Goal: Complete application form: Complete application form

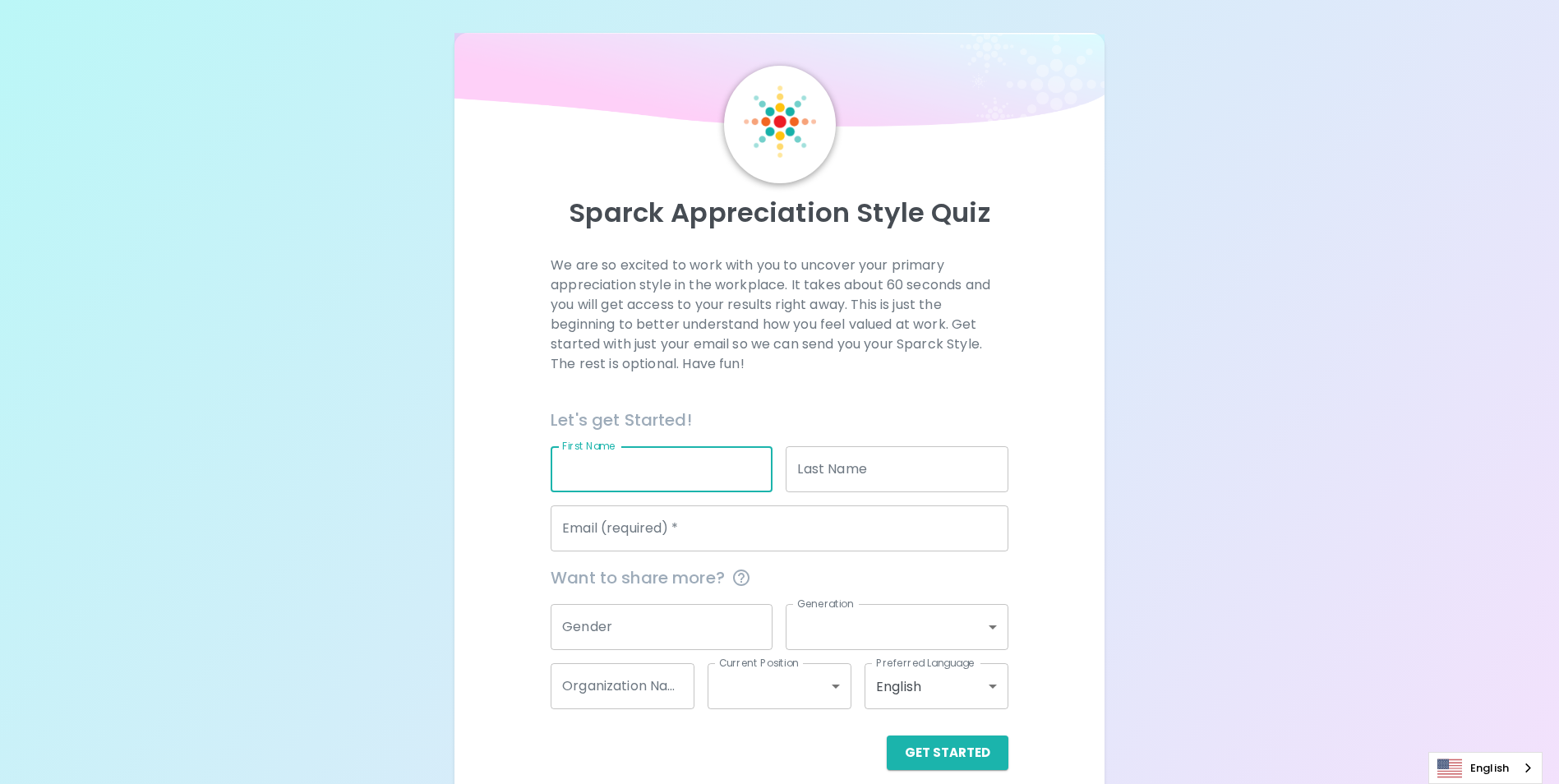
click at [643, 480] on input "First Name" at bounding box center [662, 469] width 222 height 46
type input "[PERSON_NAME]"
type input "[PERSON_NAME][EMAIL_ADDRESS][PERSON_NAME][DOMAIN_NAME]"
click at [690, 642] on input "Gender" at bounding box center [662, 627] width 222 height 46
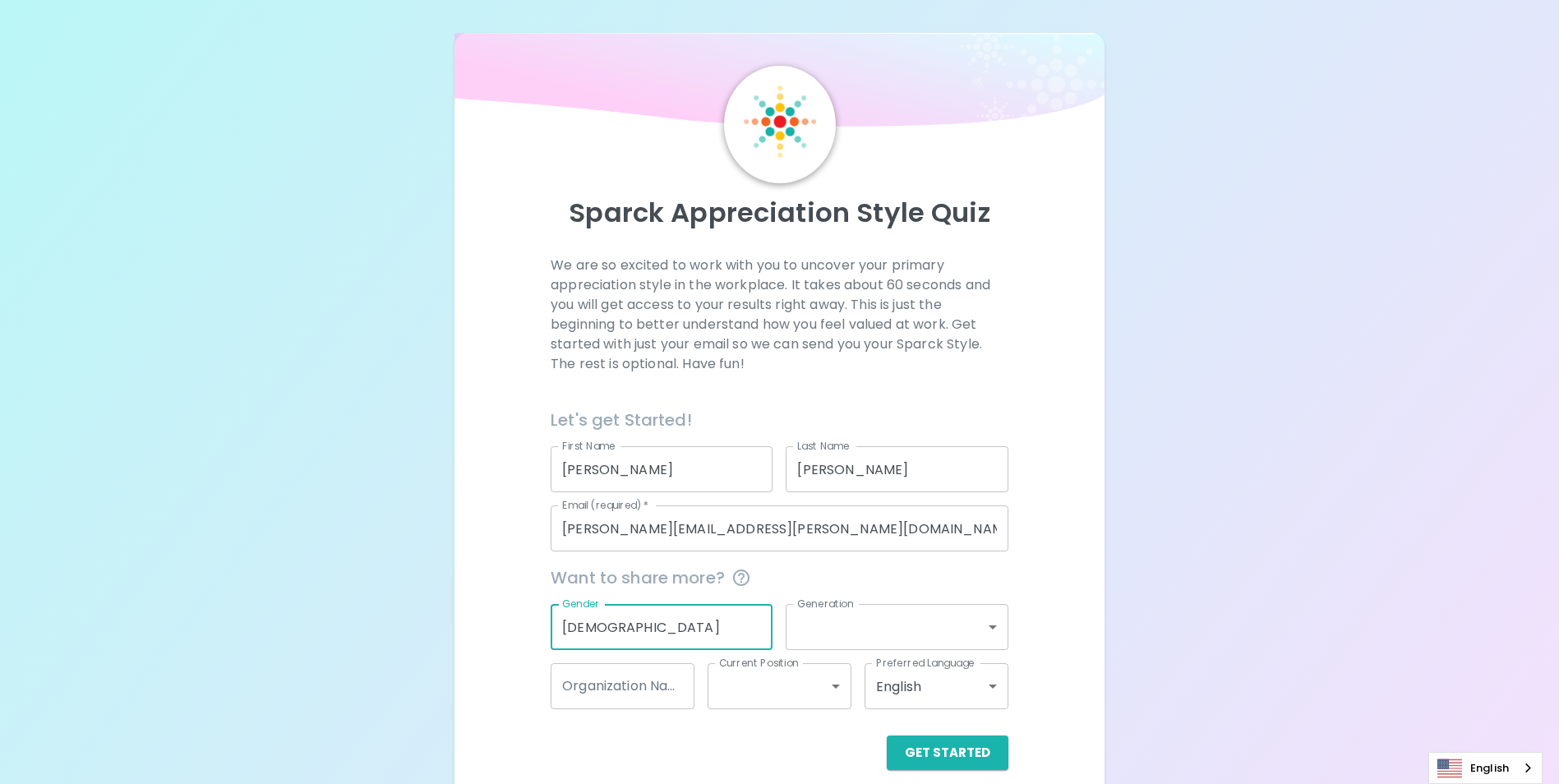
type input "[DEMOGRAPHIC_DATA]"
click at [814, 629] on body "Sparck Appreciation Style Quiz We are so excited to work with you to uncover yo…" at bounding box center [785, 401] width 1571 height 803
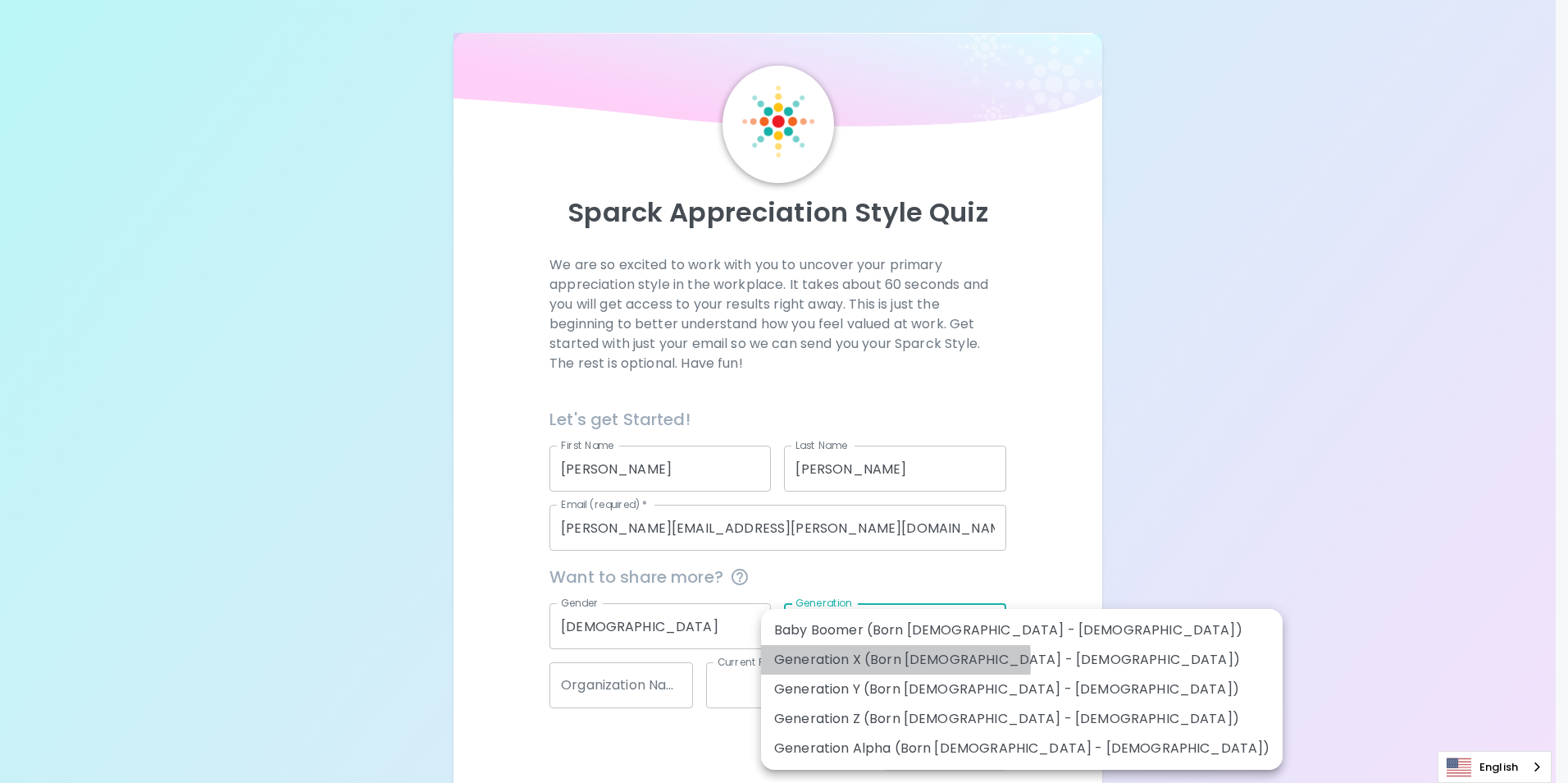
click at [816, 661] on li "Generation X (Born [DEMOGRAPHIC_DATA] - [DEMOGRAPHIC_DATA])" at bounding box center [1022, 659] width 521 height 29
type input "generation_x"
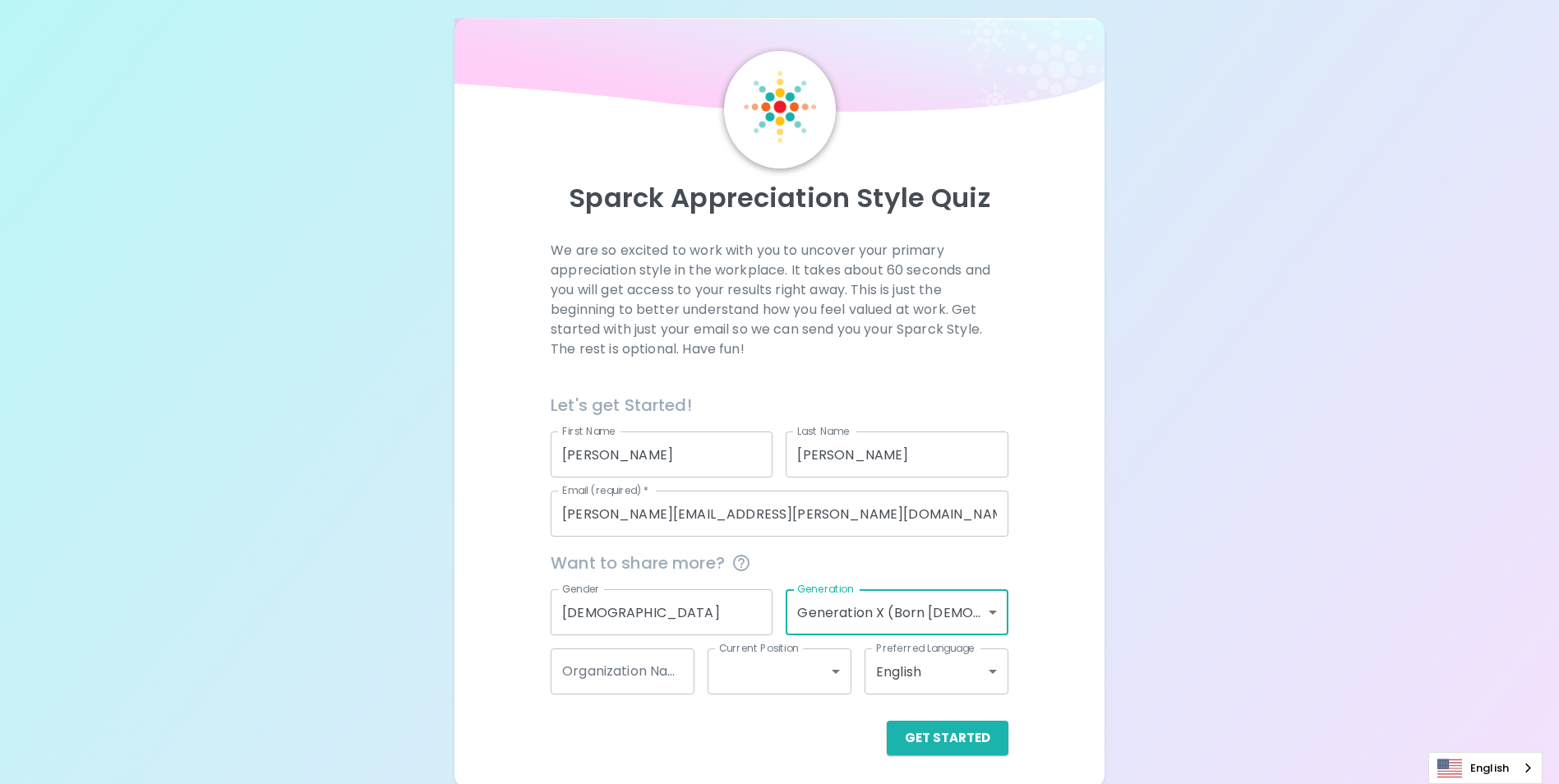
scroll to position [19, 0]
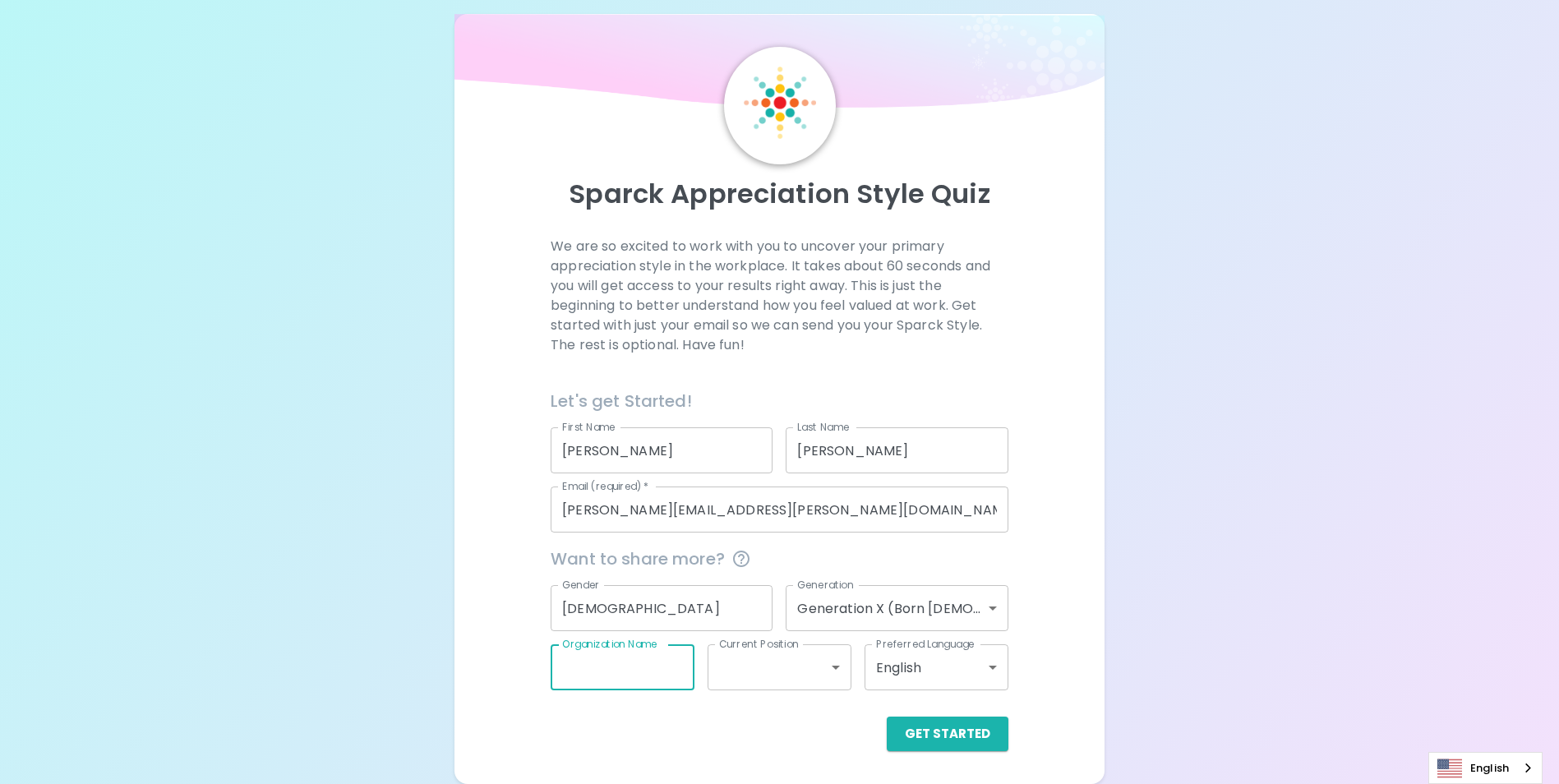
click at [663, 674] on input "Organization Name" at bounding box center [623, 667] width 144 height 46
type input "Prolink"
click at [753, 676] on body "Sparck Appreciation Style Quiz We are so excited to work with you to uncover yo…" at bounding box center [779, 383] width 1559 height 803
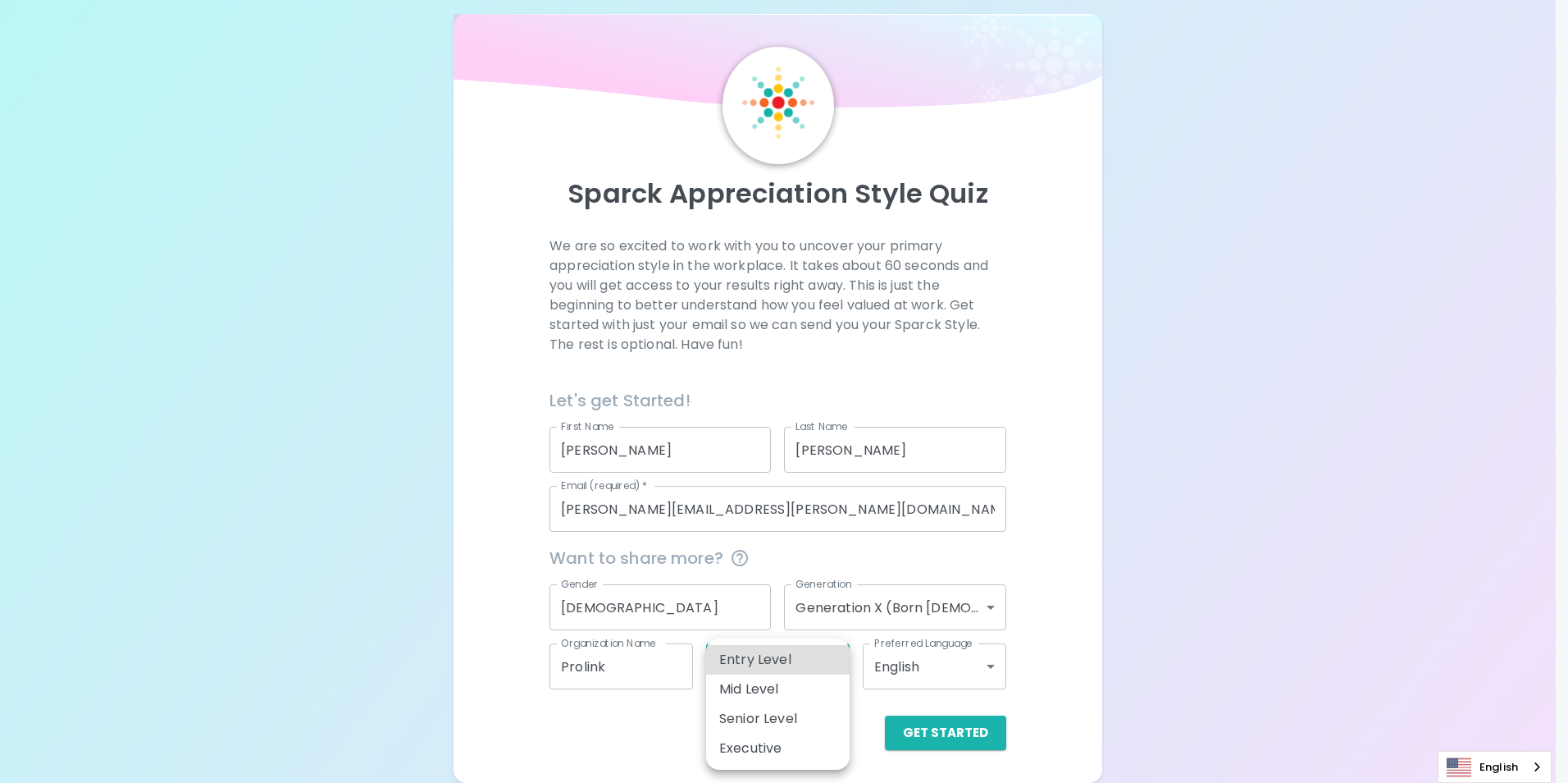
click at [761, 688] on li "Mid Level" at bounding box center [778, 689] width 144 height 29
type input "mid_level"
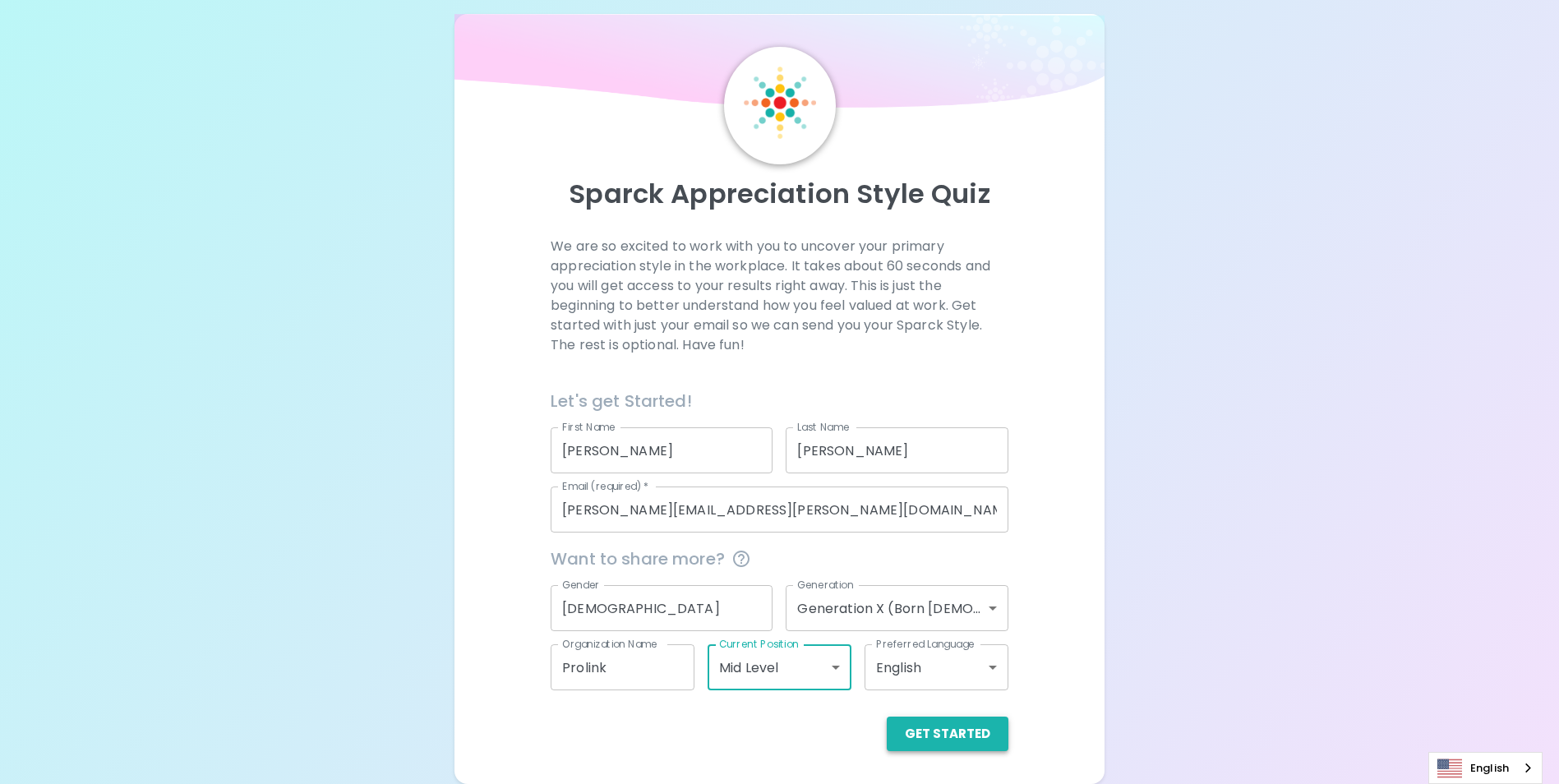
click at [936, 733] on button "Get Started" at bounding box center [947, 733] width 122 height 35
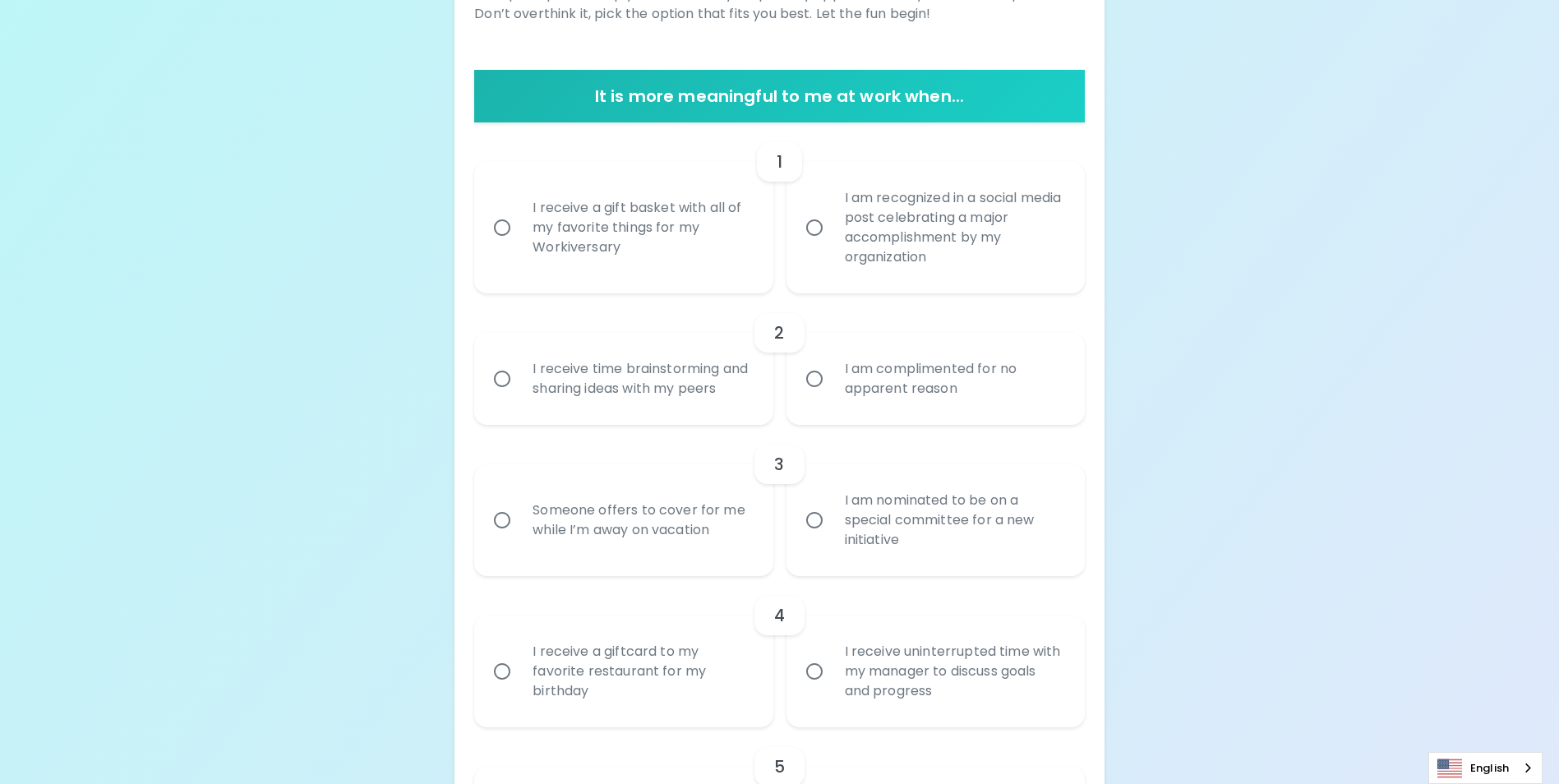
scroll to position [170, 0]
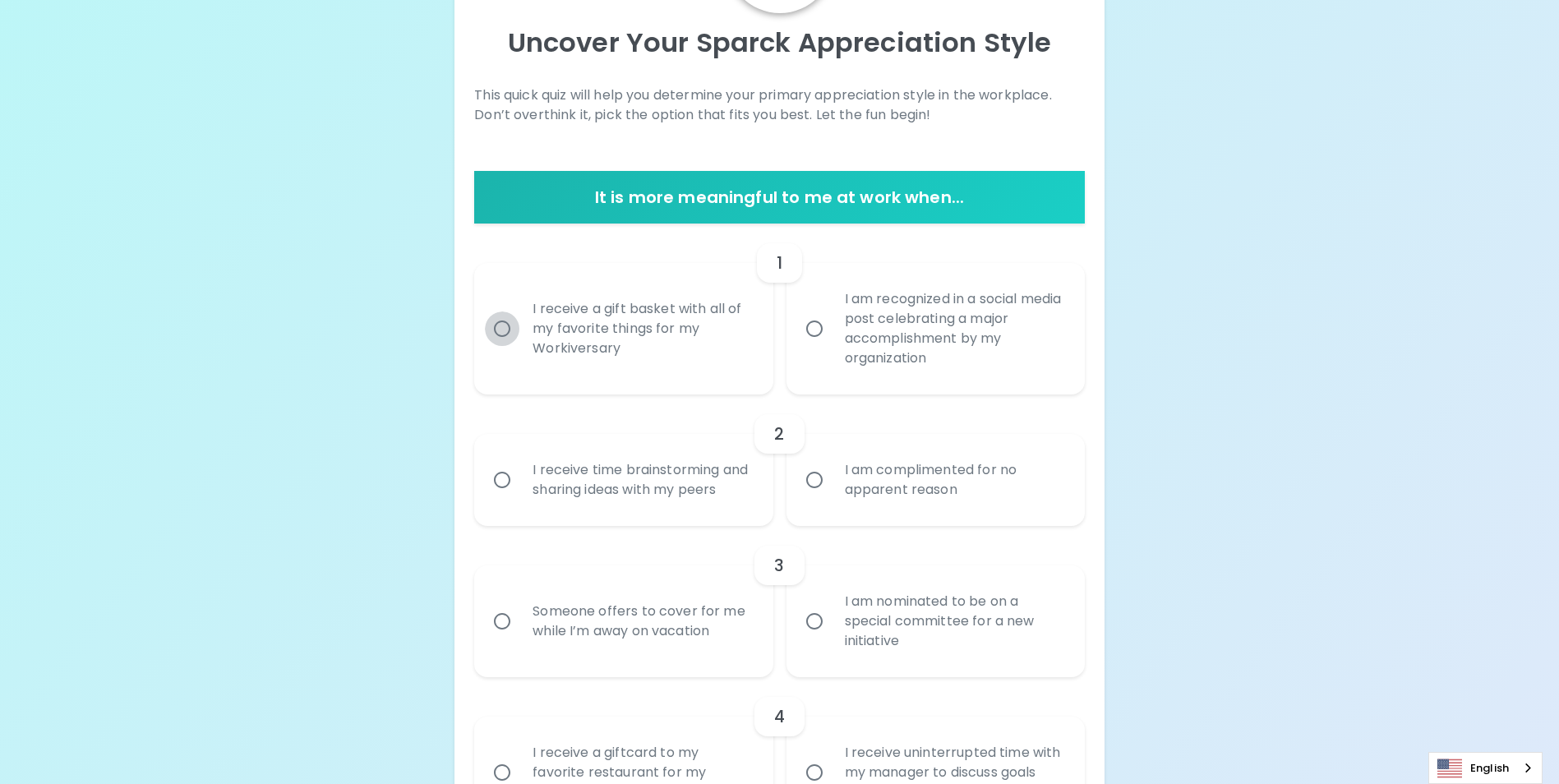
click at [507, 330] on input "I receive a gift basket with all of my favorite things for my Workiversary" at bounding box center [502, 328] width 35 height 35
radio input "true"
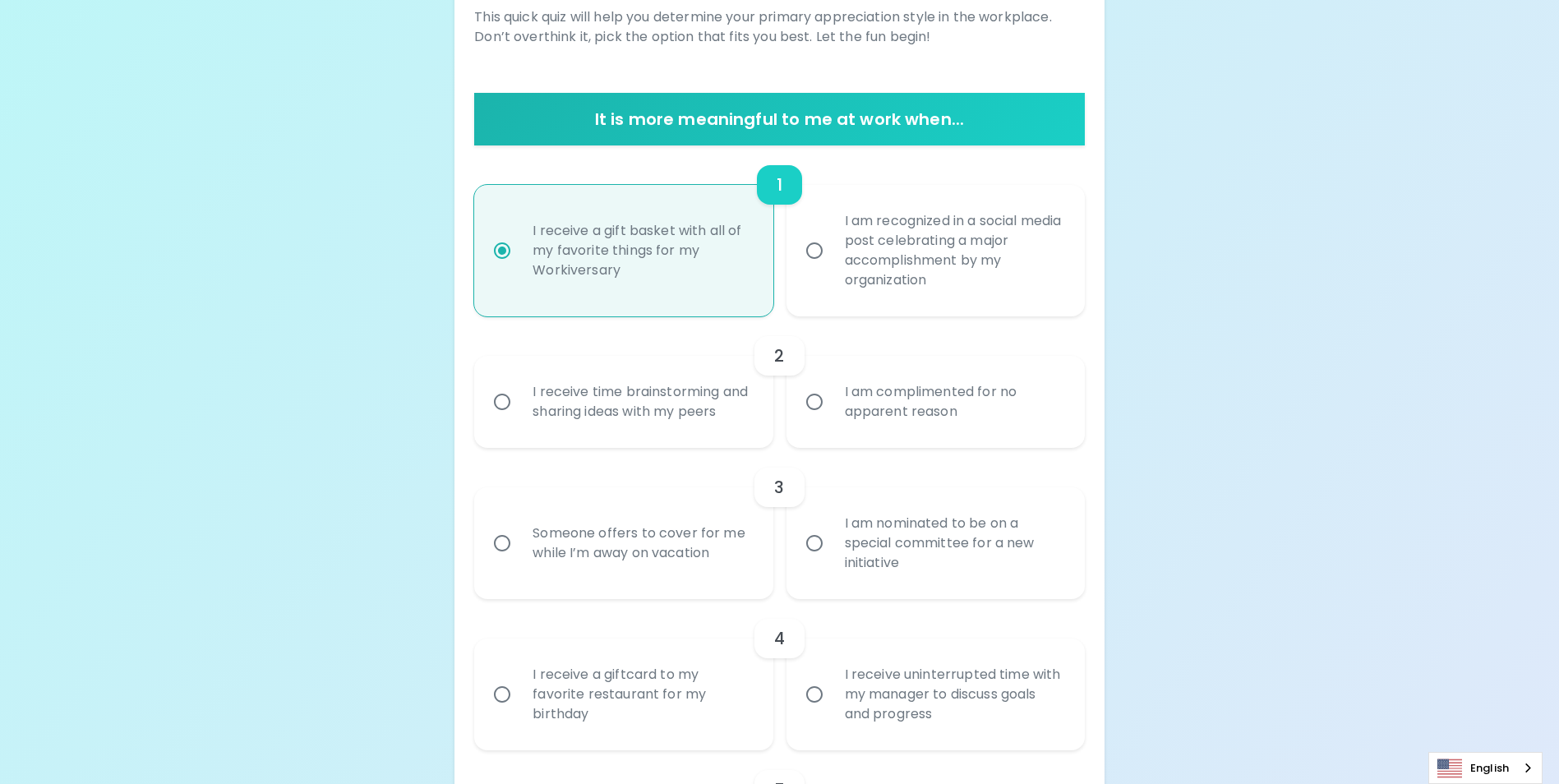
scroll to position [302, 0]
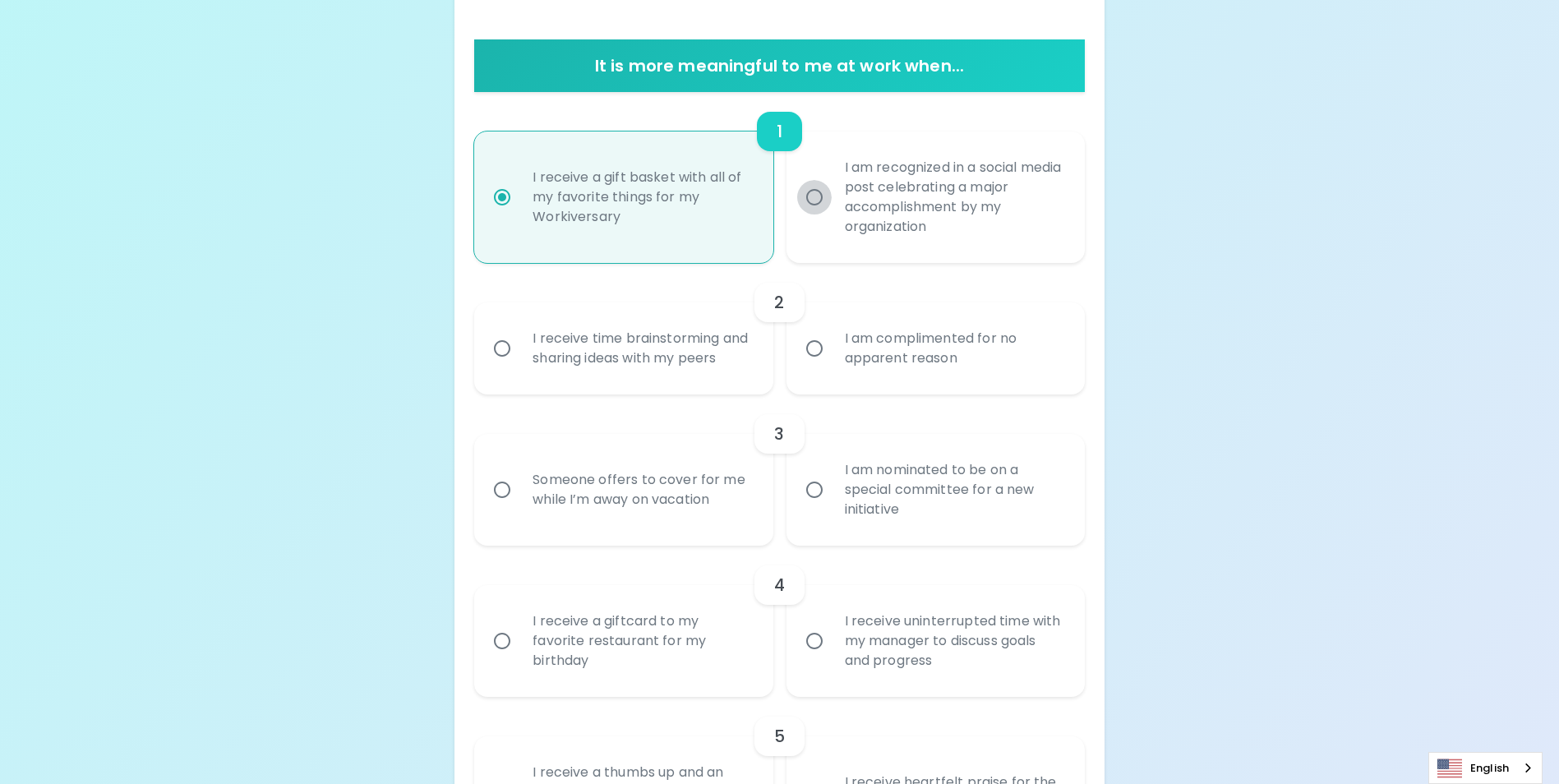
click at [815, 195] on input "I am recognized in a social media post celebrating a major accomplishment by my…" at bounding box center [814, 197] width 35 height 35
radio input "true"
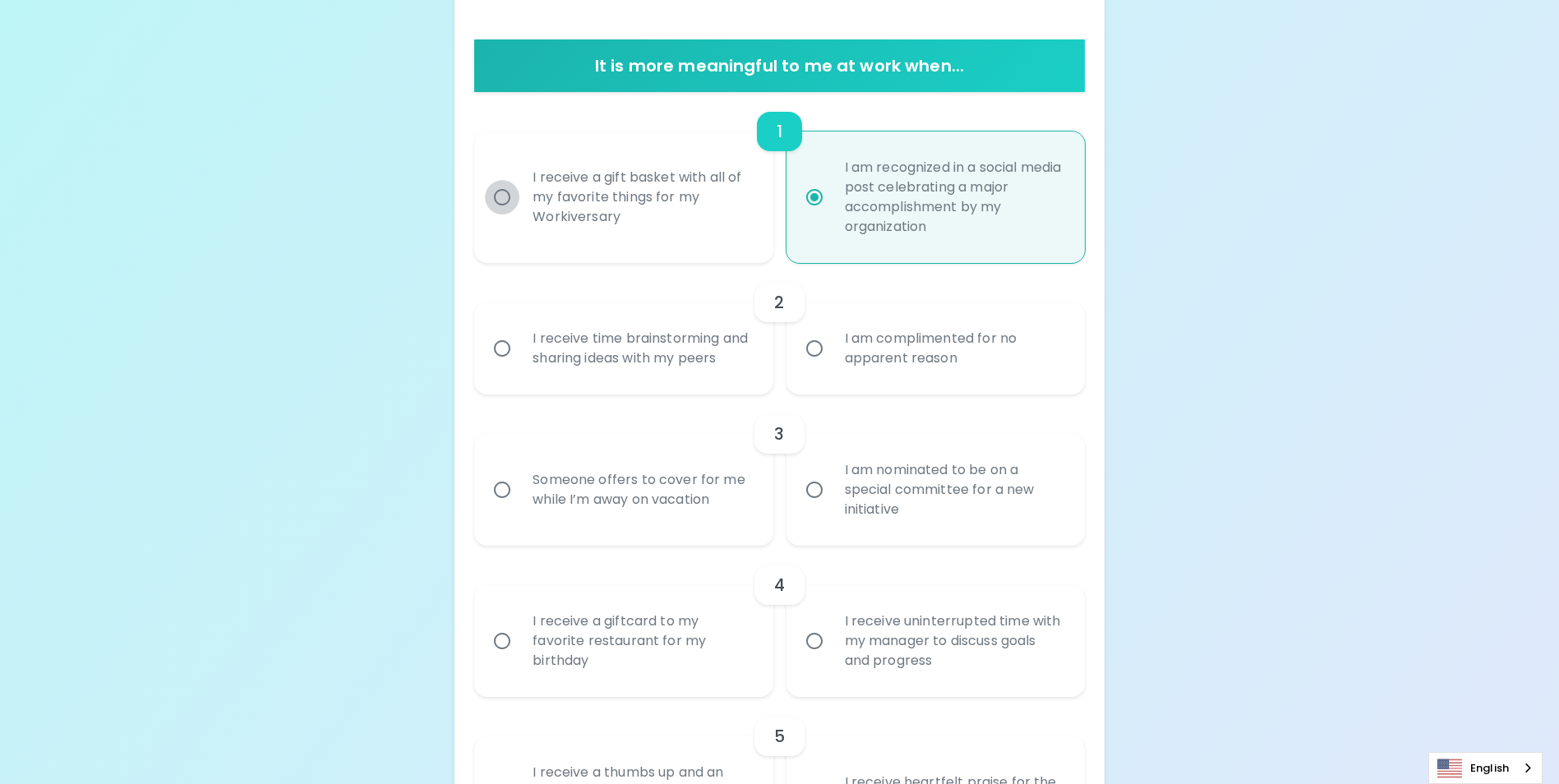
click at [506, 205] on input "I receive a gift basket with all of my favorite things for my Workiversary" at bounding box center [502, 197] width 35 height 35
radio input "true"
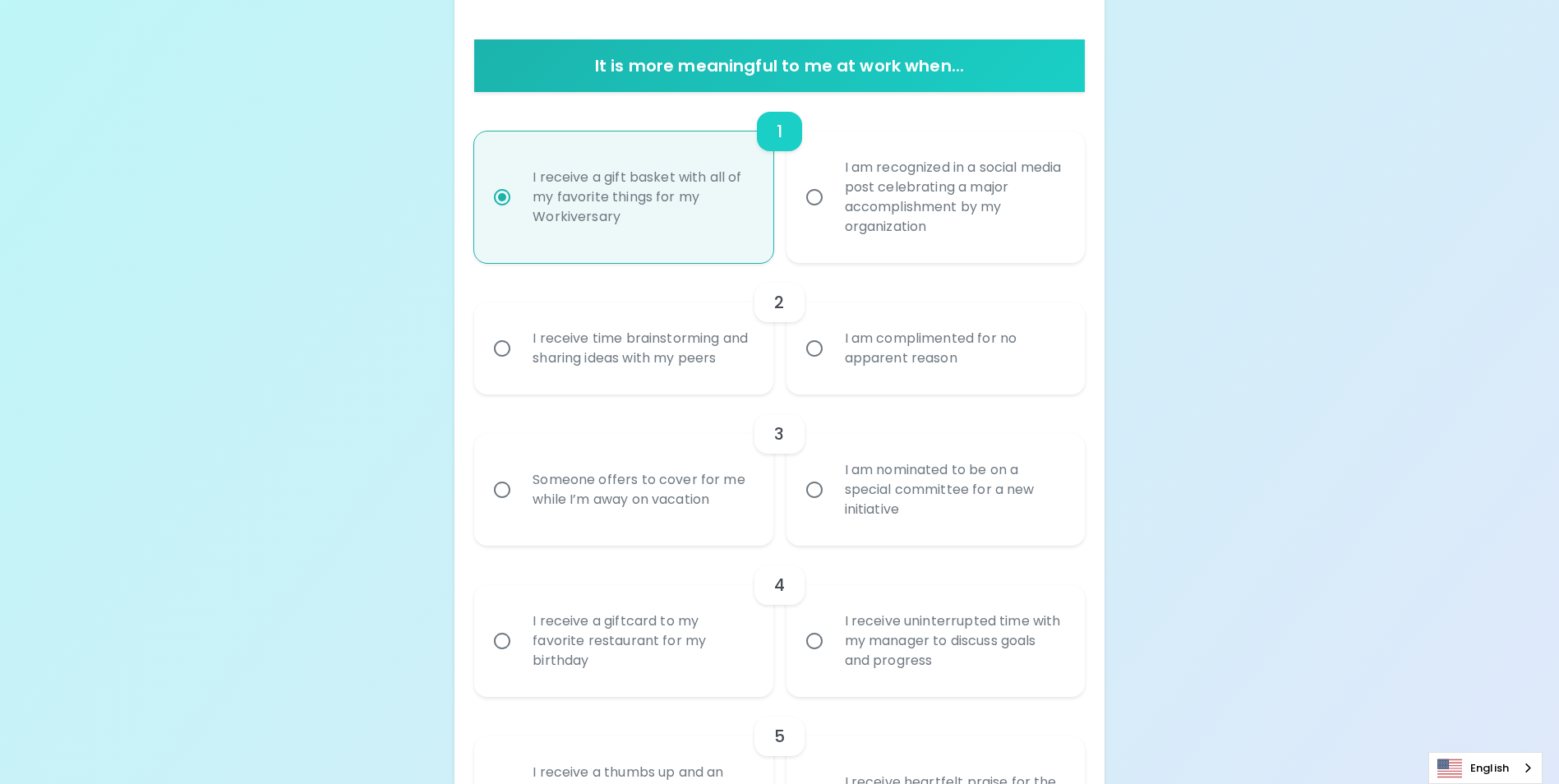
click at [504, 353] on input "I receive time brainstorming and sharing ideas with my peers" at bounding box center [502, 348] width 35 height 35
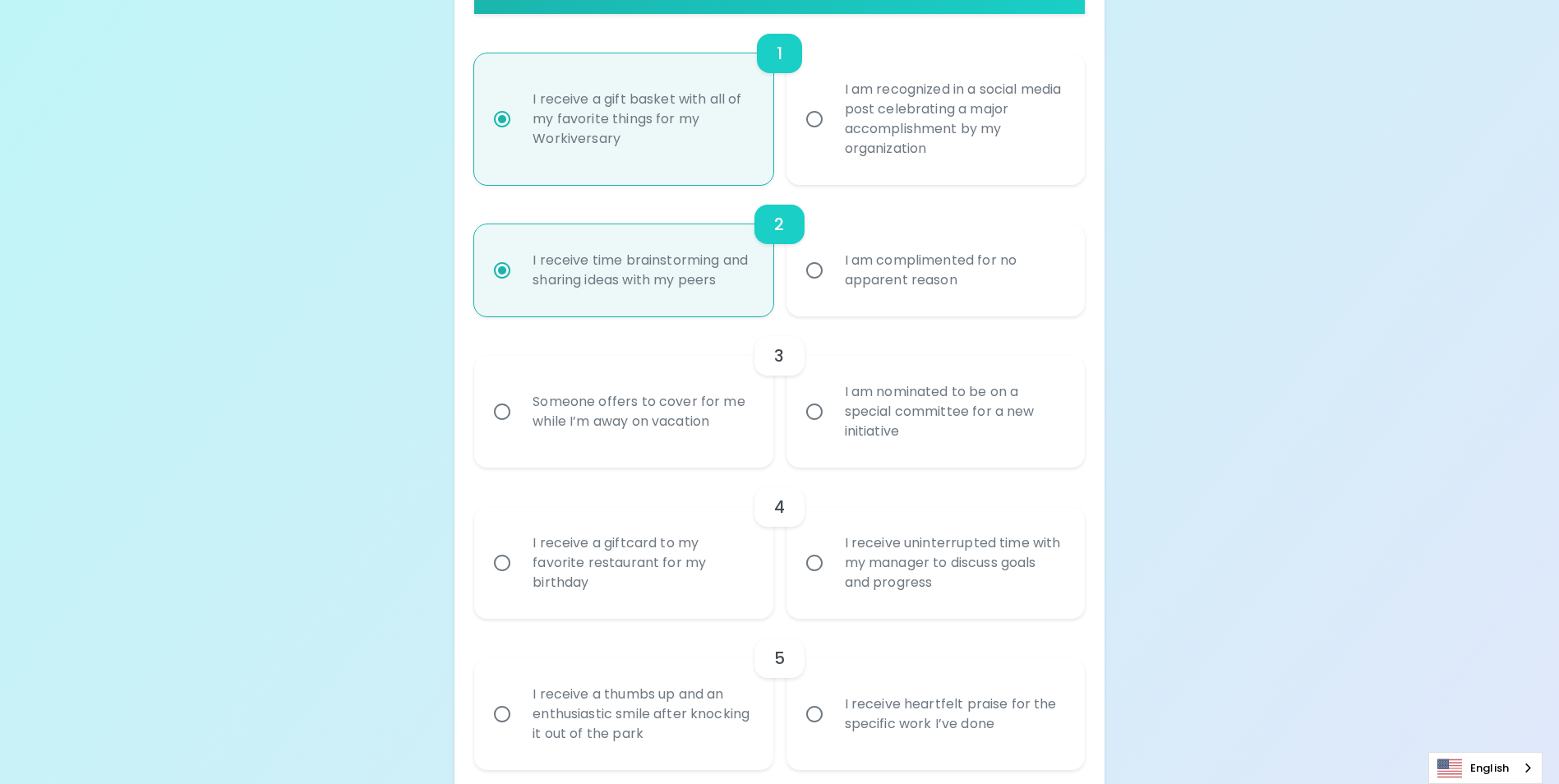
scroll to position [432, 0]
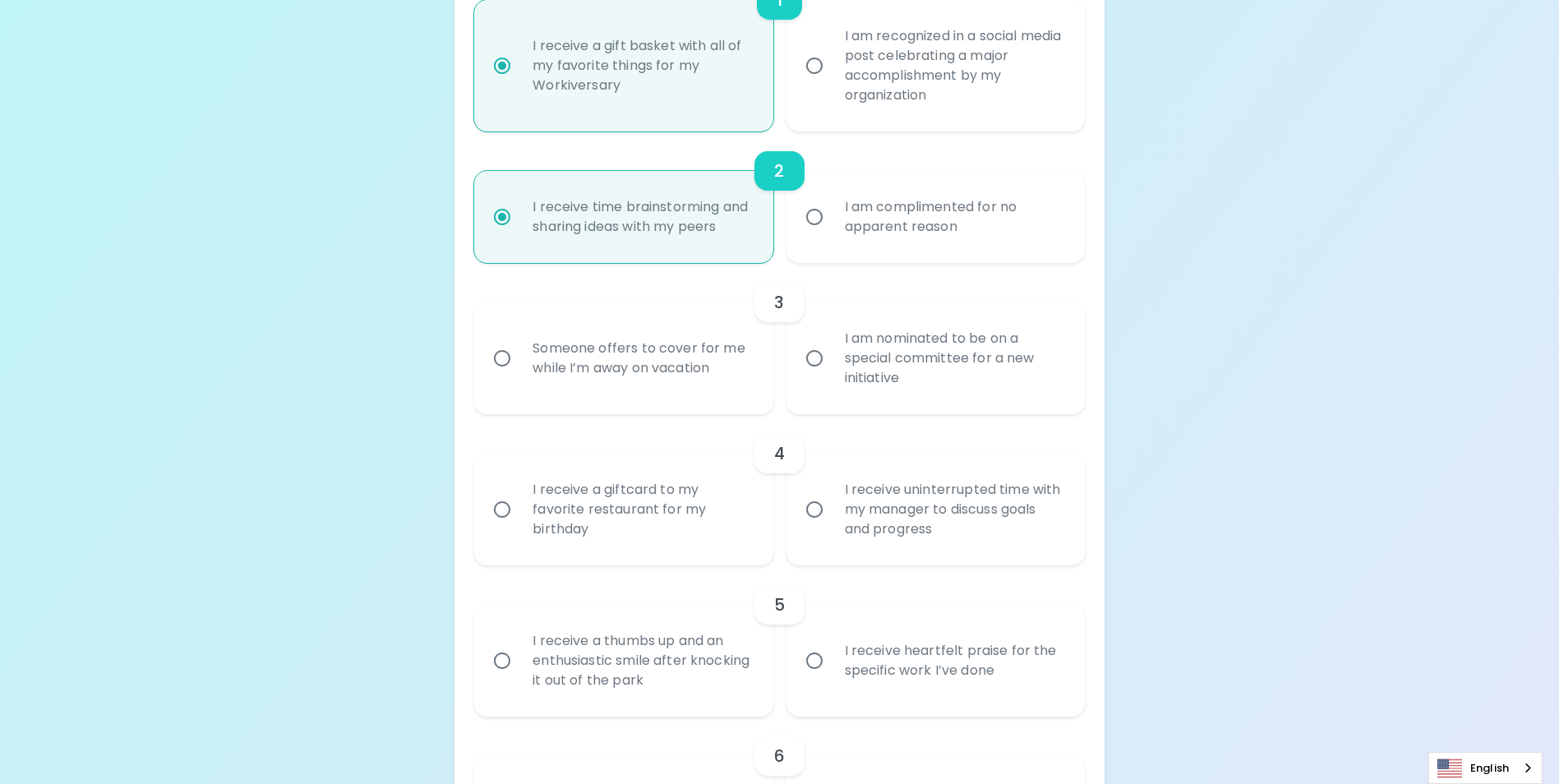
radio input "true"
click at [816, 376] on input "I am nominated to be on a special committee for a new initiative" at bounding box center [814, 358] width 35 height 35
radio input "false"
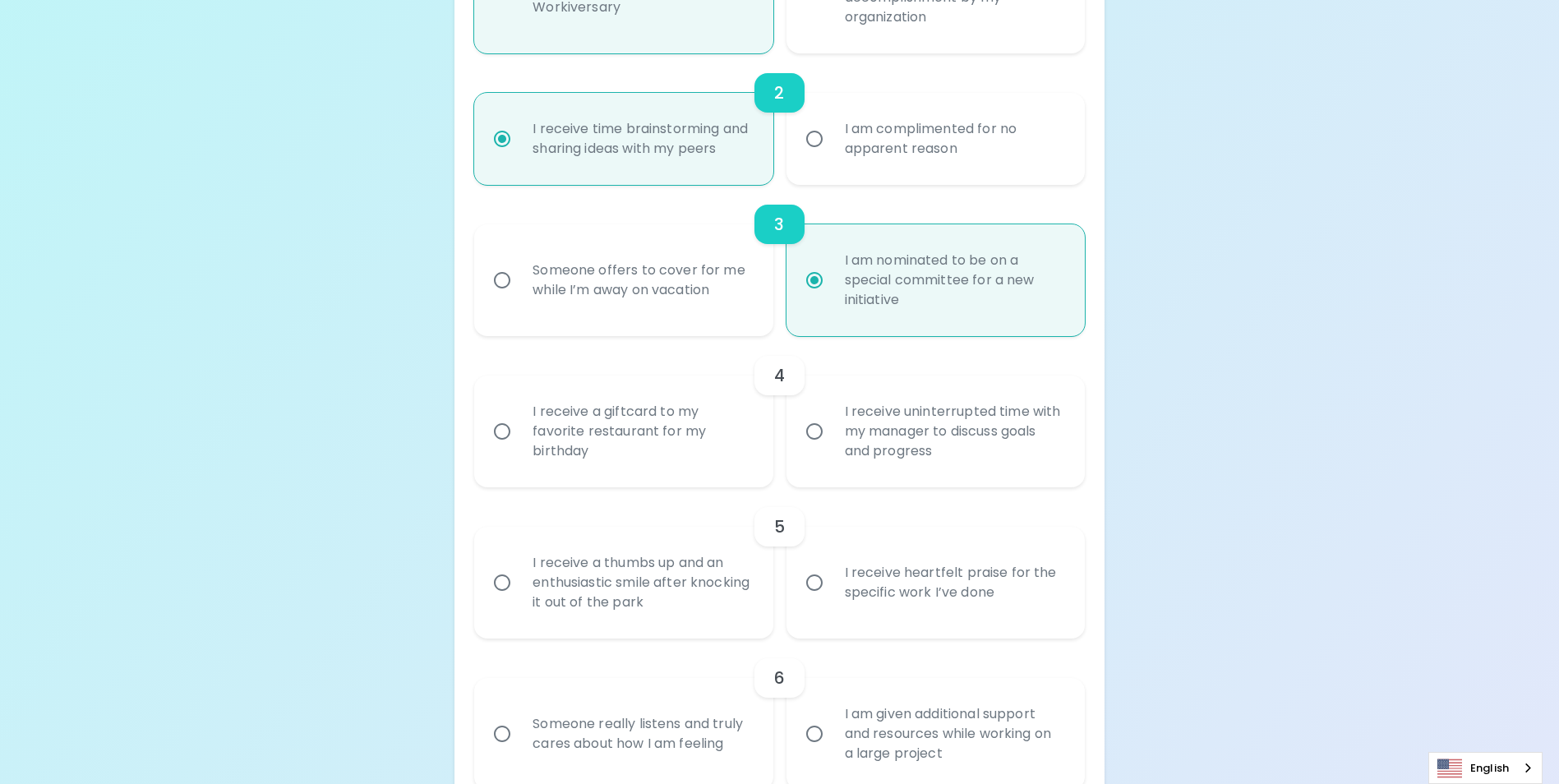
scroll to position [564, 0]
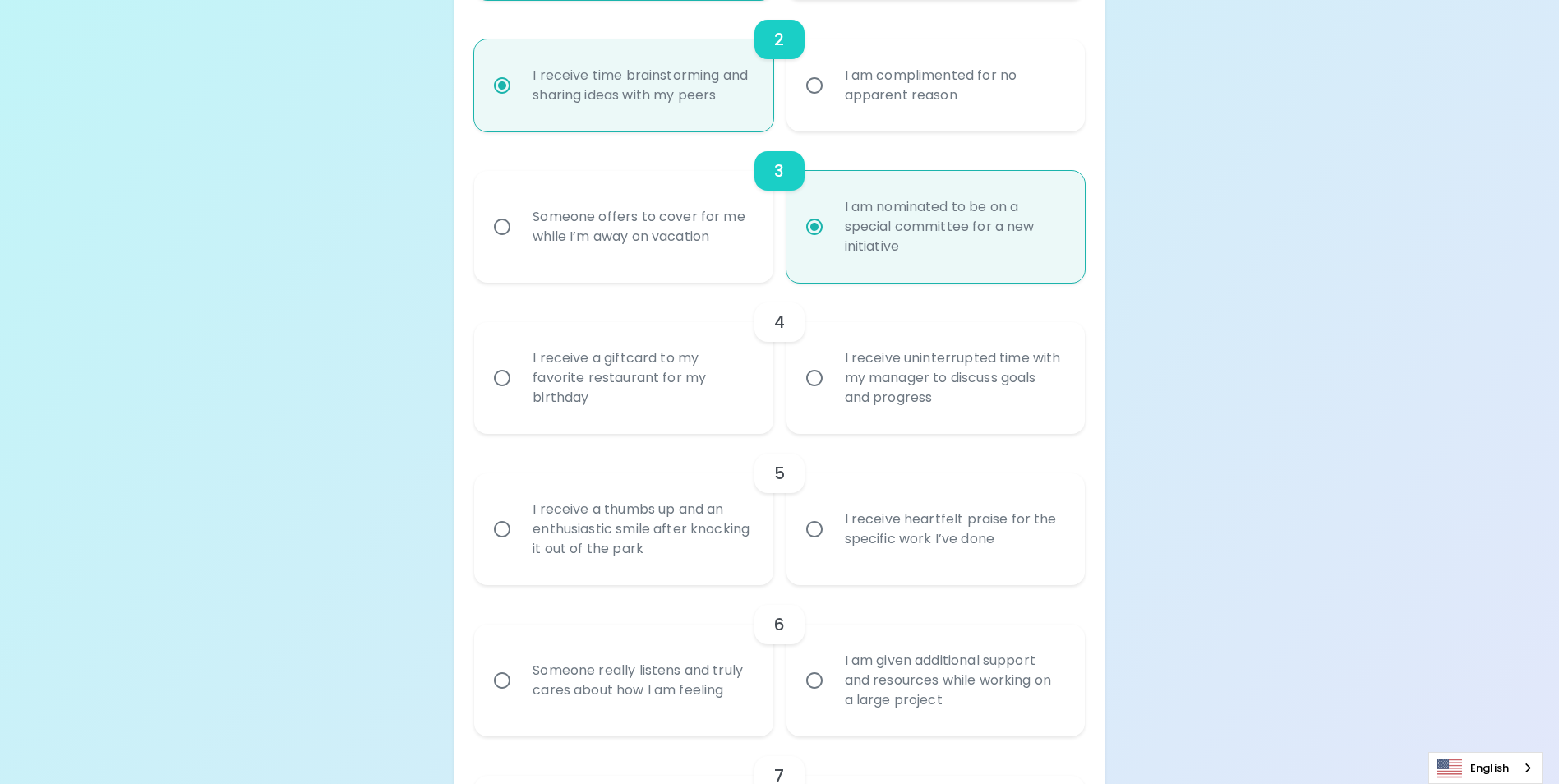
radio input "true"
click at [504, 393] on input "I receive a giftcard to my favorite restaurant for my birthday" at bounding box center [502, 377] width 35 height 35
radio input "false"
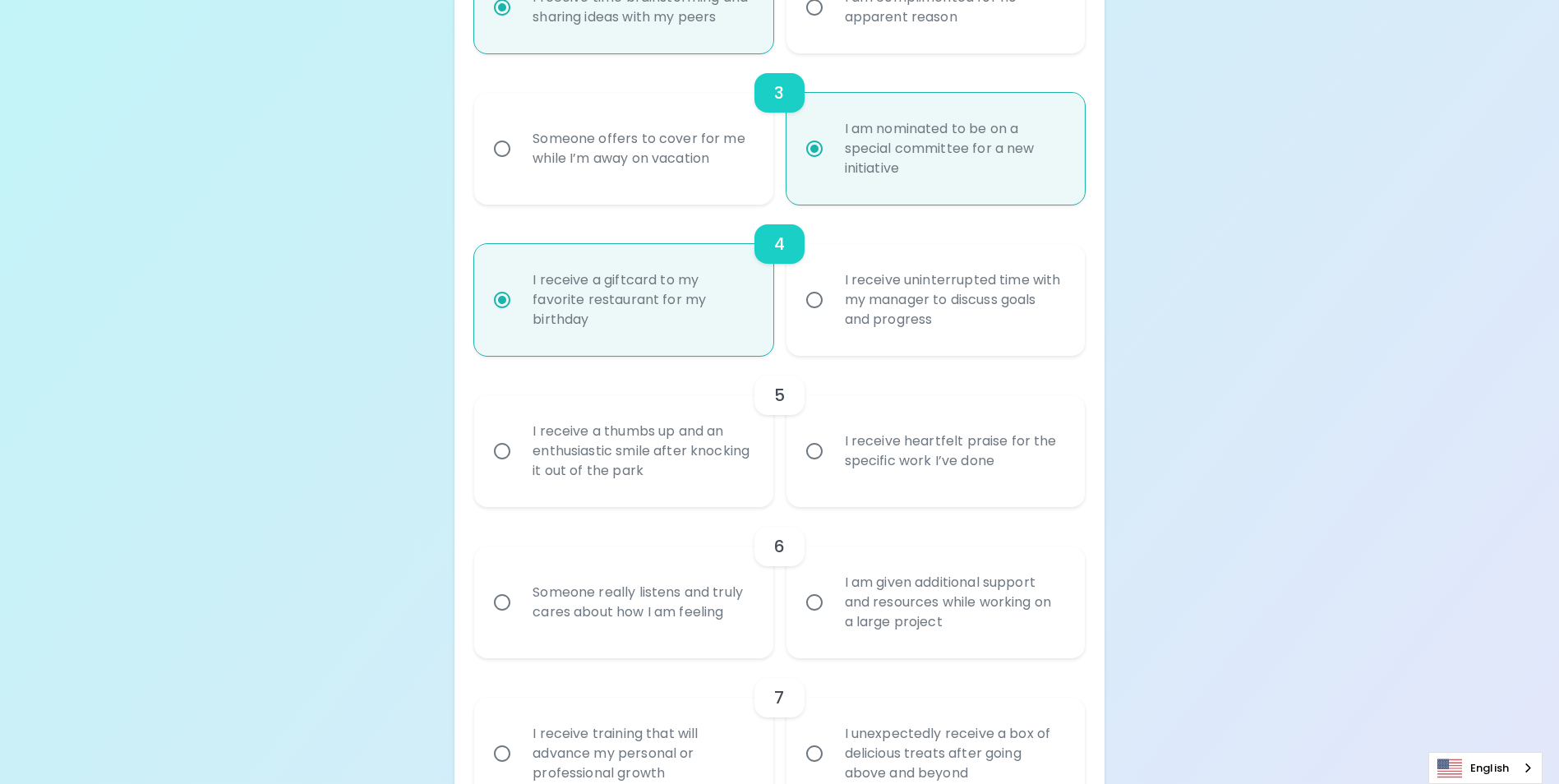
scroll to position [696, 0]
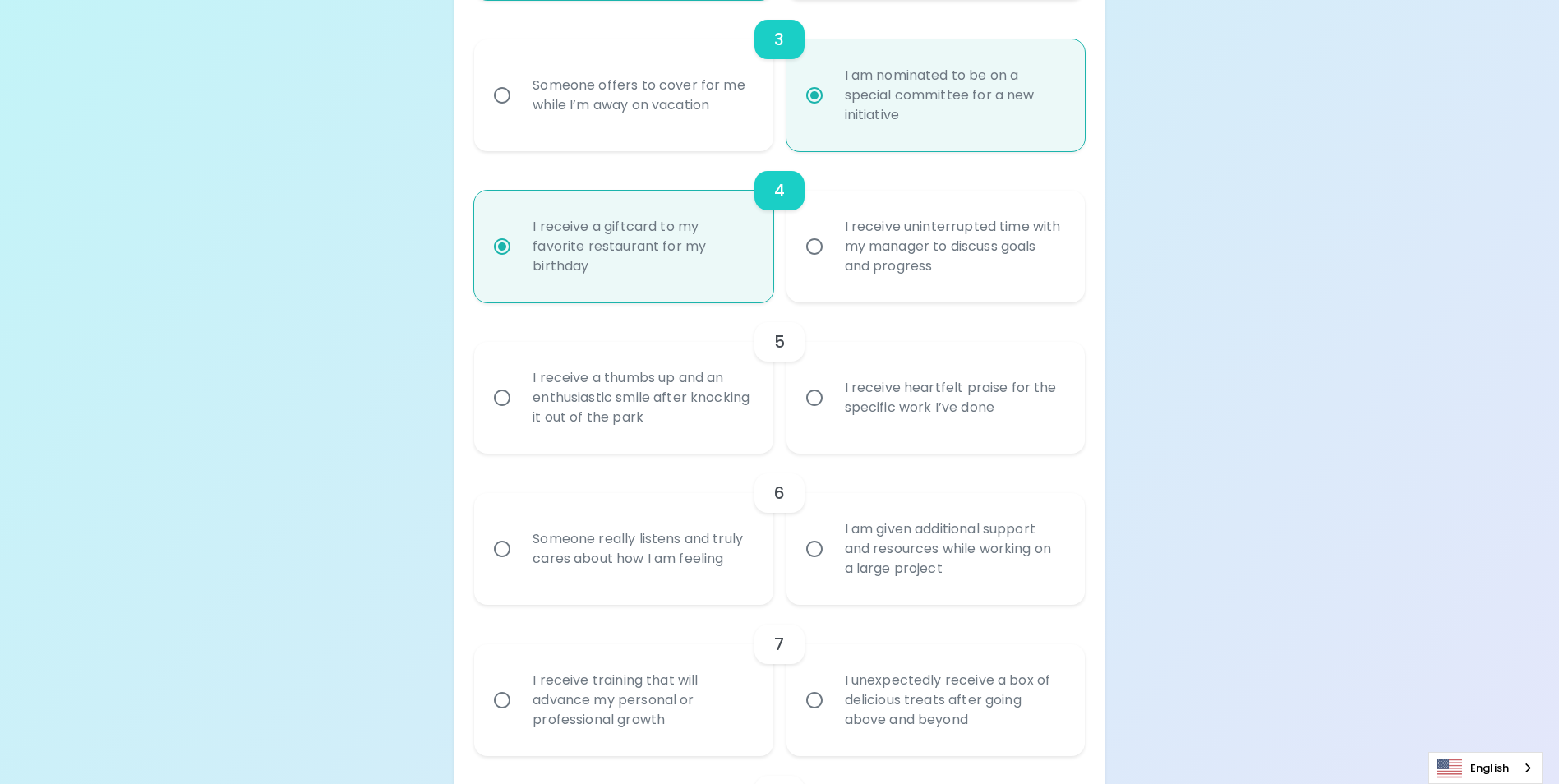
radio input "true"
click at [819, 415] on input "I receive heartfelt praise for the specific work I’ve done" at bounding box center [814, 397] width 35 height 35
radio input "false"
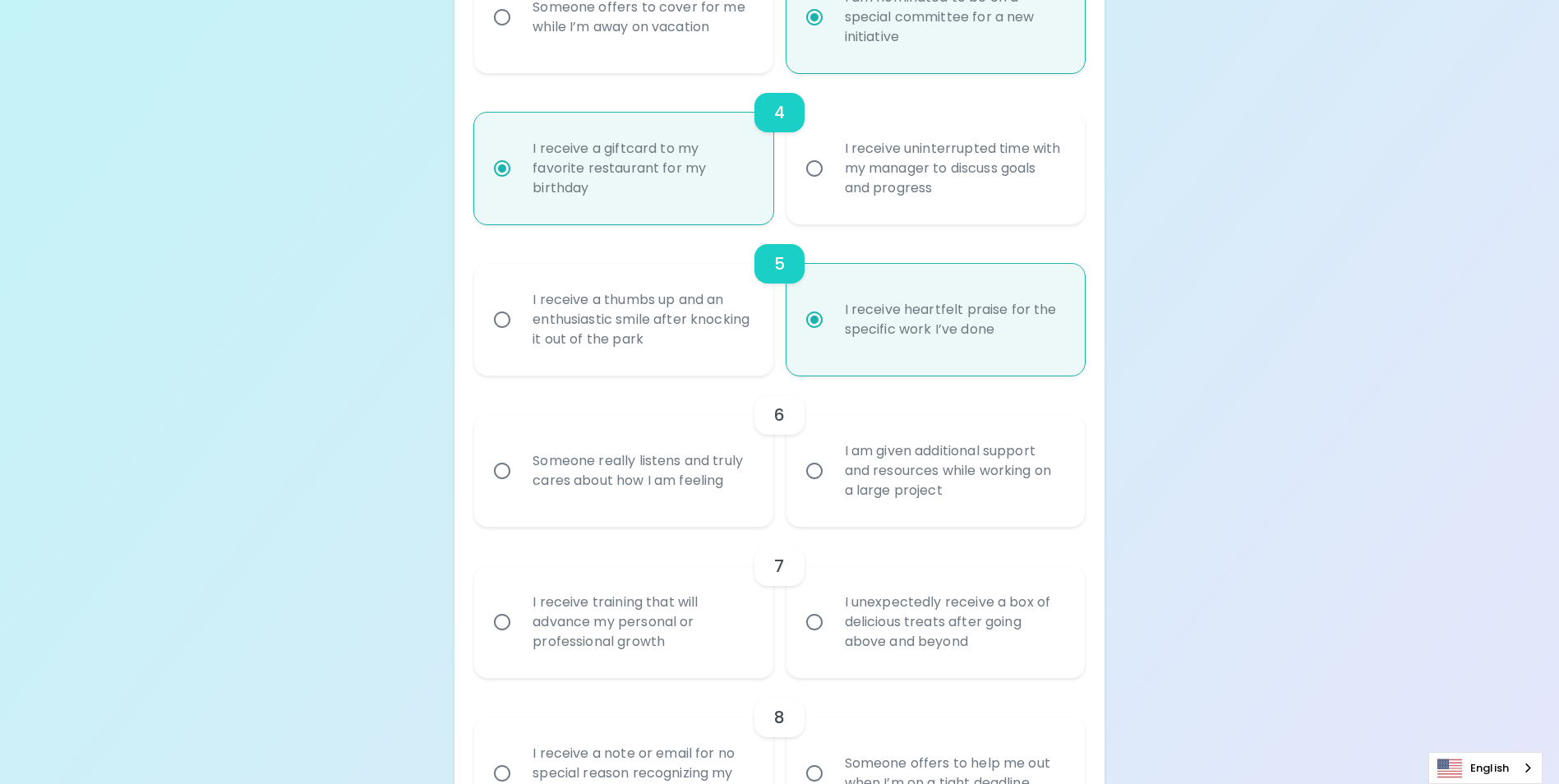
scroll to position [828, 0]
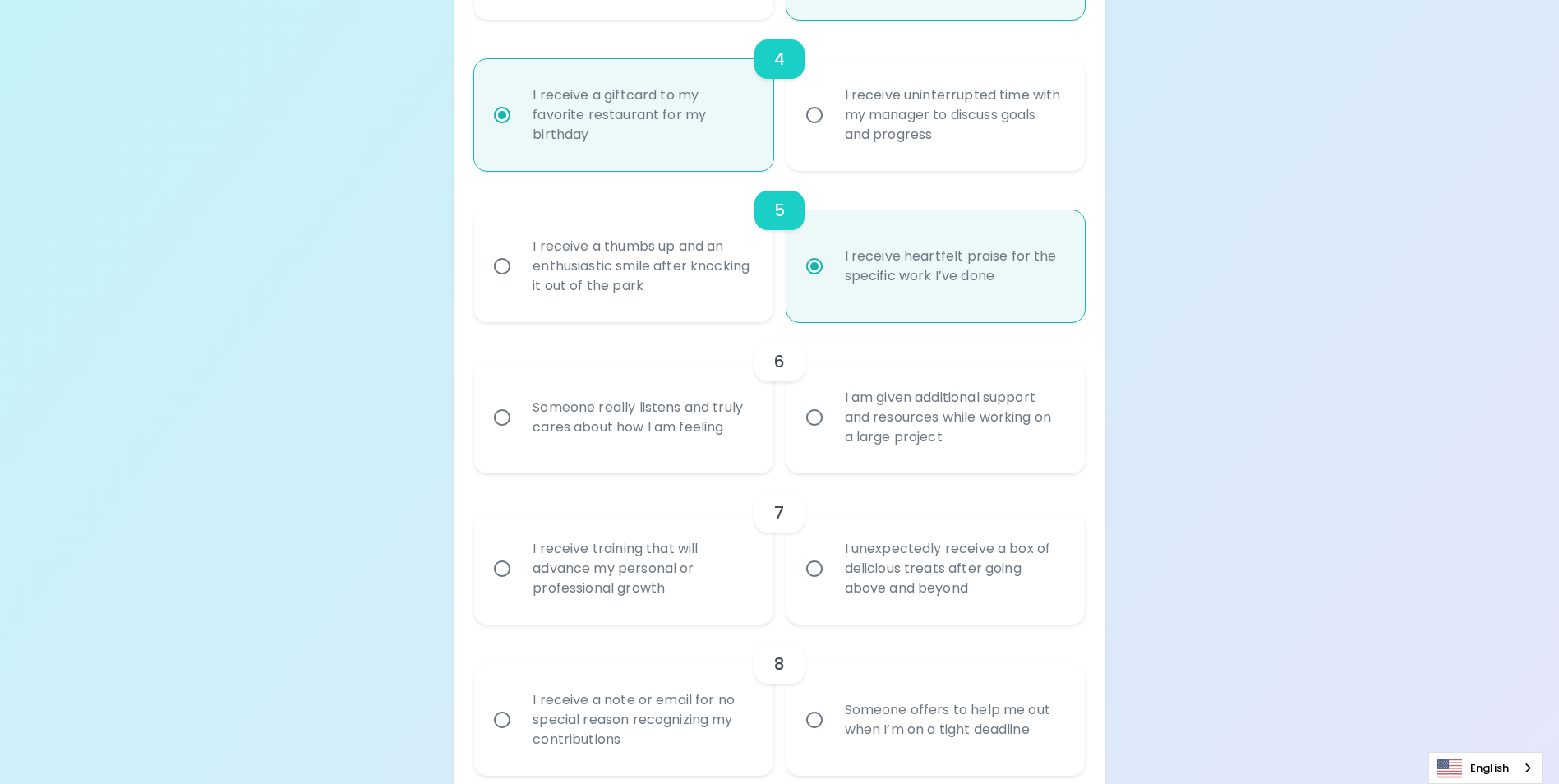
radio input "true"
click at [504, 432] on input "Someone really listens and truly cares about how I am feeling" at bounding box center [502, 417] width 35 height 35
radio input "false"
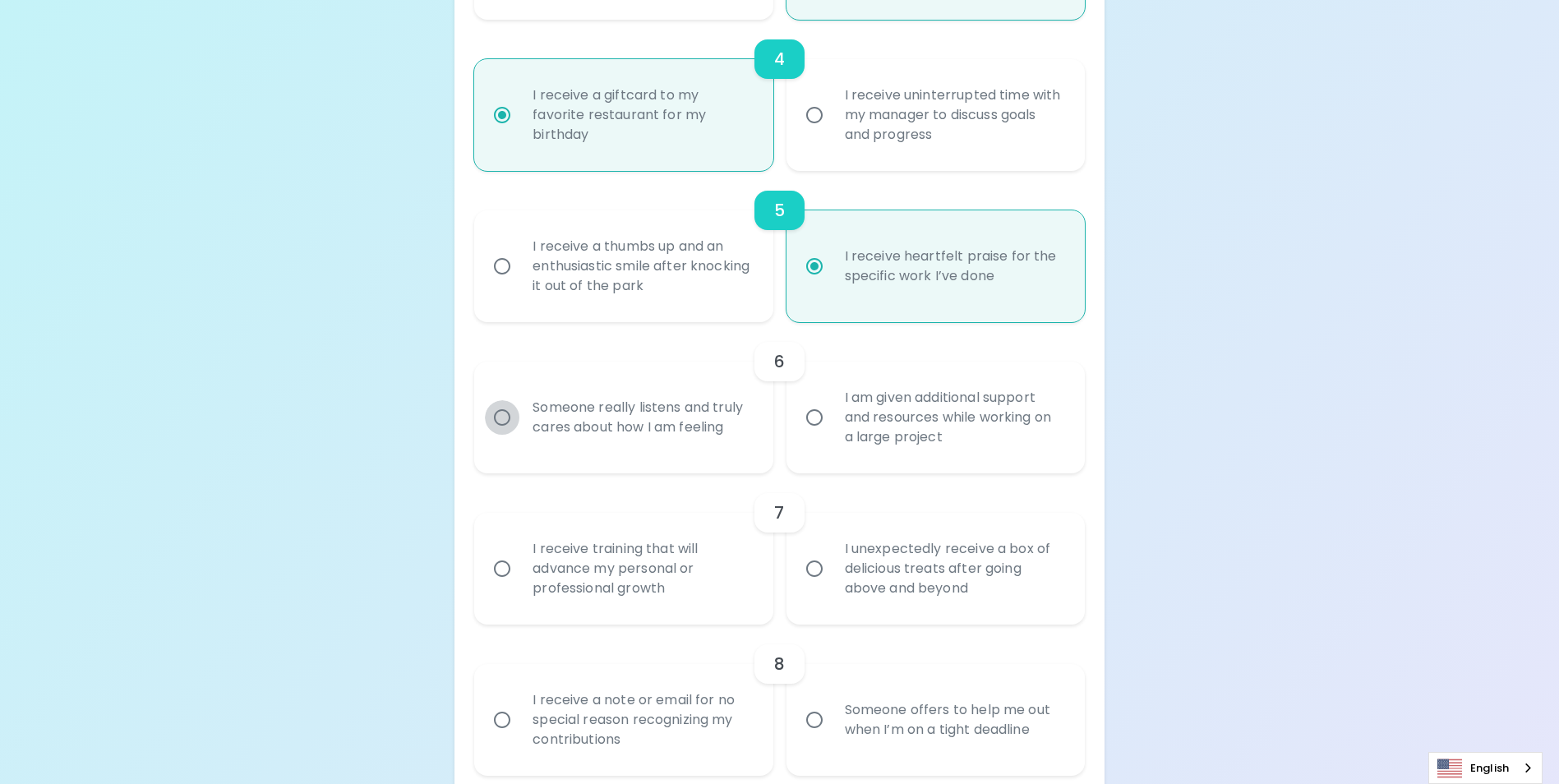
radio input "false"
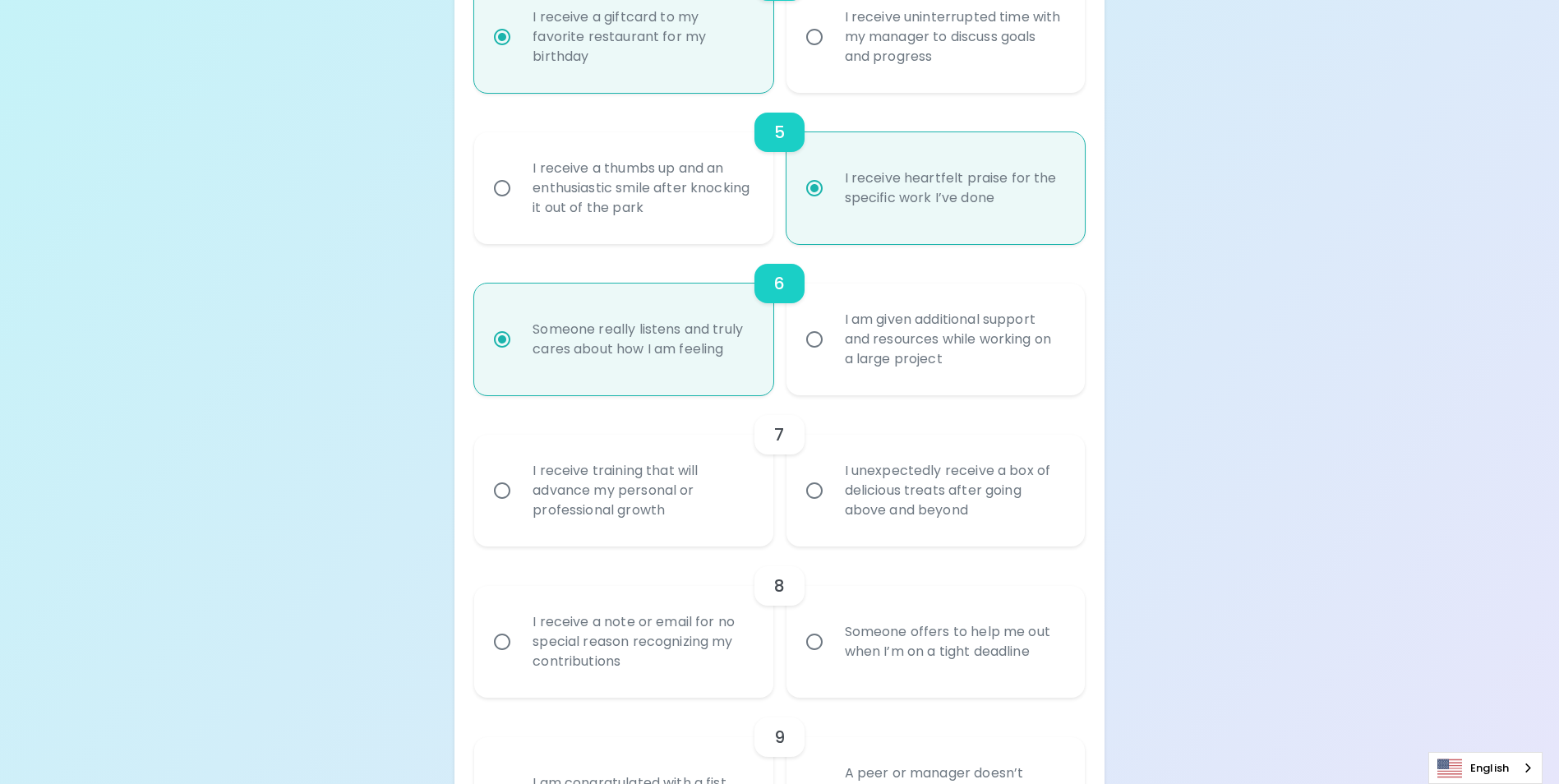
scroll to position [958, 0]
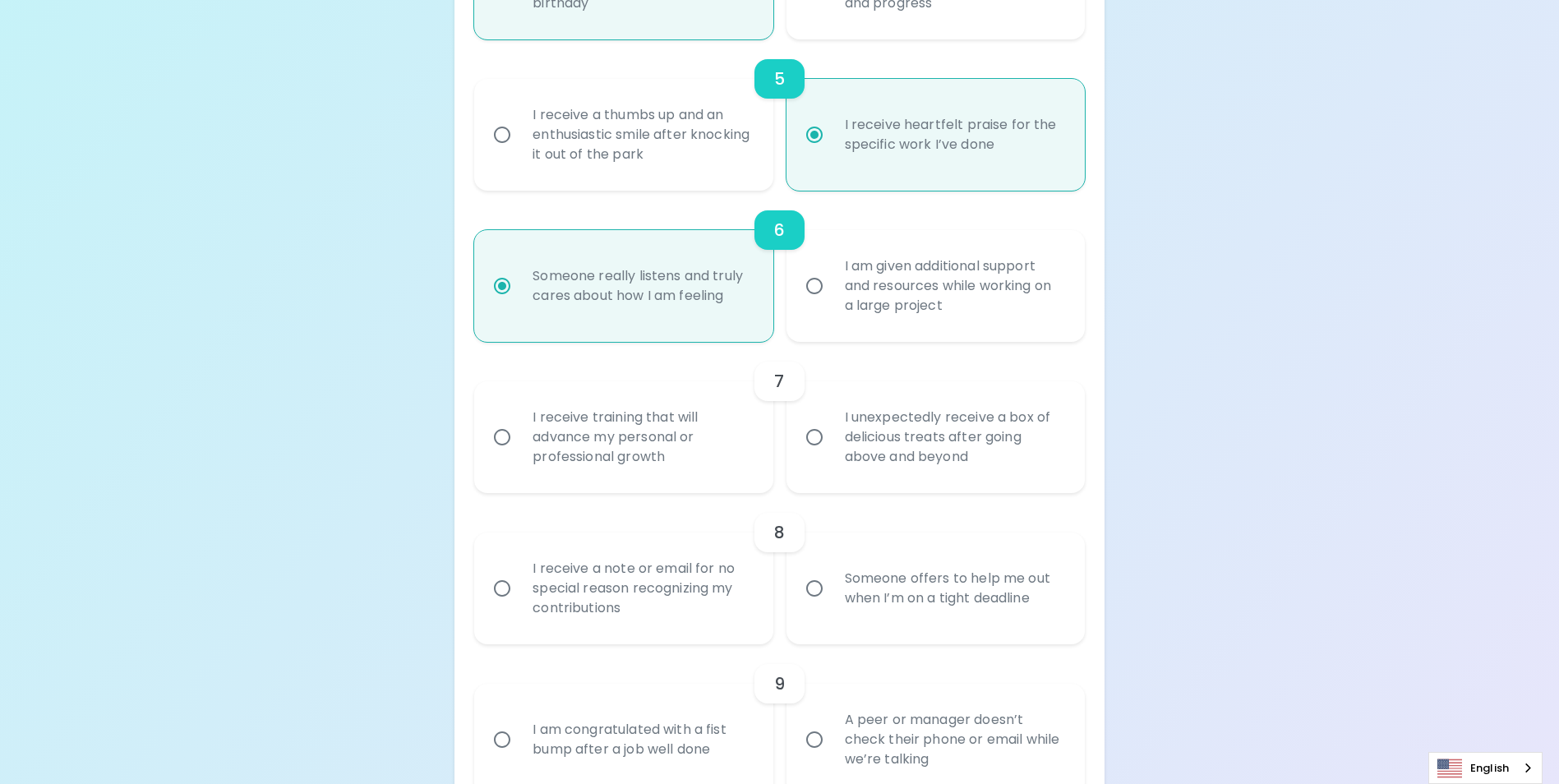
radio input "true"
click at [499, 449] on input "I receive training that will advance my personal or professional growth" at bounding box center [502, 437] width 35 height 35
radio input "false"
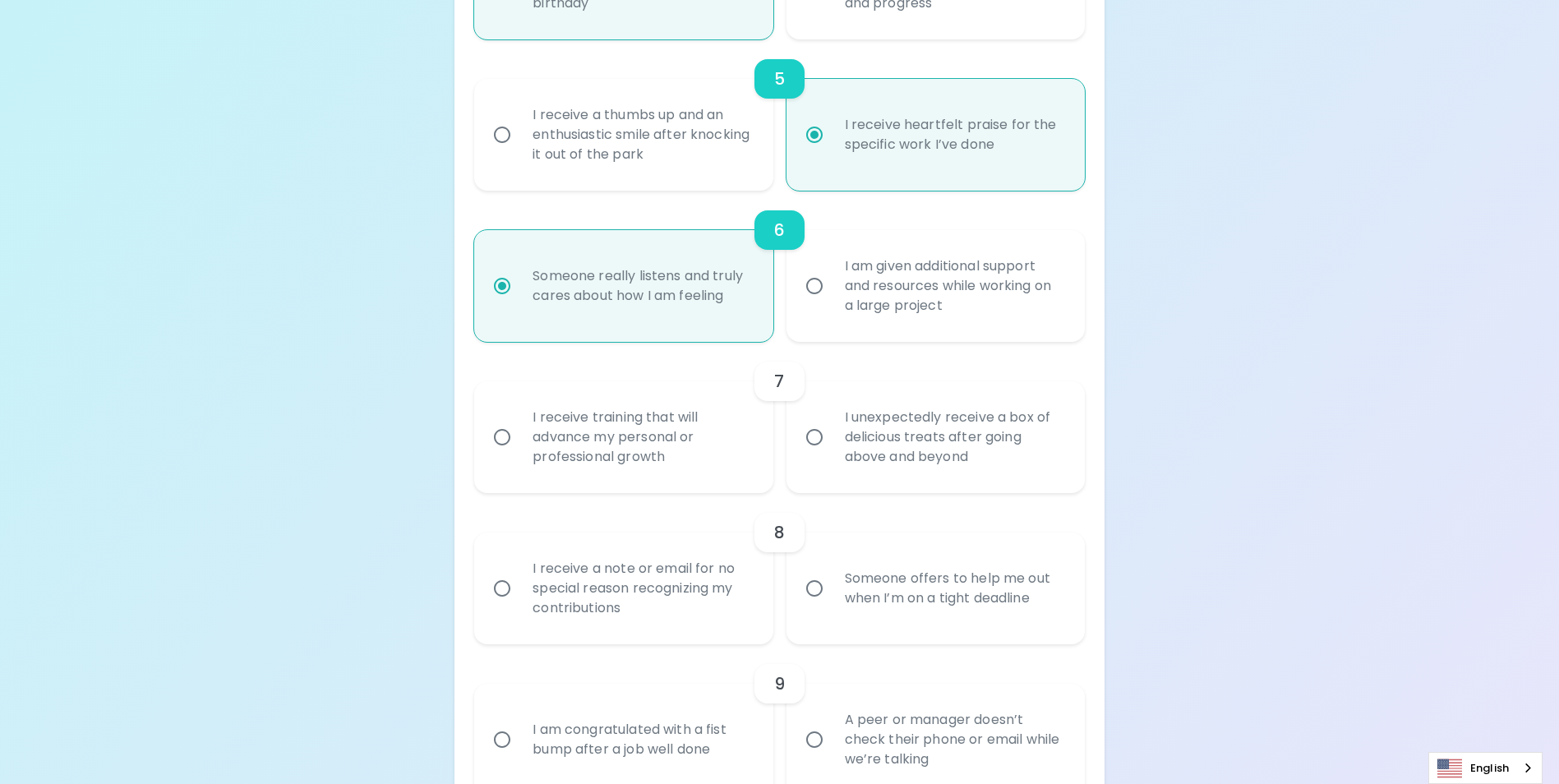
radio input "false"
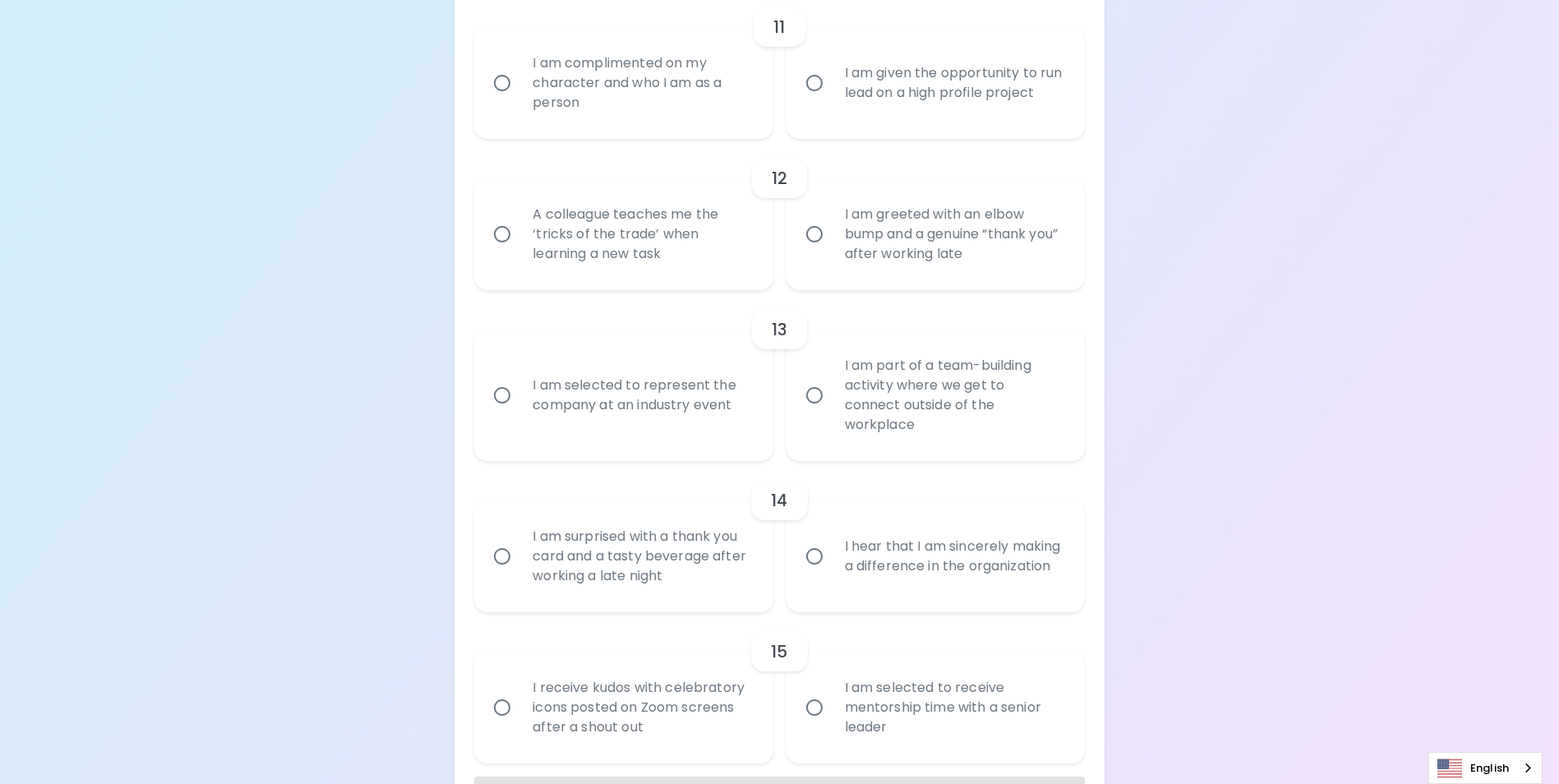
scroll to position [1977, 0]
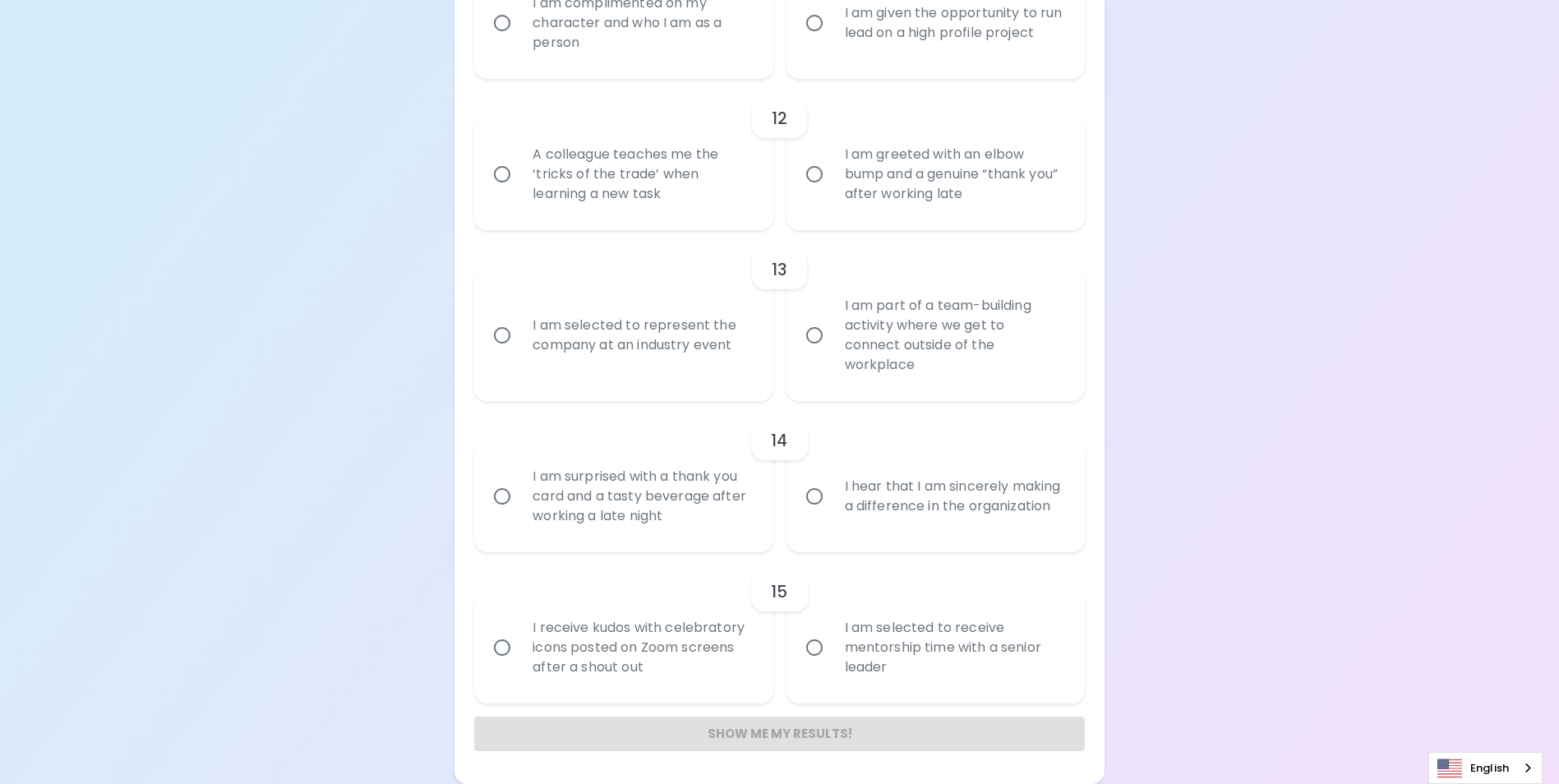
radio input "true"
click at [811, 651] on input "I am selected to receive mentorship time with a senior leader" at bounding box center [814, 647] width 35 height 35
radio input "false"
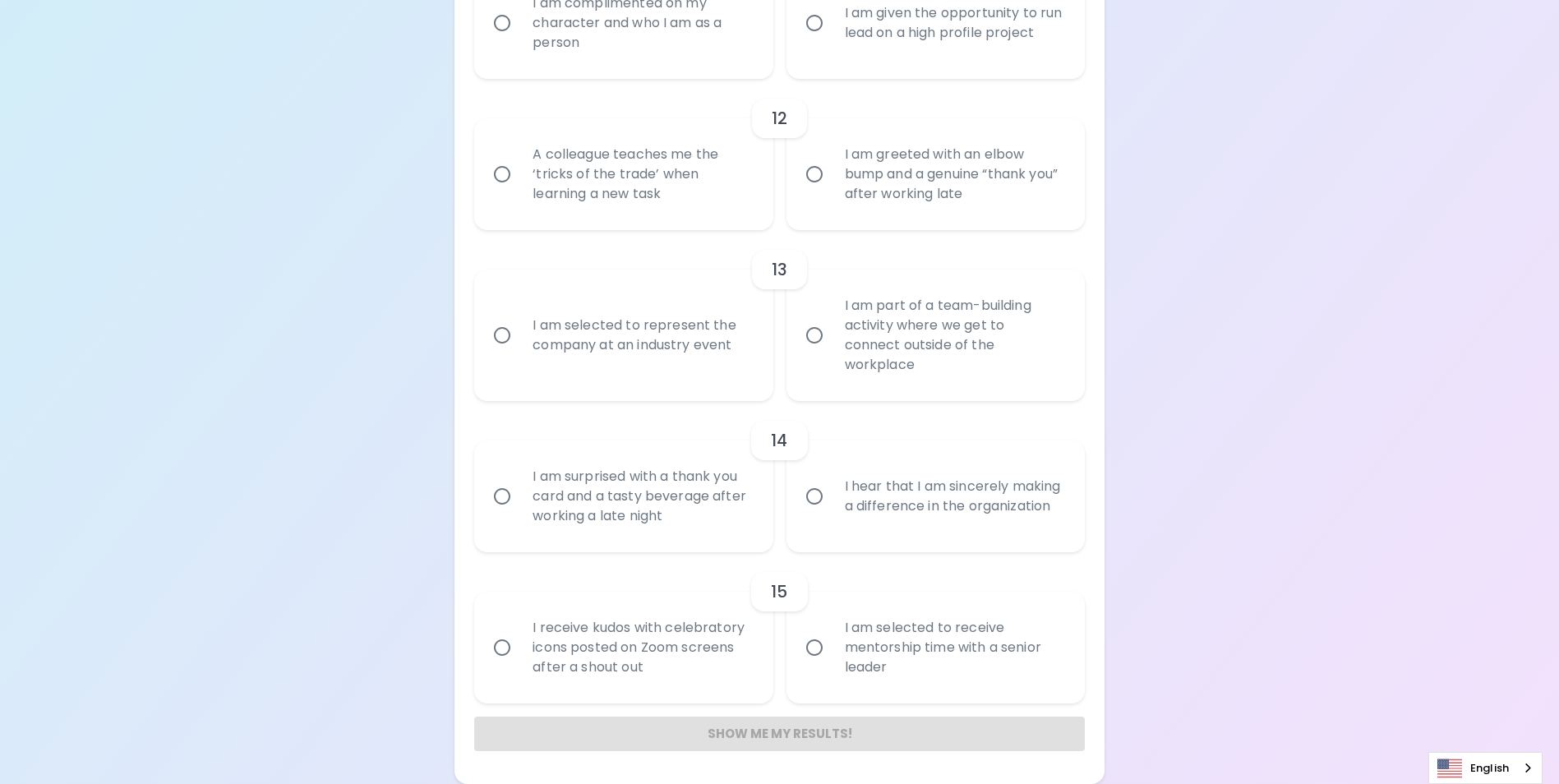
radio input "false"
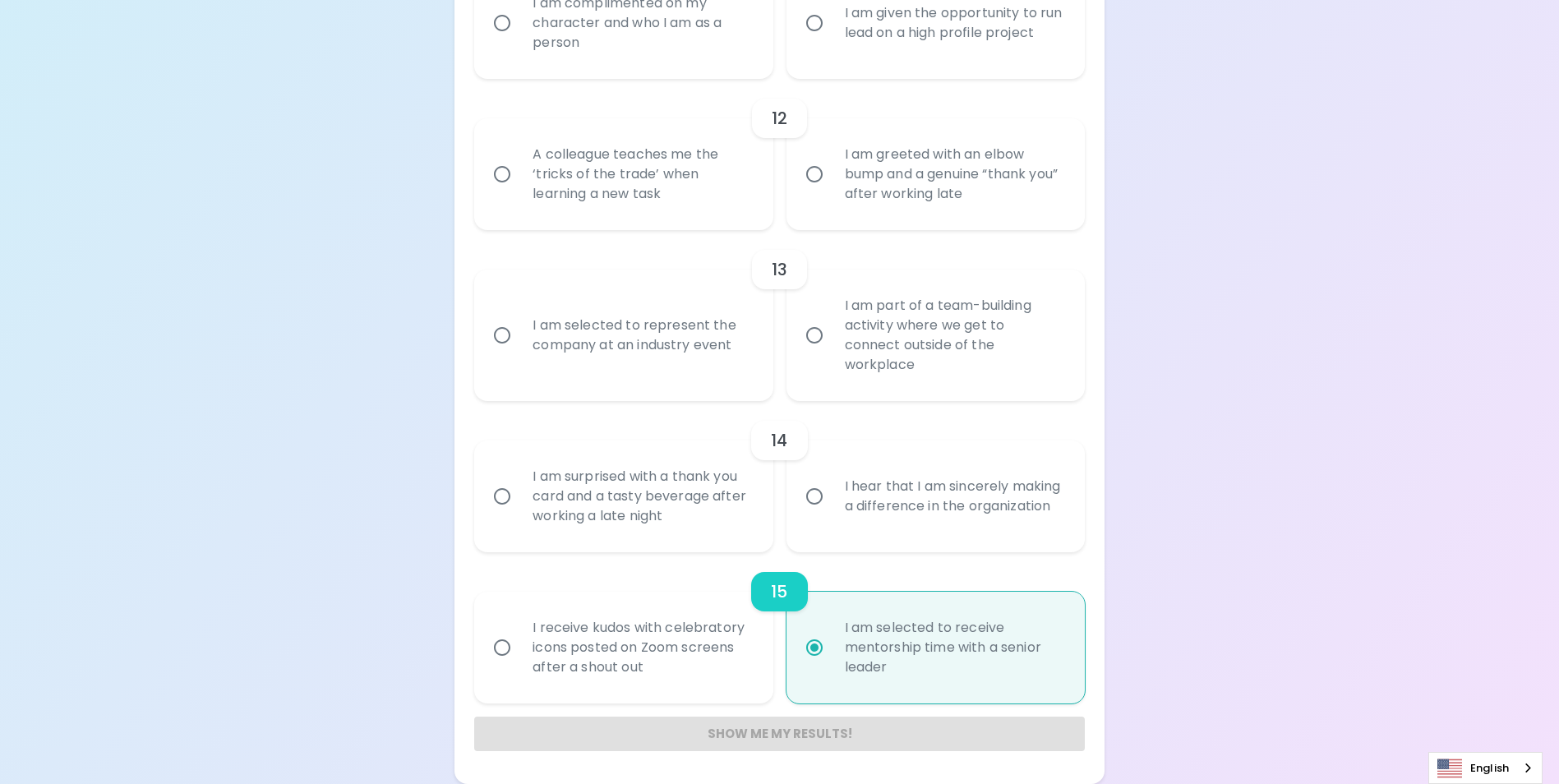
radio input "true"
click at [816, 497] on input "I hear that I am sincerely making a difference in the organization" at bounding box center [814, 496] width 35 height 35
radio input "false"
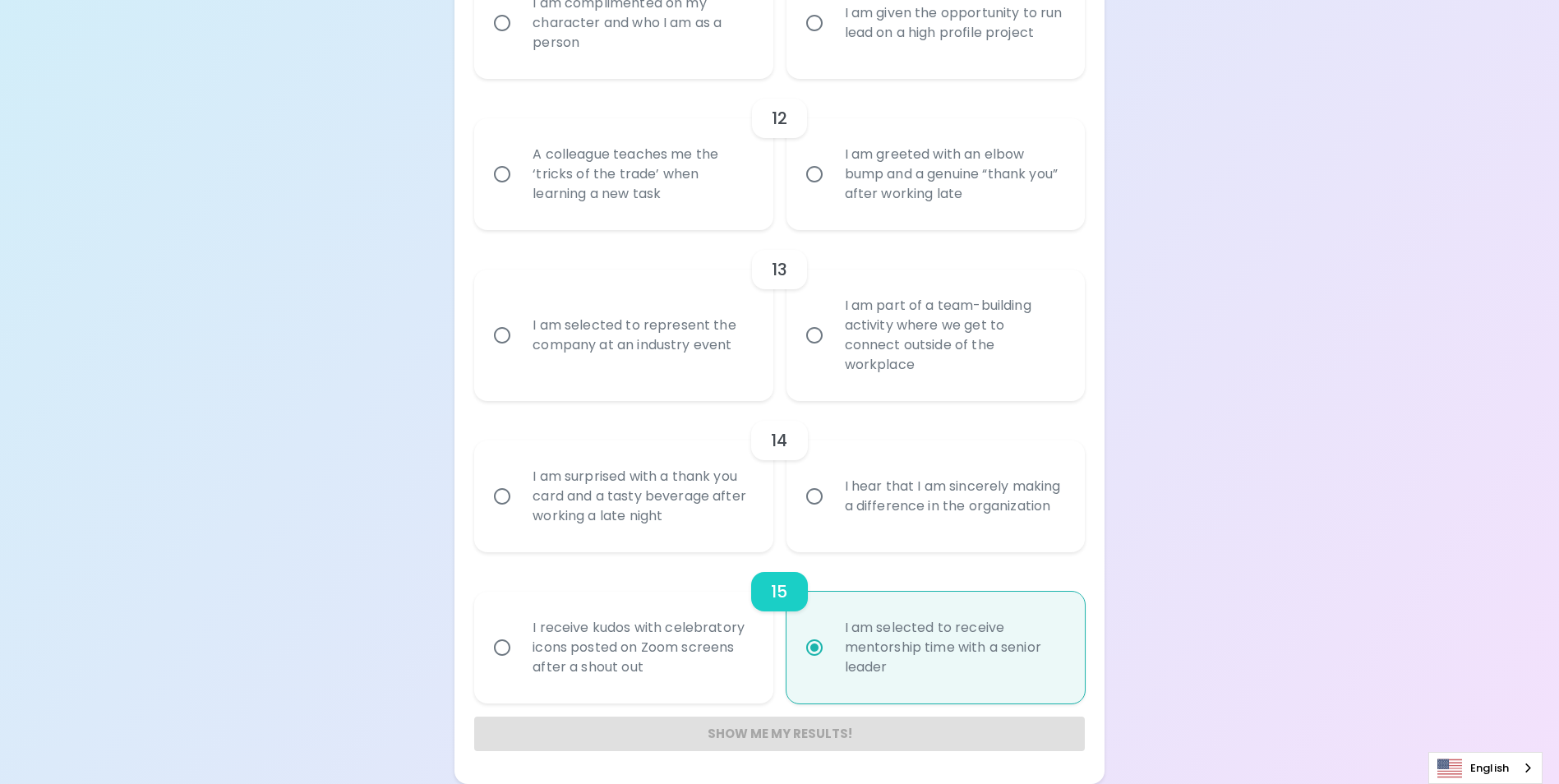
radio input "false"
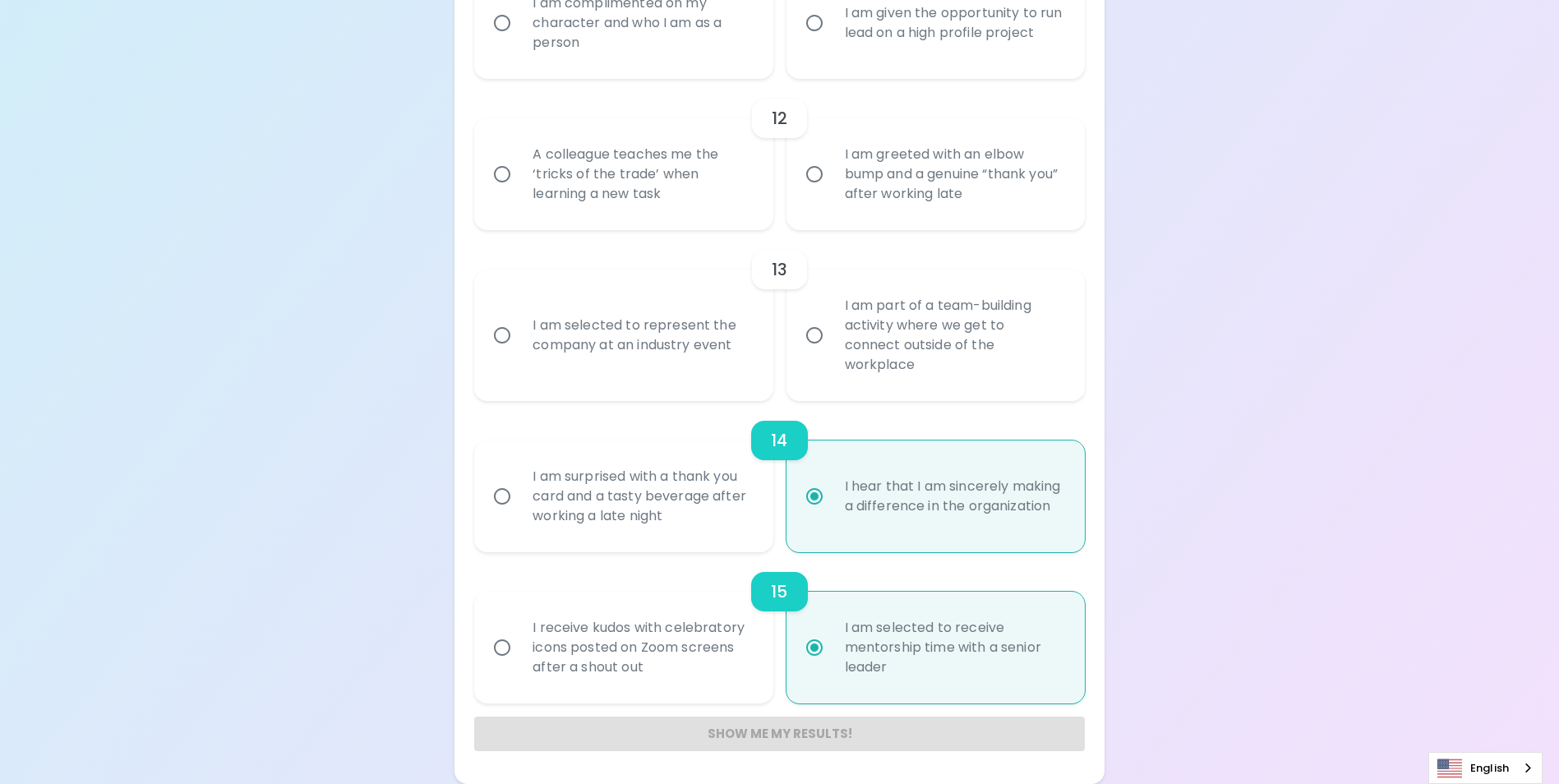
radio input "true"
click at [815, 345] on input "I am part of a team-building activity where we get to connect outside of the wo…" at bounding box center [814, 335] width 35 height 35
radio input "false"
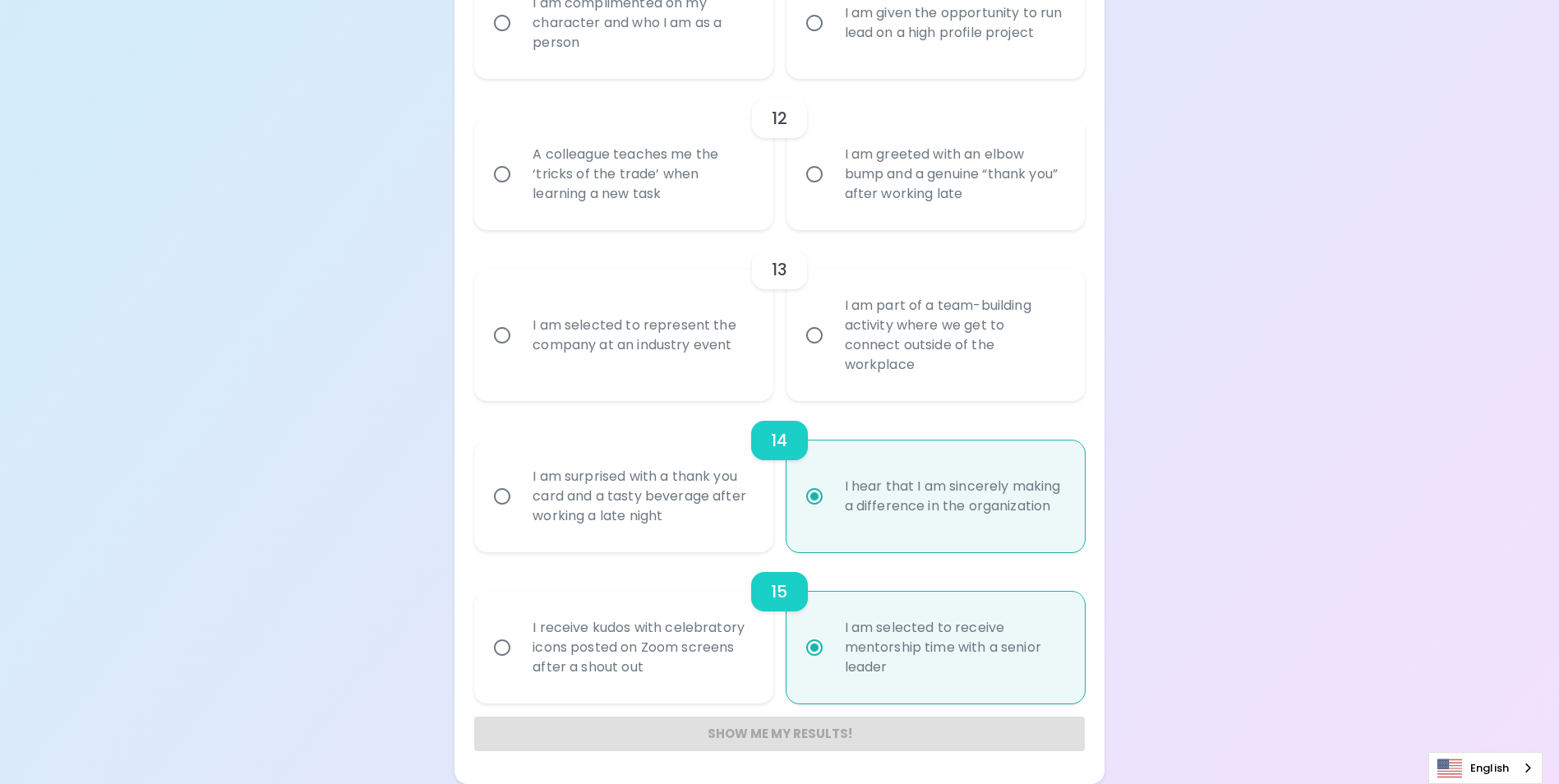
radio input "false"
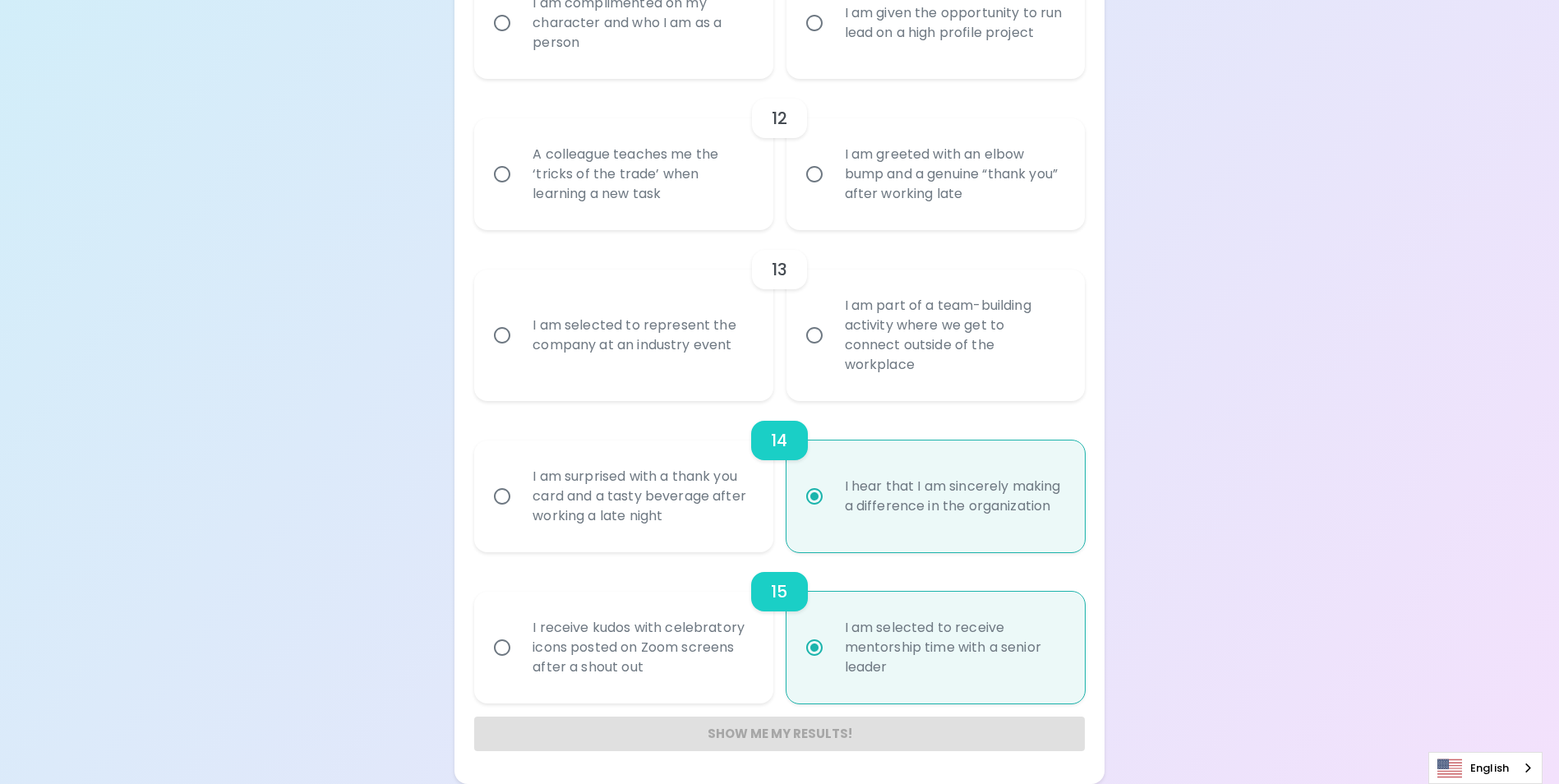
radio input "true"
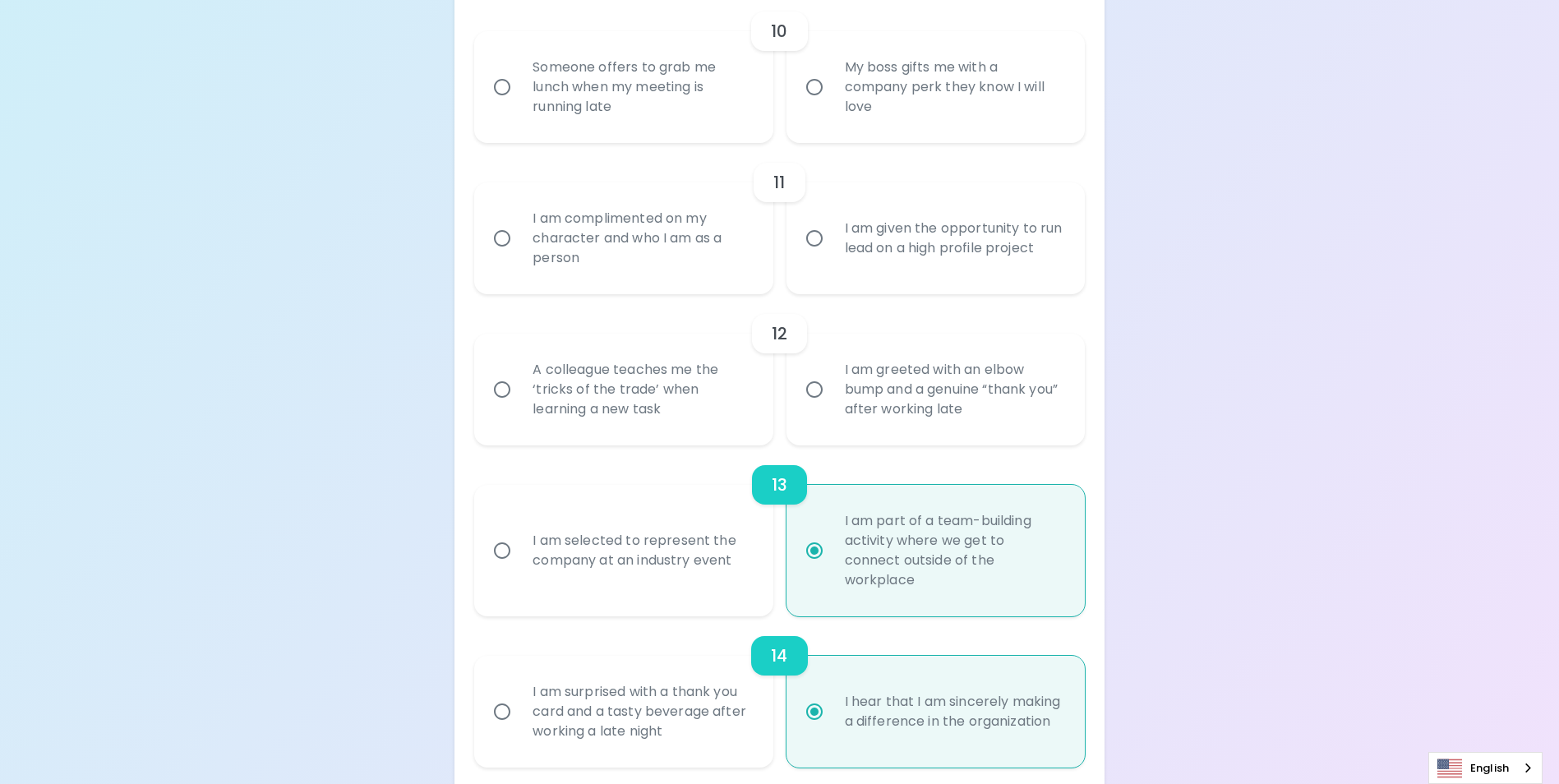
scroll to position [1731, 0]
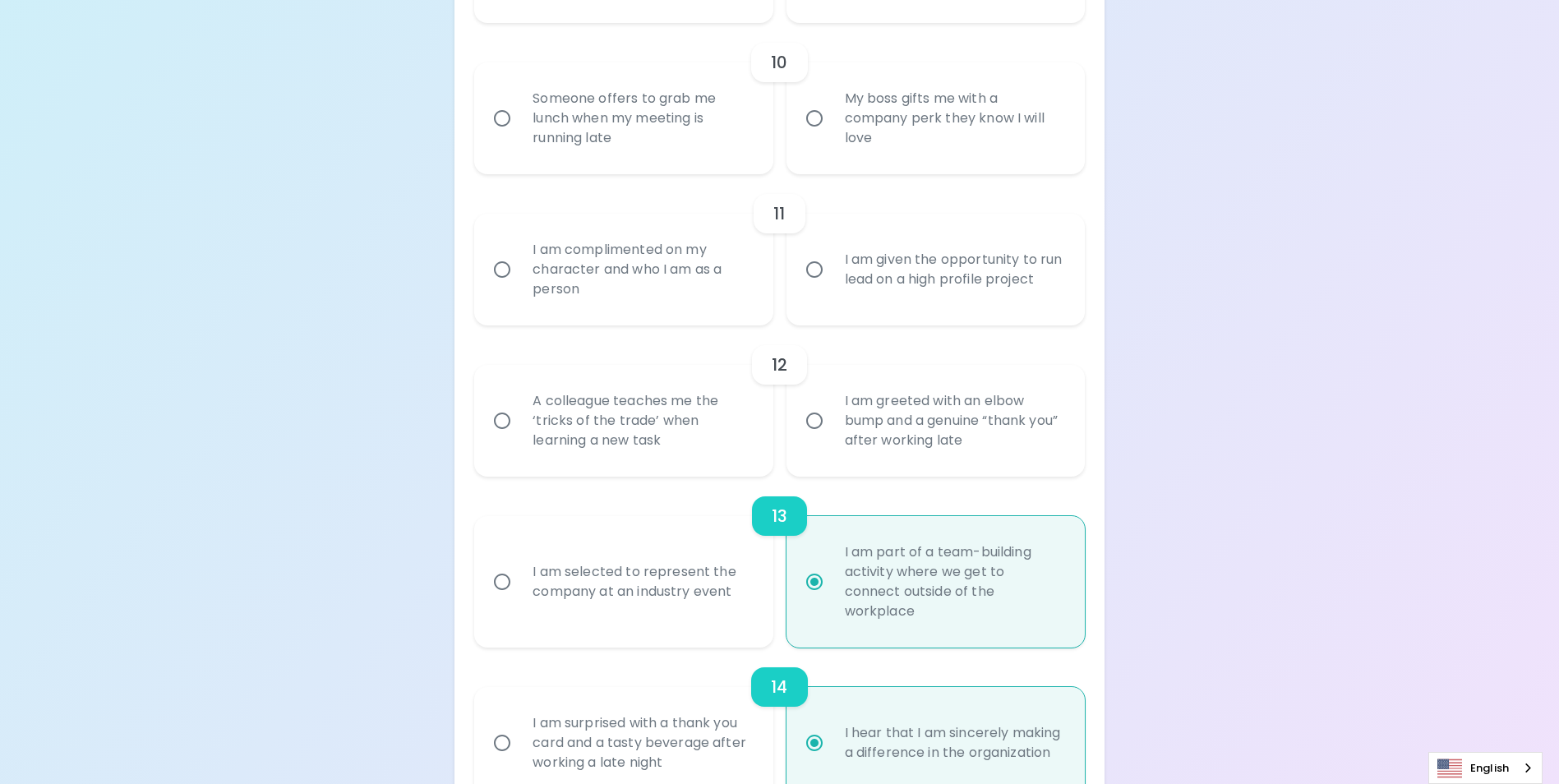
radio input "true"
click at [816, 438] on input "I am greeted with an elbow bump and a genuine “thank you” after working late" at bounding box center [814, 420] width 35 height 35
radio input "false"
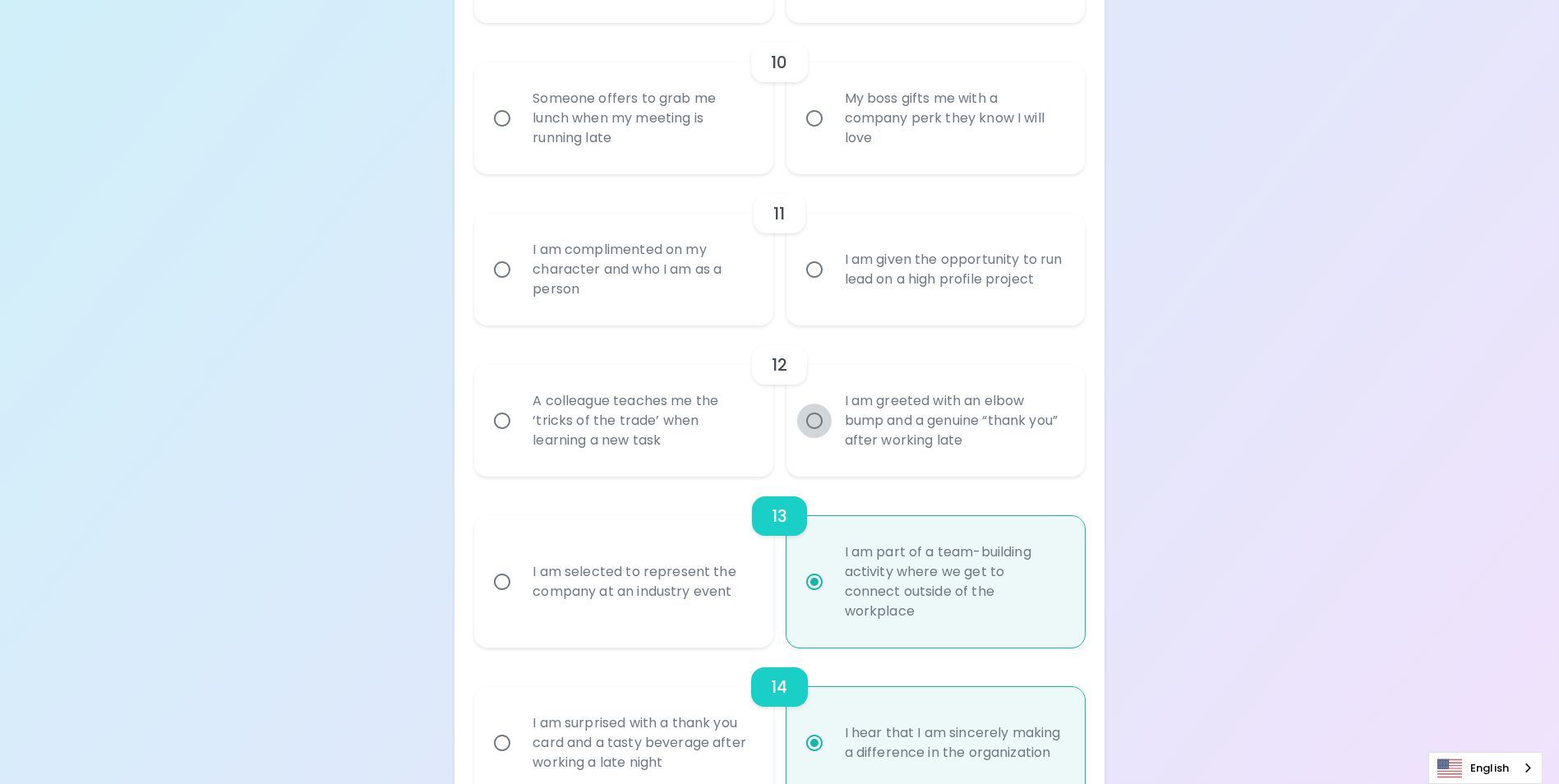
radio input "false"
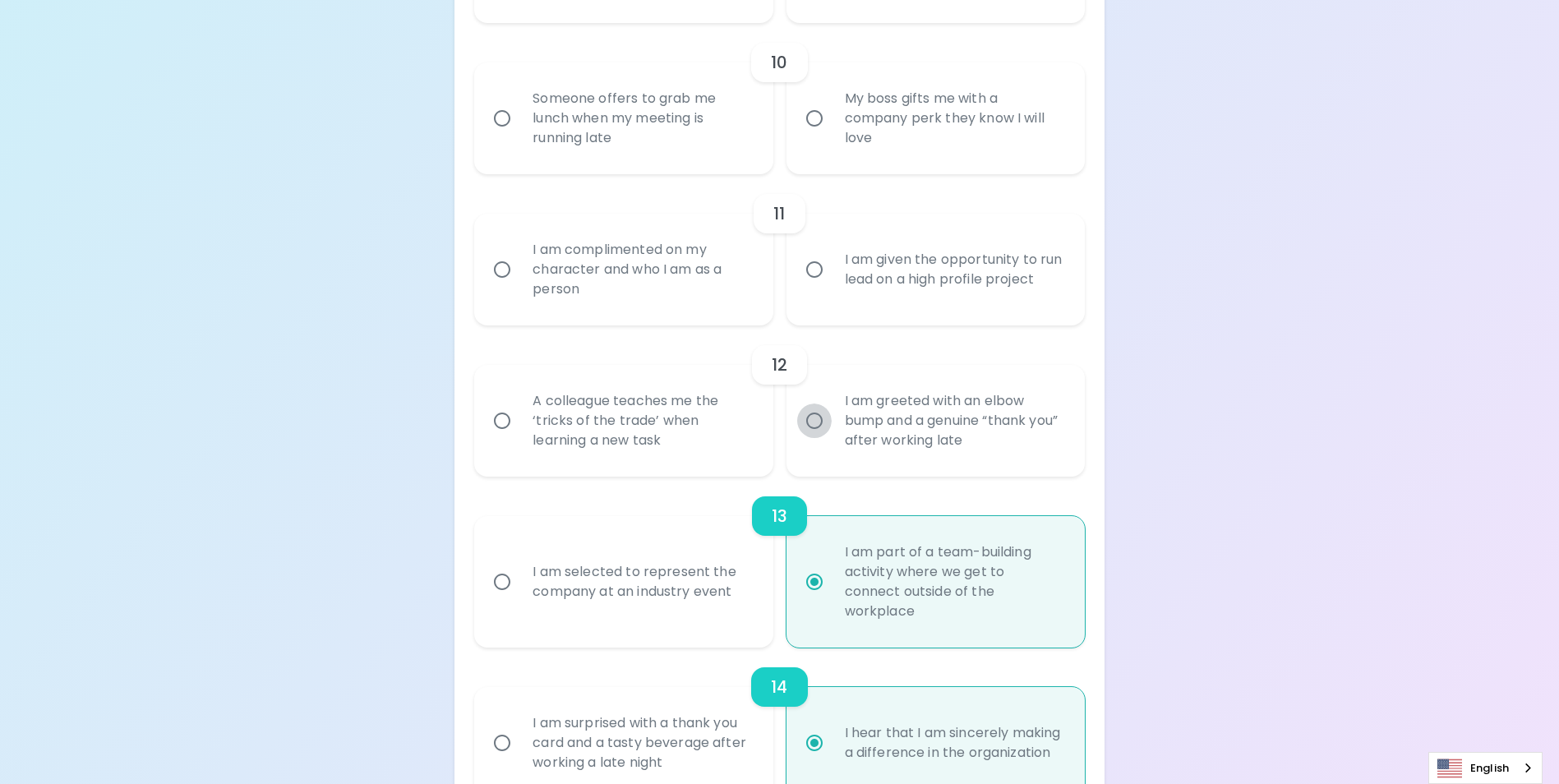
radio input "false"
radio input "true"
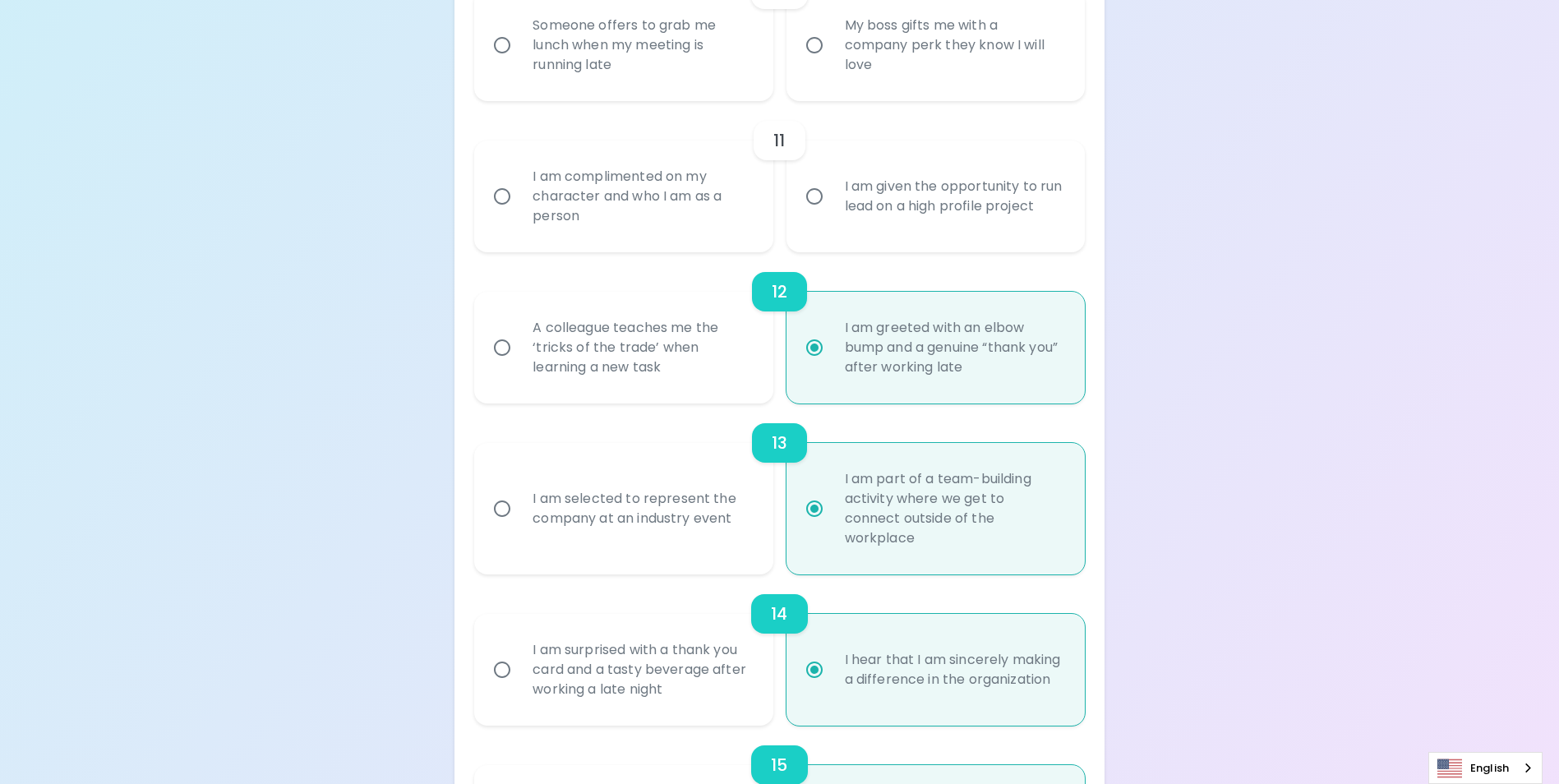
scroll to position [1698, 0]
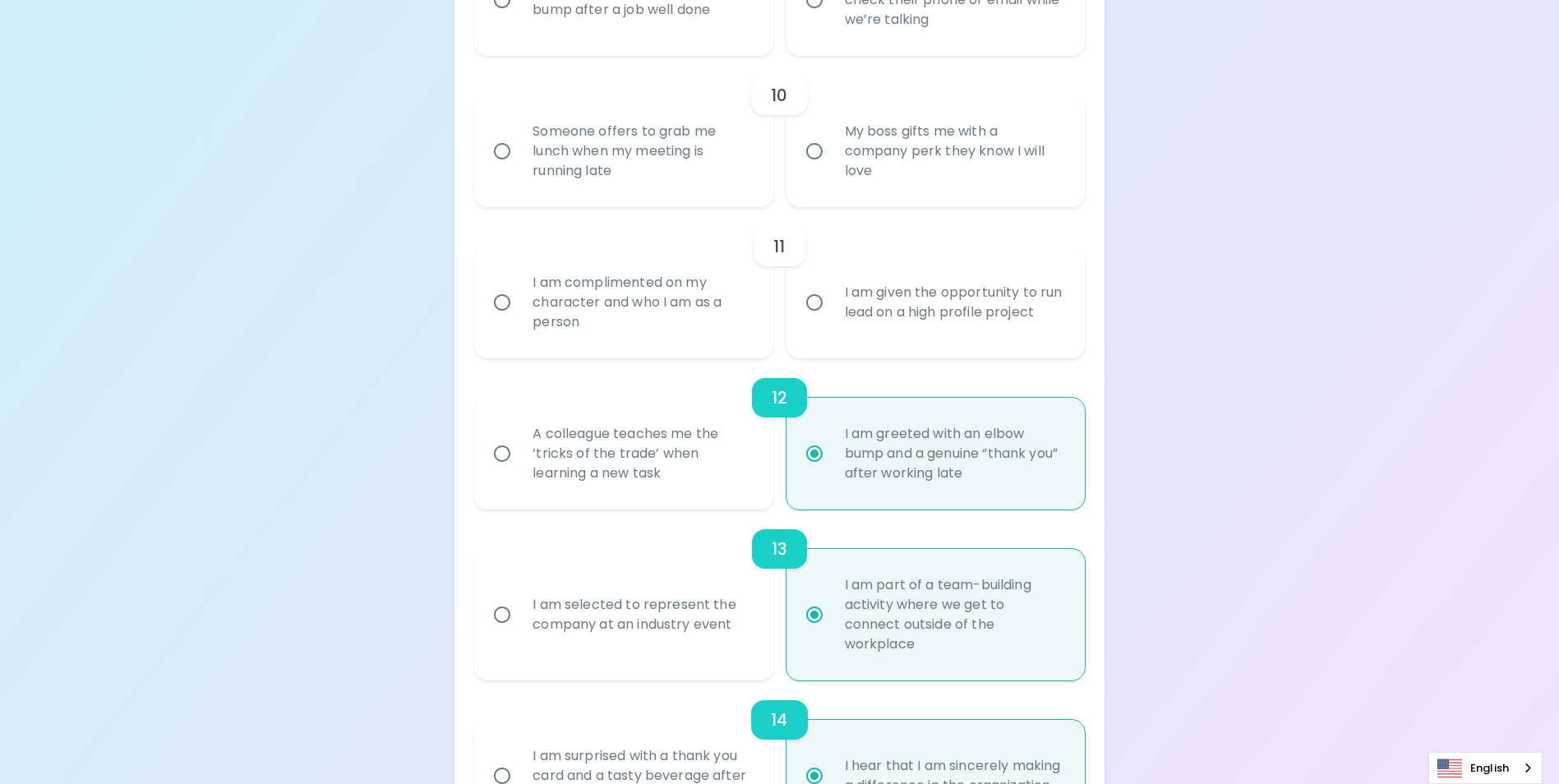
radio input "true"
click at [818, 319] on input "I am given the opportunity to run lead on a high profile project" at bounding box center [814, 302] width 35 height 35
radio input "false"
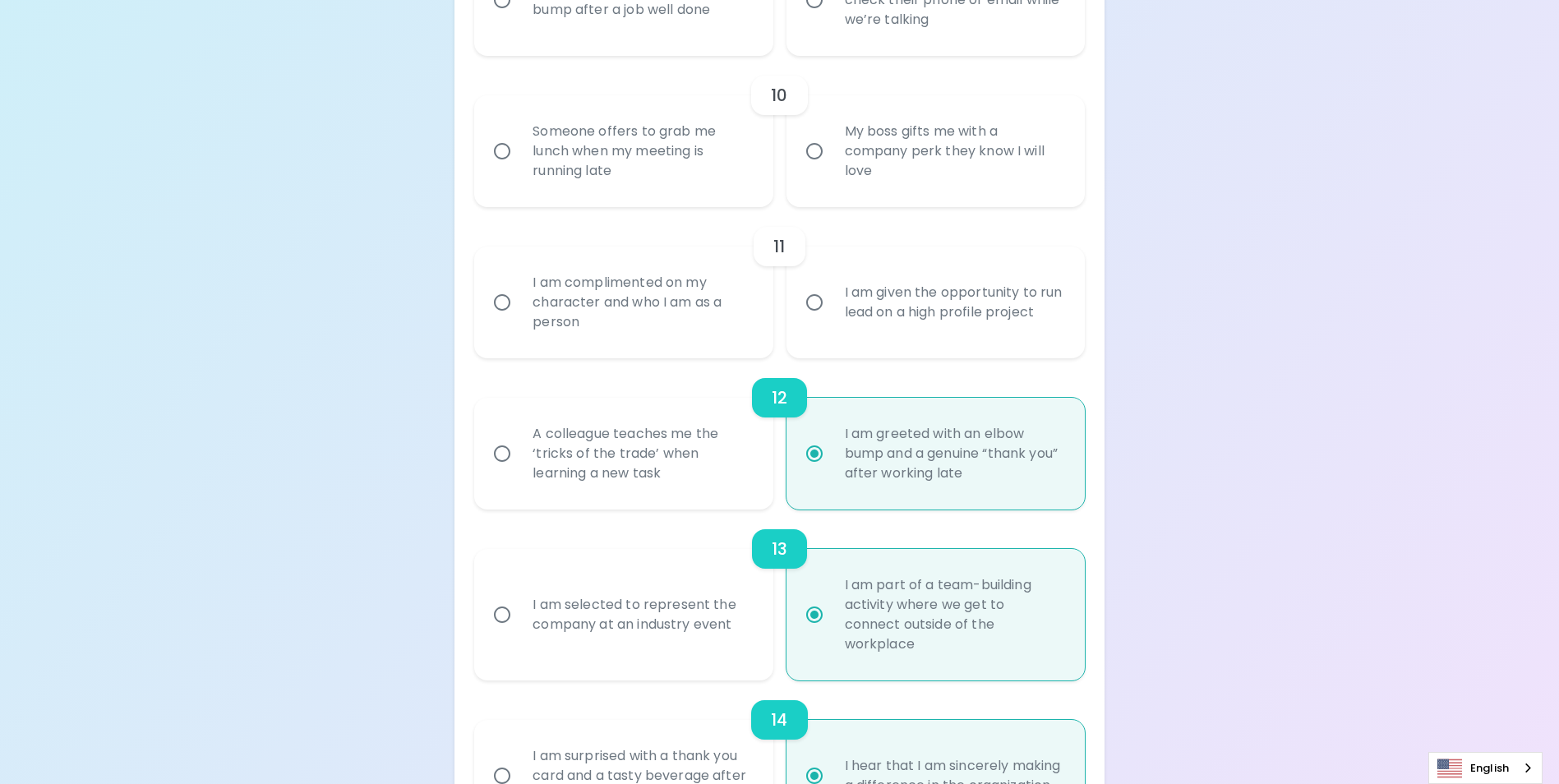
radio input "false"
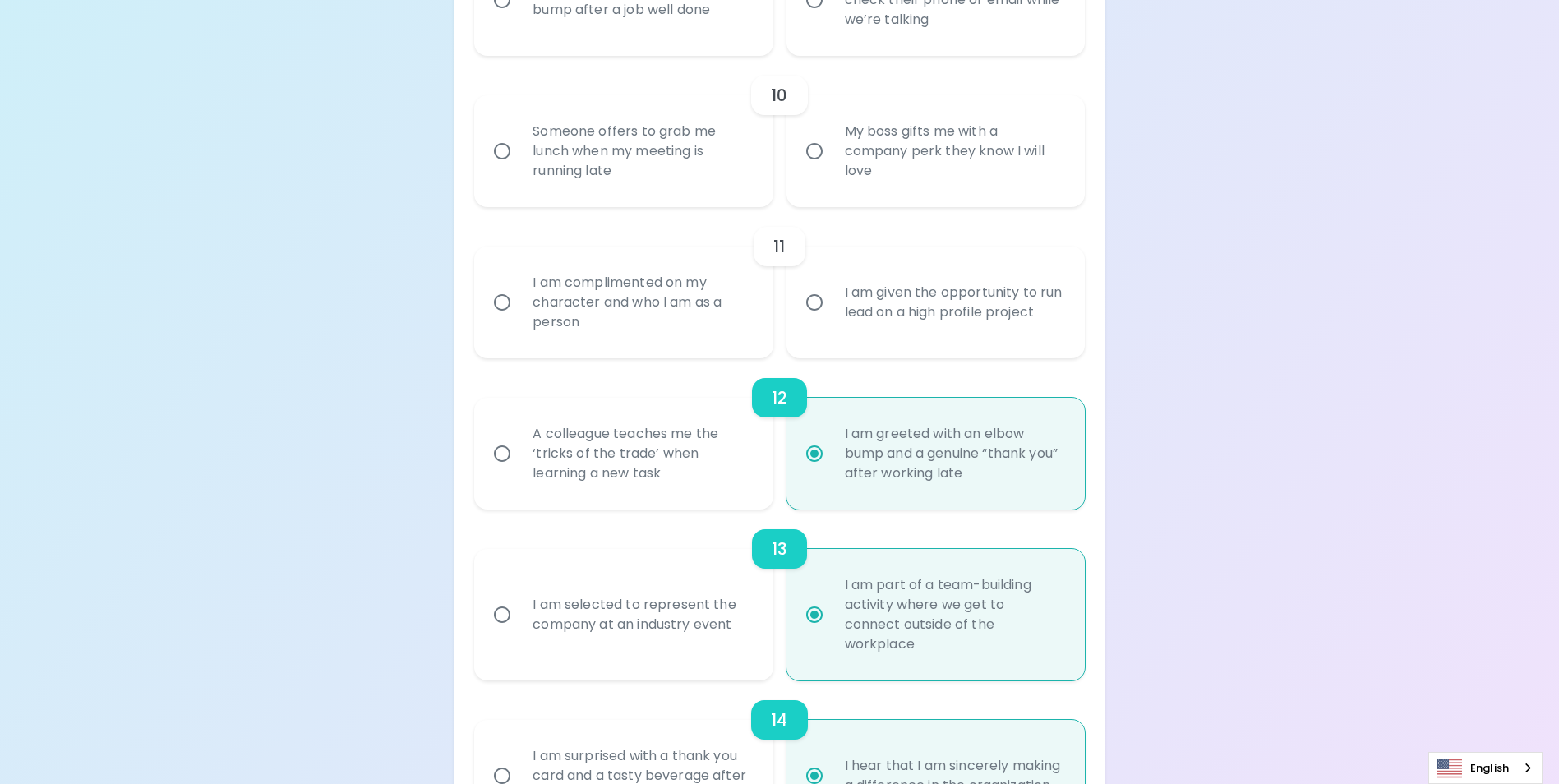
radio input "false"
radio input "true"
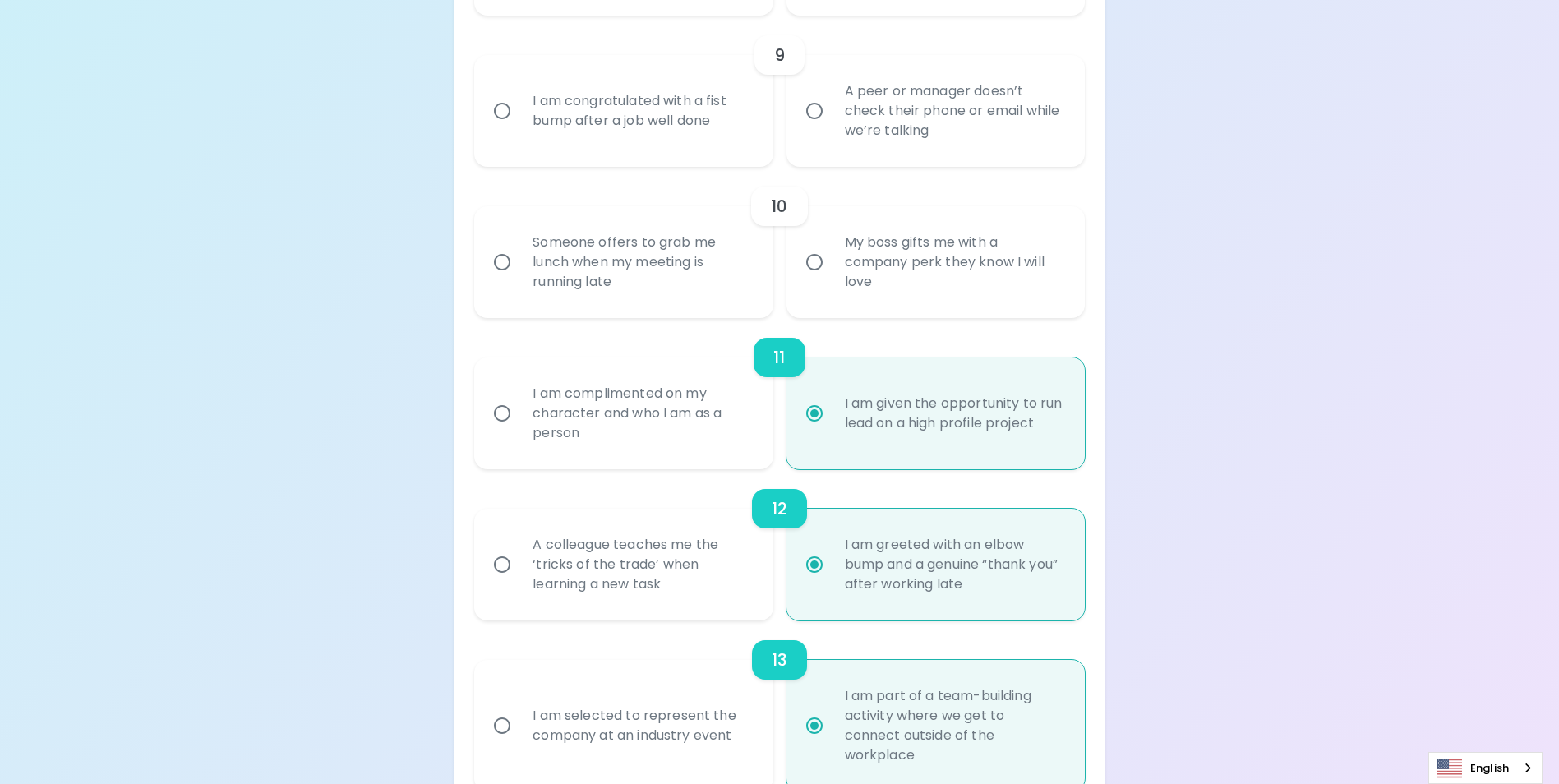
scroll to position [1583, 0]
radio input "true"
click at [505, 283] on input "Someone offers to grab me lunch when my meeting is running late" at bounding box center [502, 266] width 35 height 35
radio input "false"
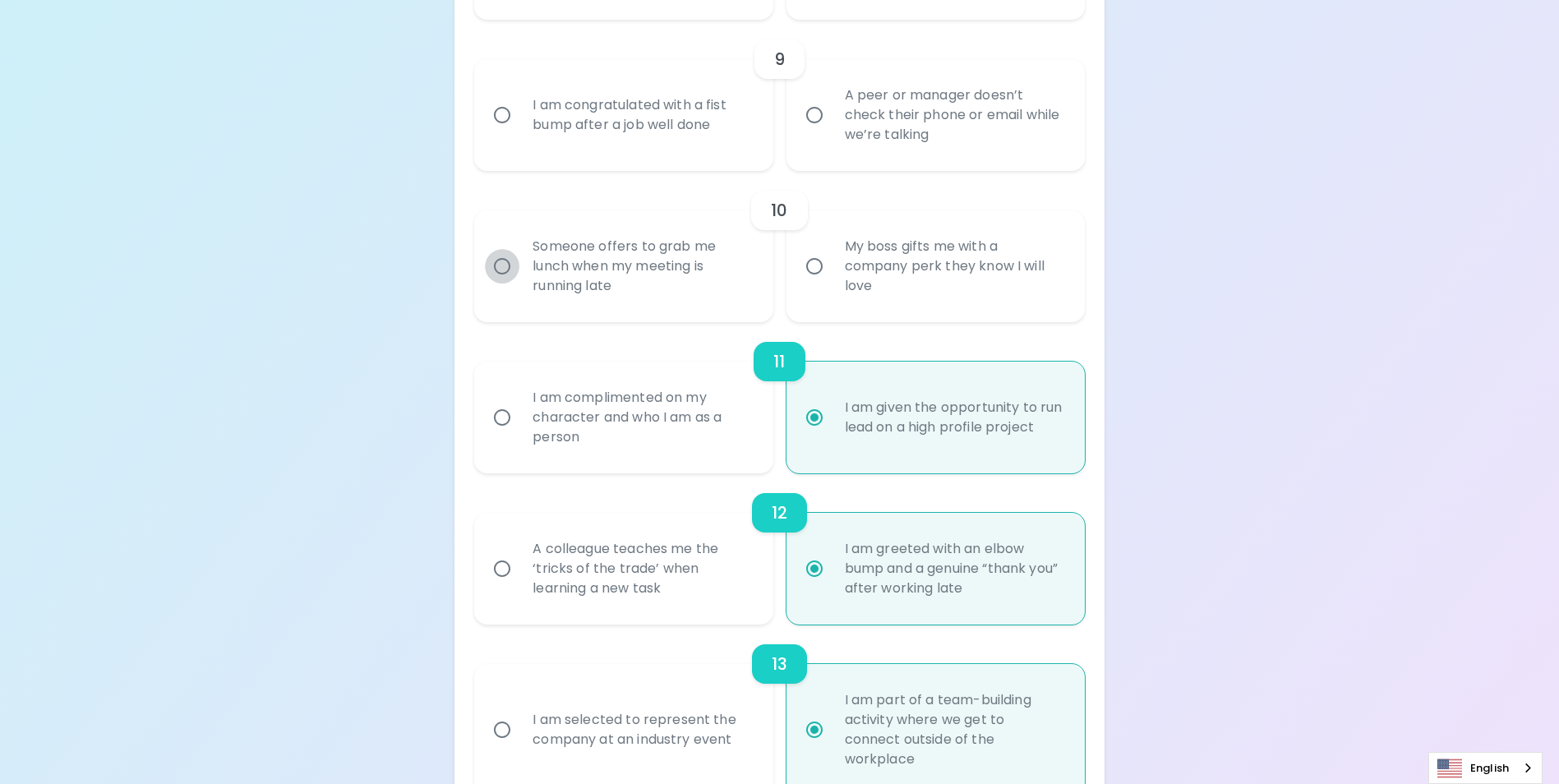
radio input "false"
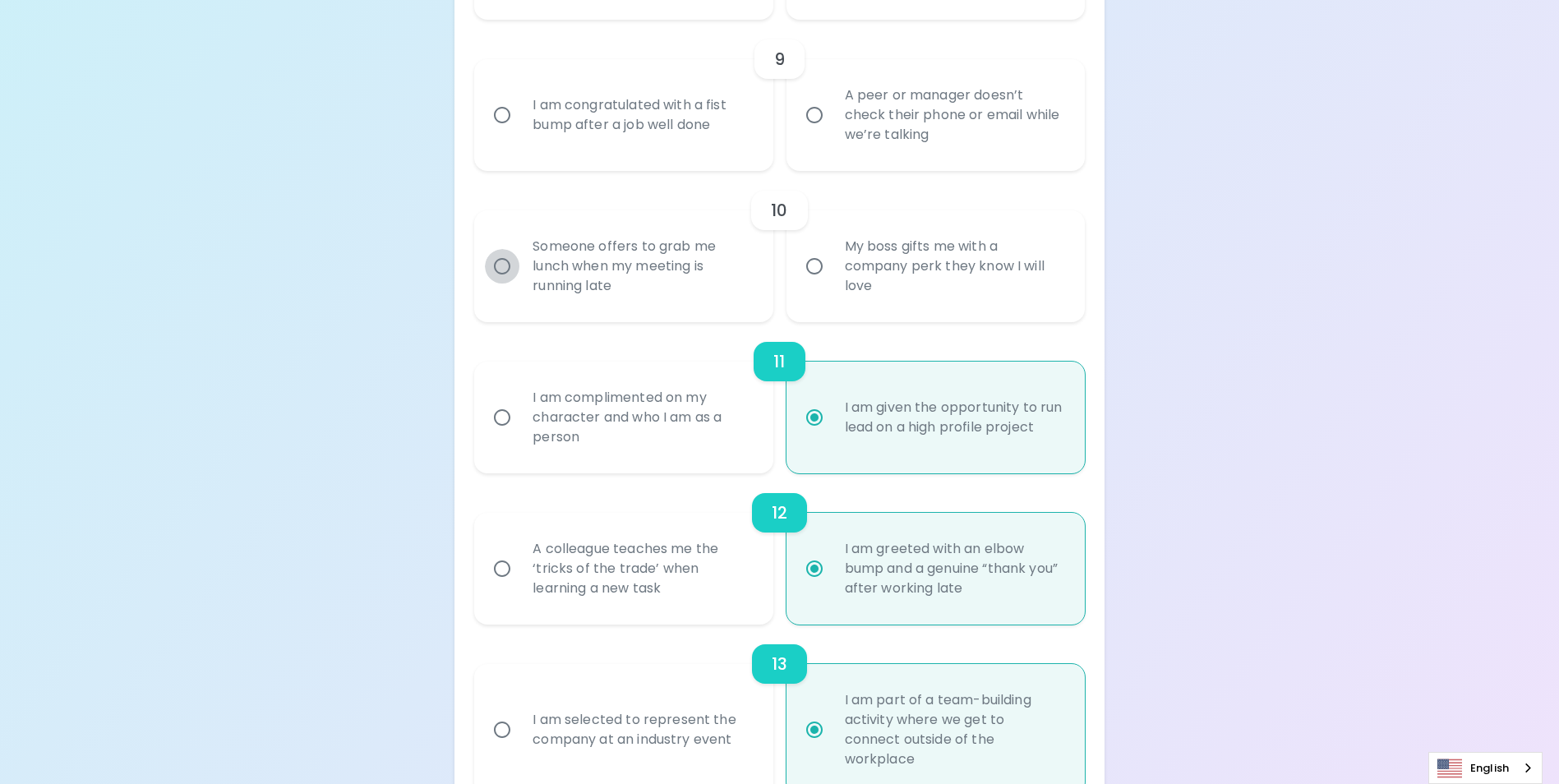
radio input "false"
radio input "true"
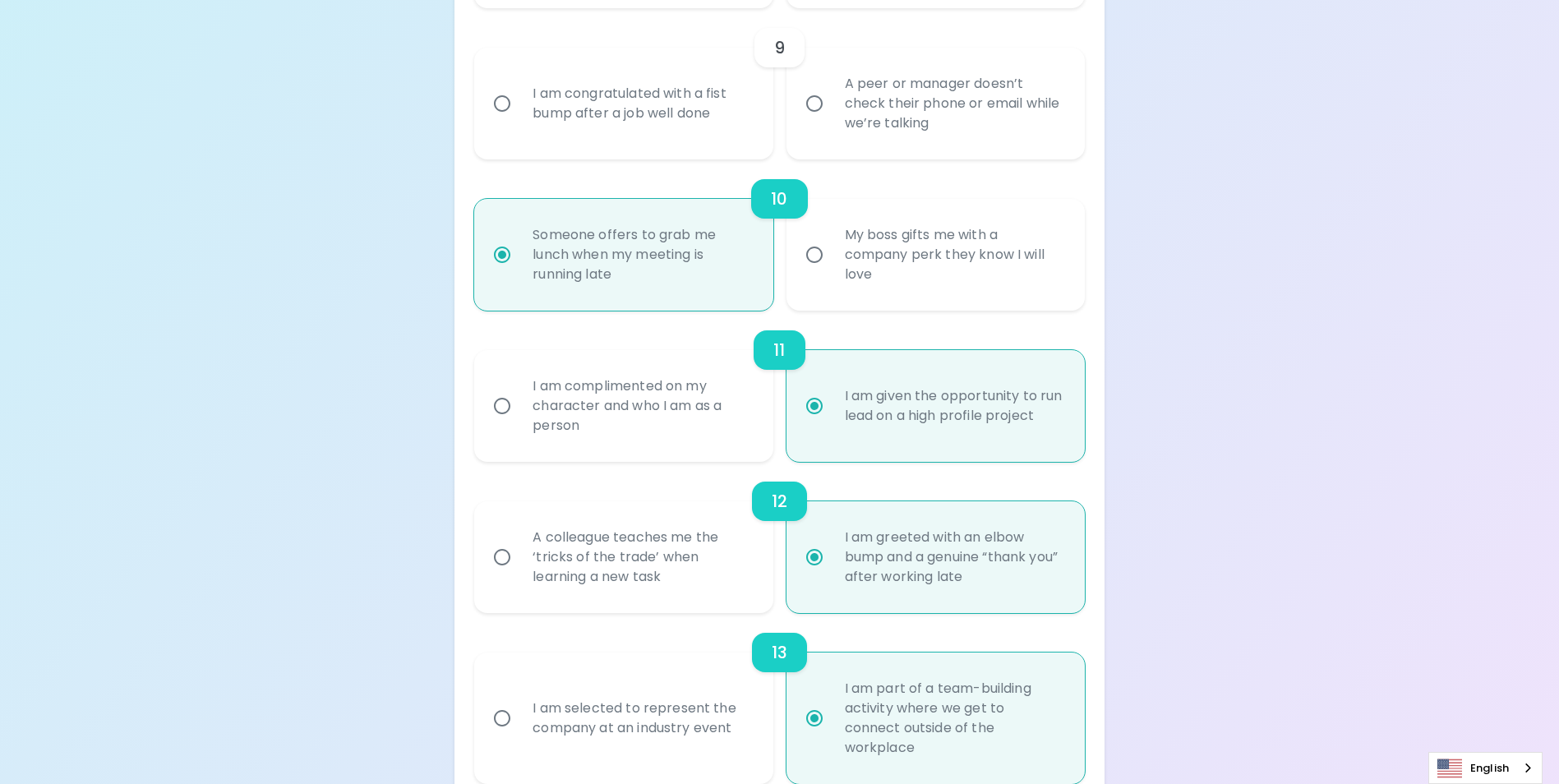
scroll to position [1468, 0]
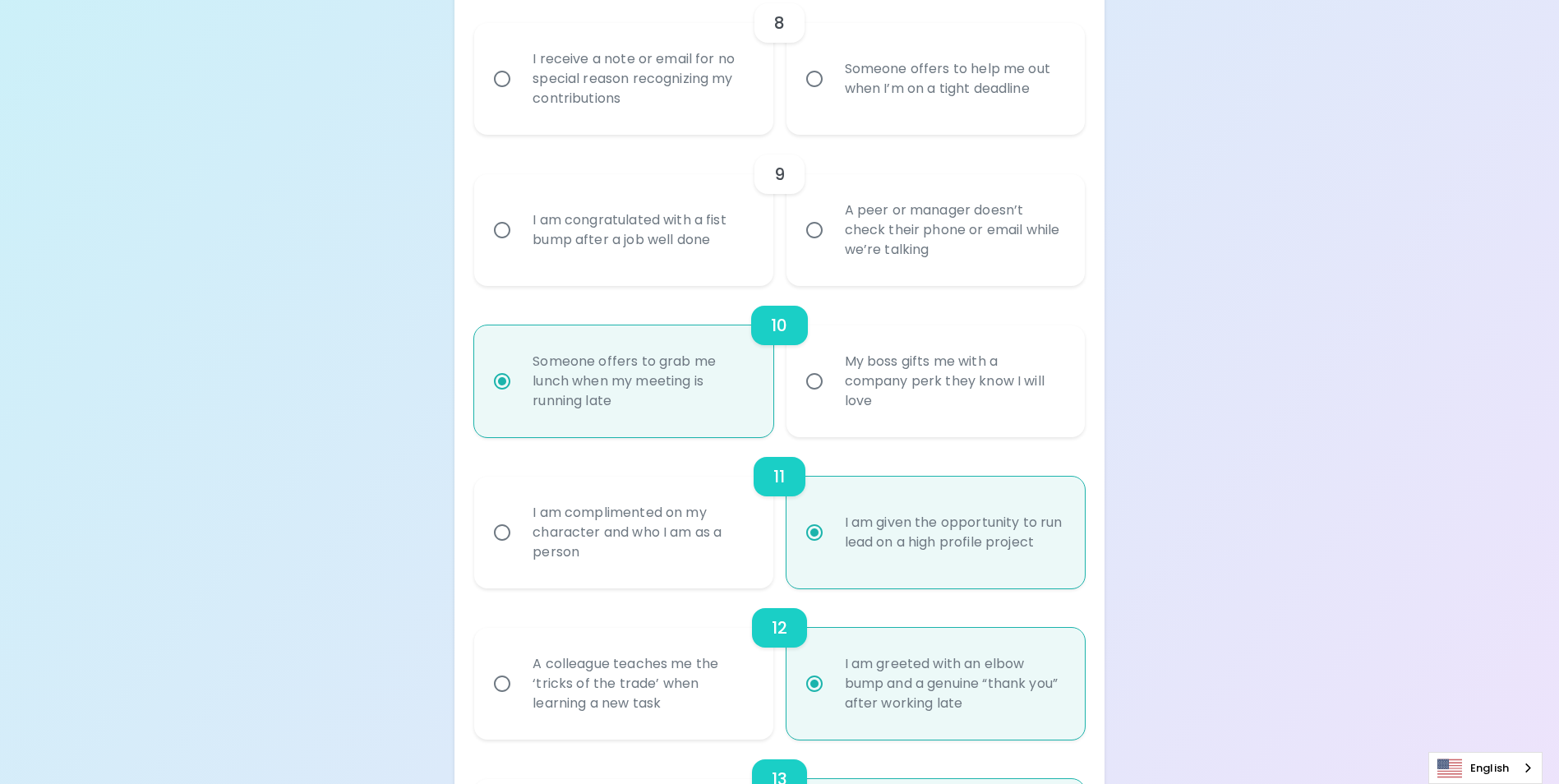
radio input "true"
click at [816, 247] on input "A peer or manager doesn’t check their phone or email while we’re talking" at bounding box center [814, 230] width 35 height 35
radio input "false"
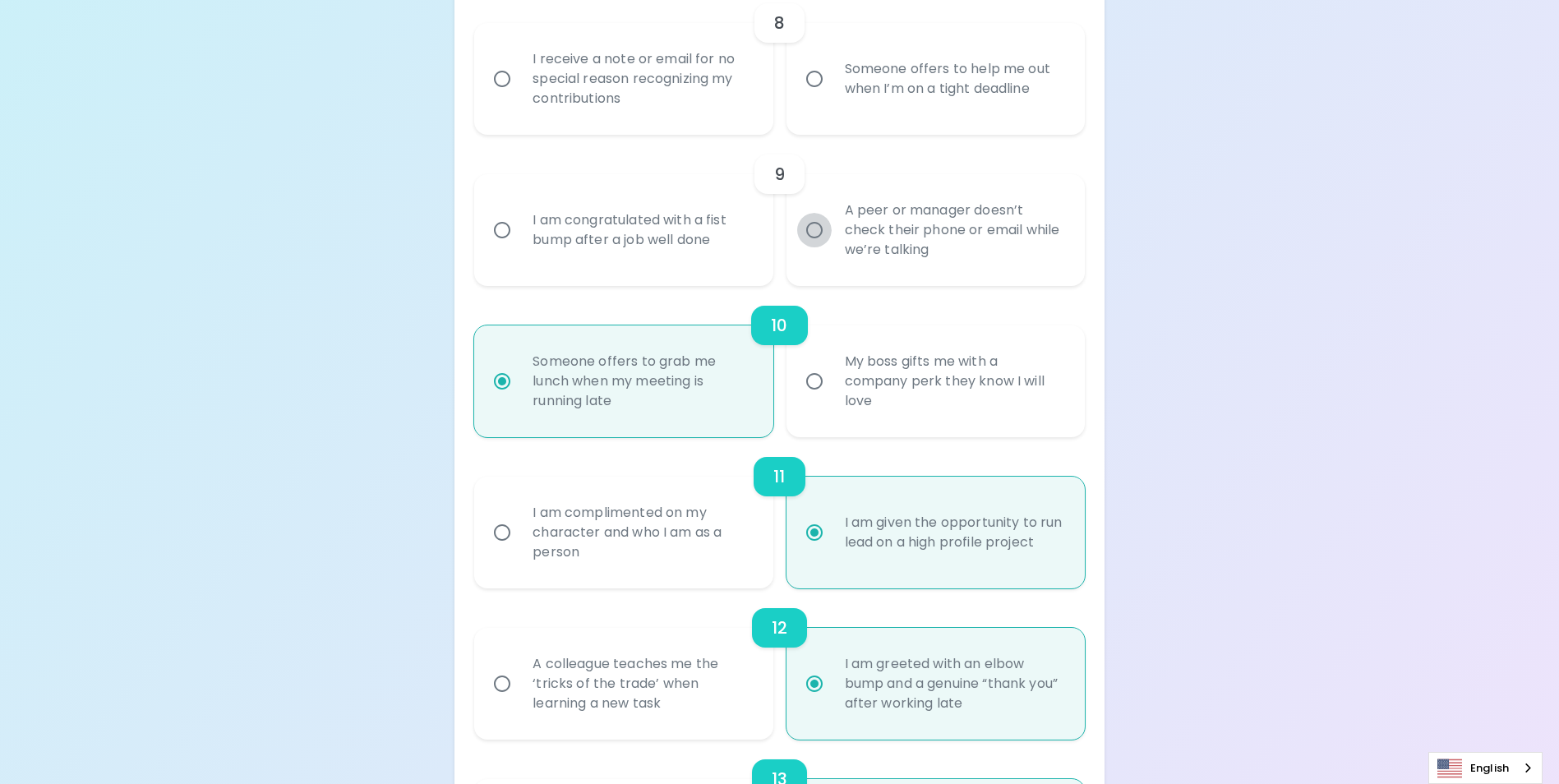
radio input "false"
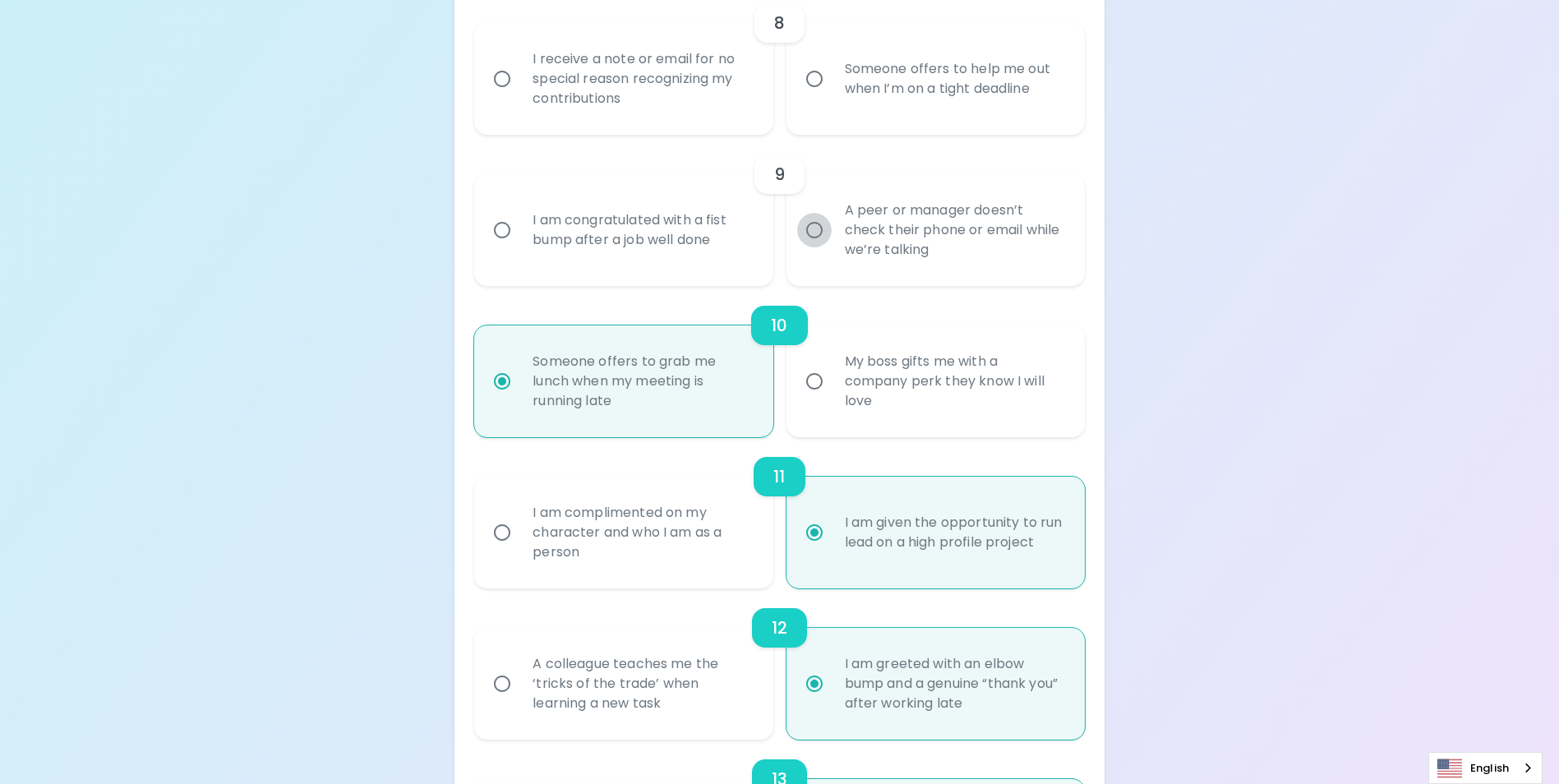
radio input "false"
radio input "true"
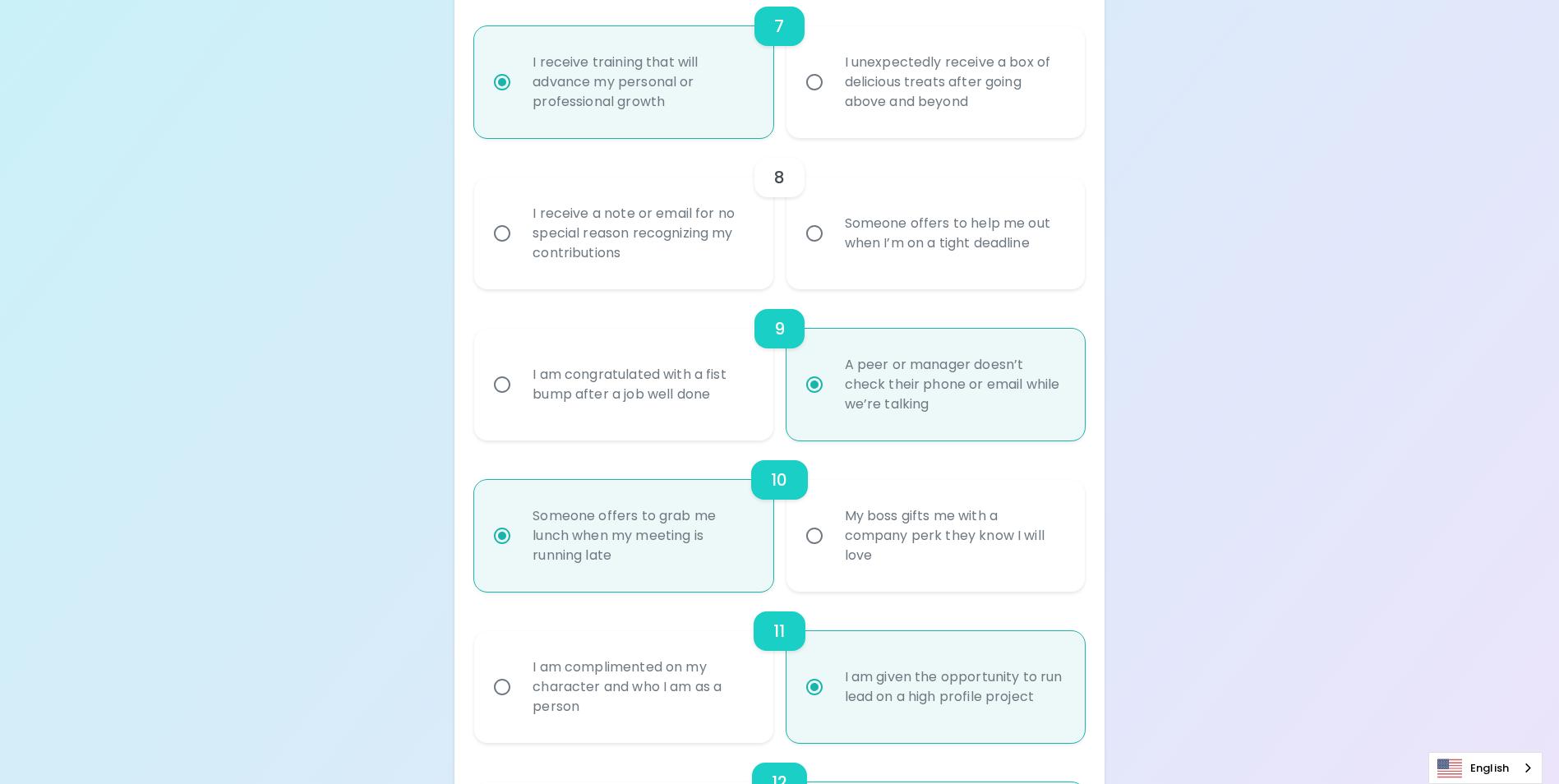
scroll to position [1271, 0]
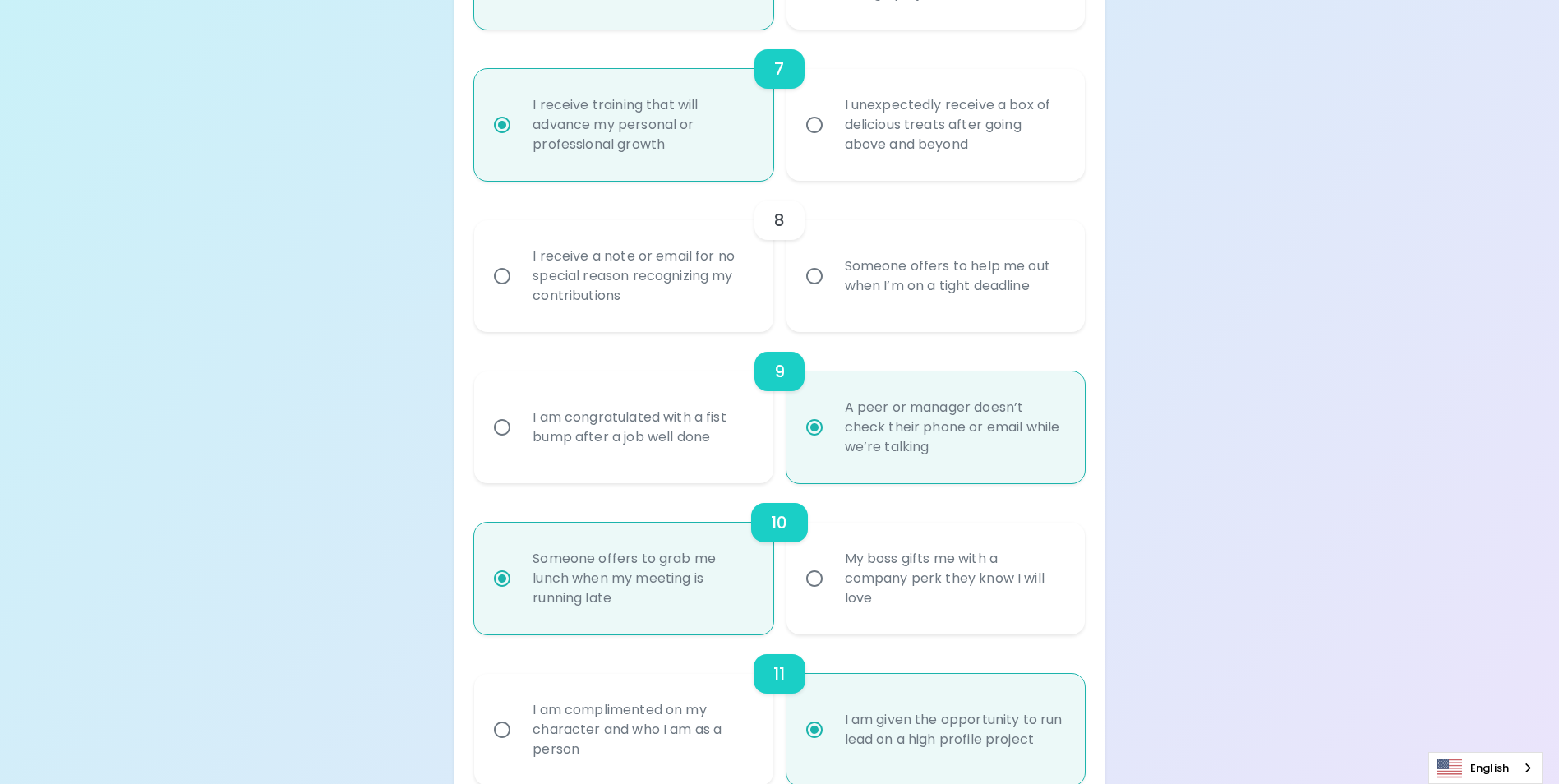
radio input "true"
click at [814, 293] on input "Someone offers to help me out when I’m on a tight deadline" at bounding box center [814, 276] width 35 height 35
radio input "false"
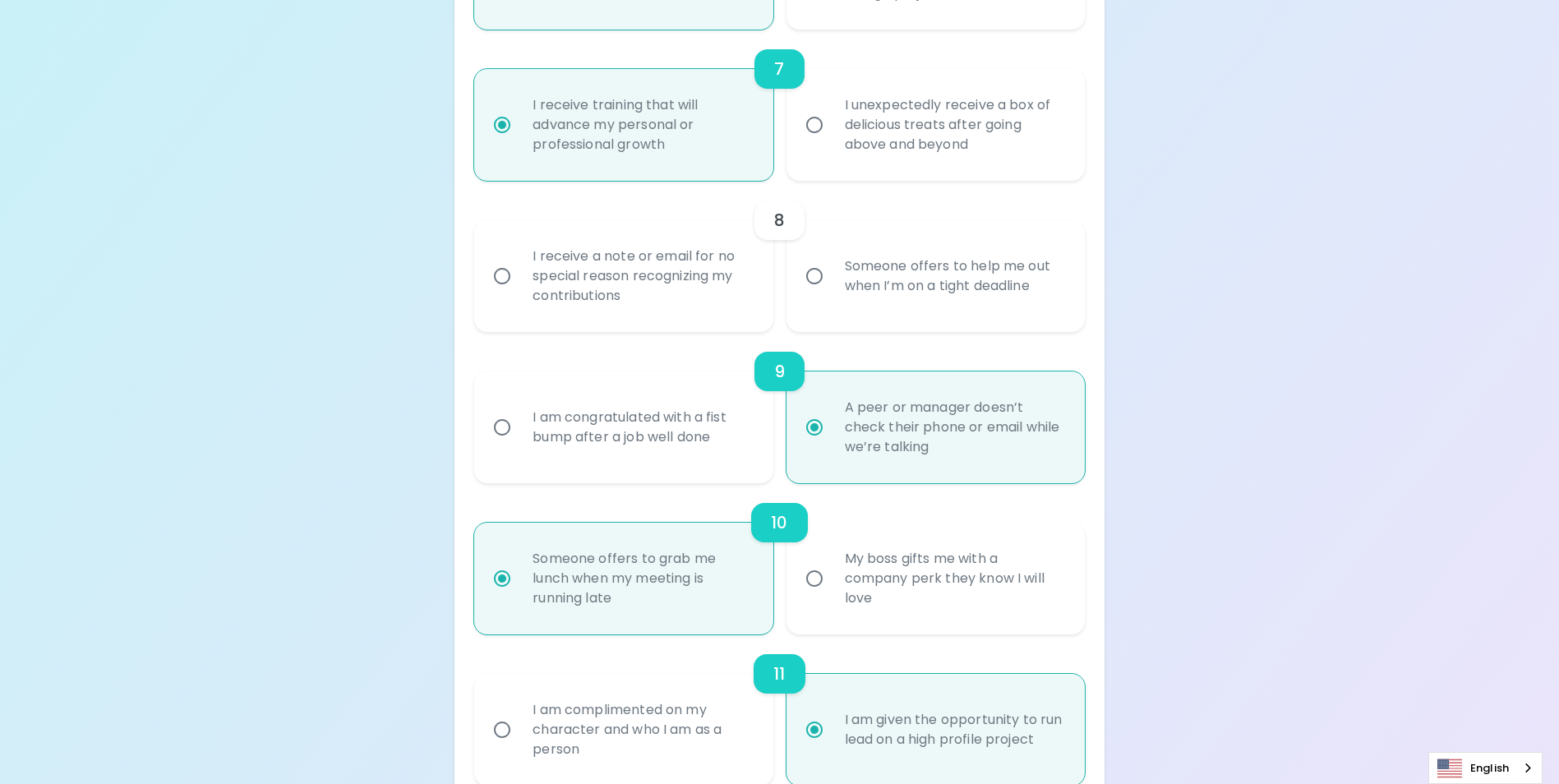
radio input "false"
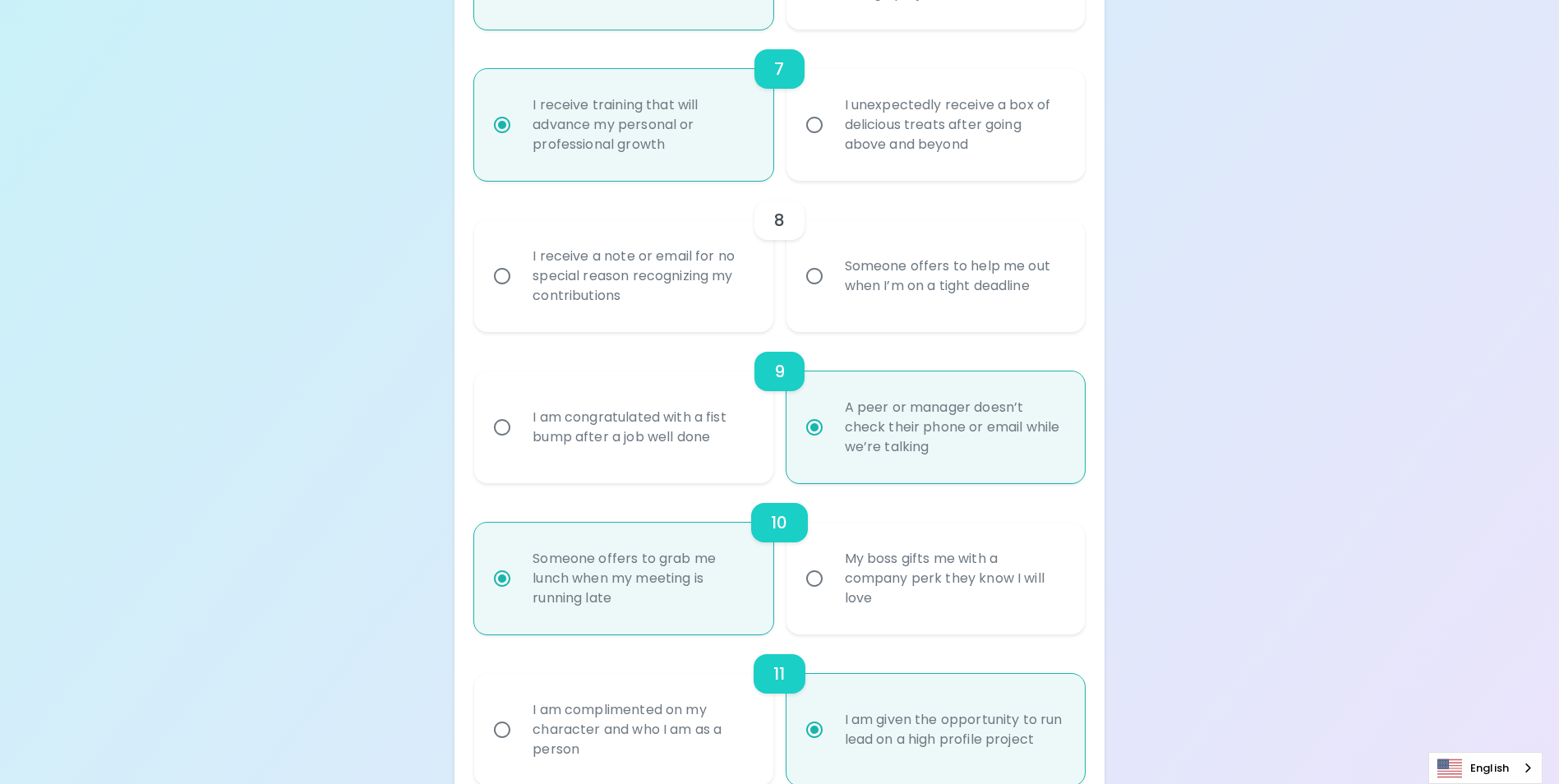
radio input "false"
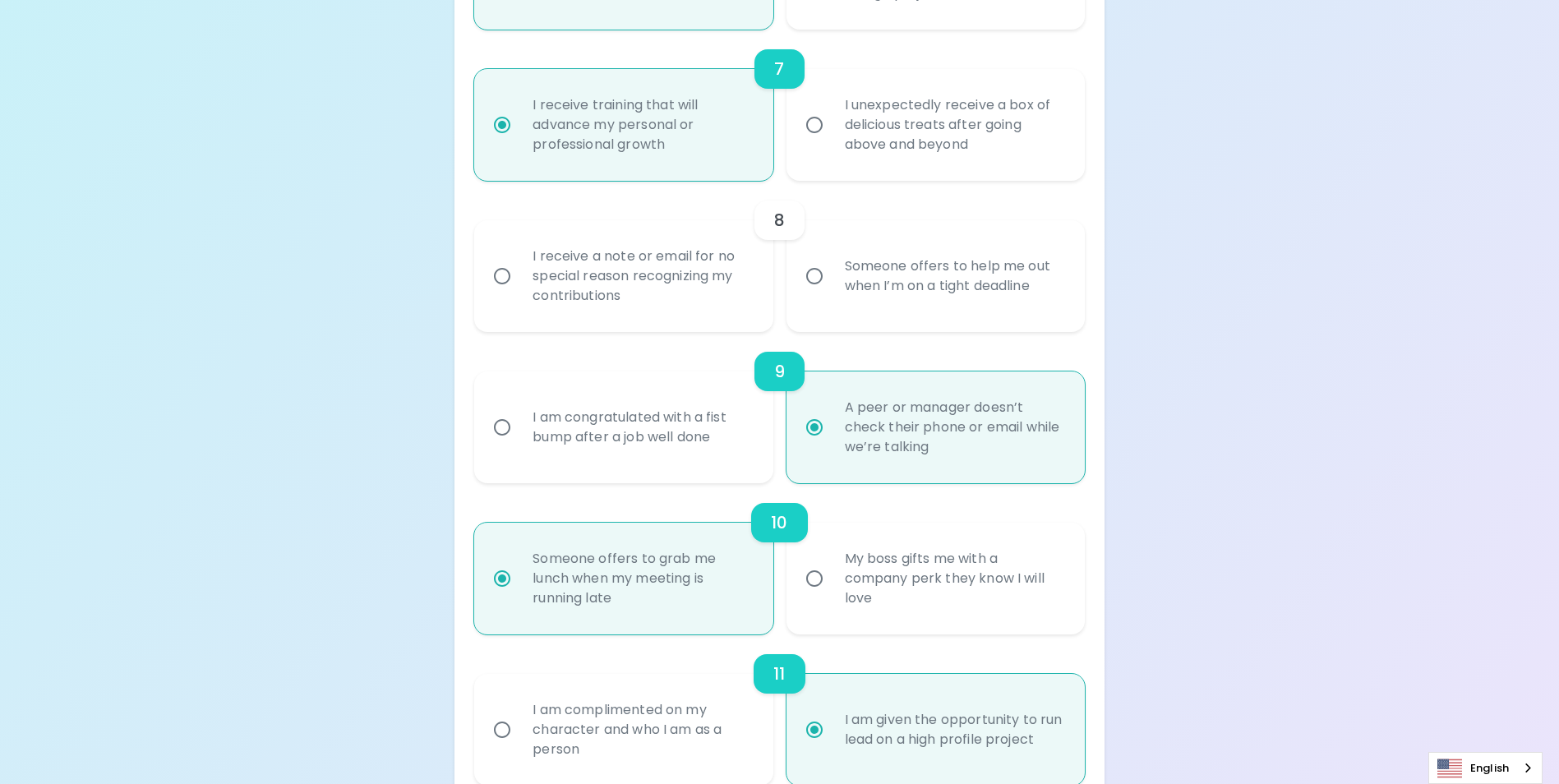
radio input "true"
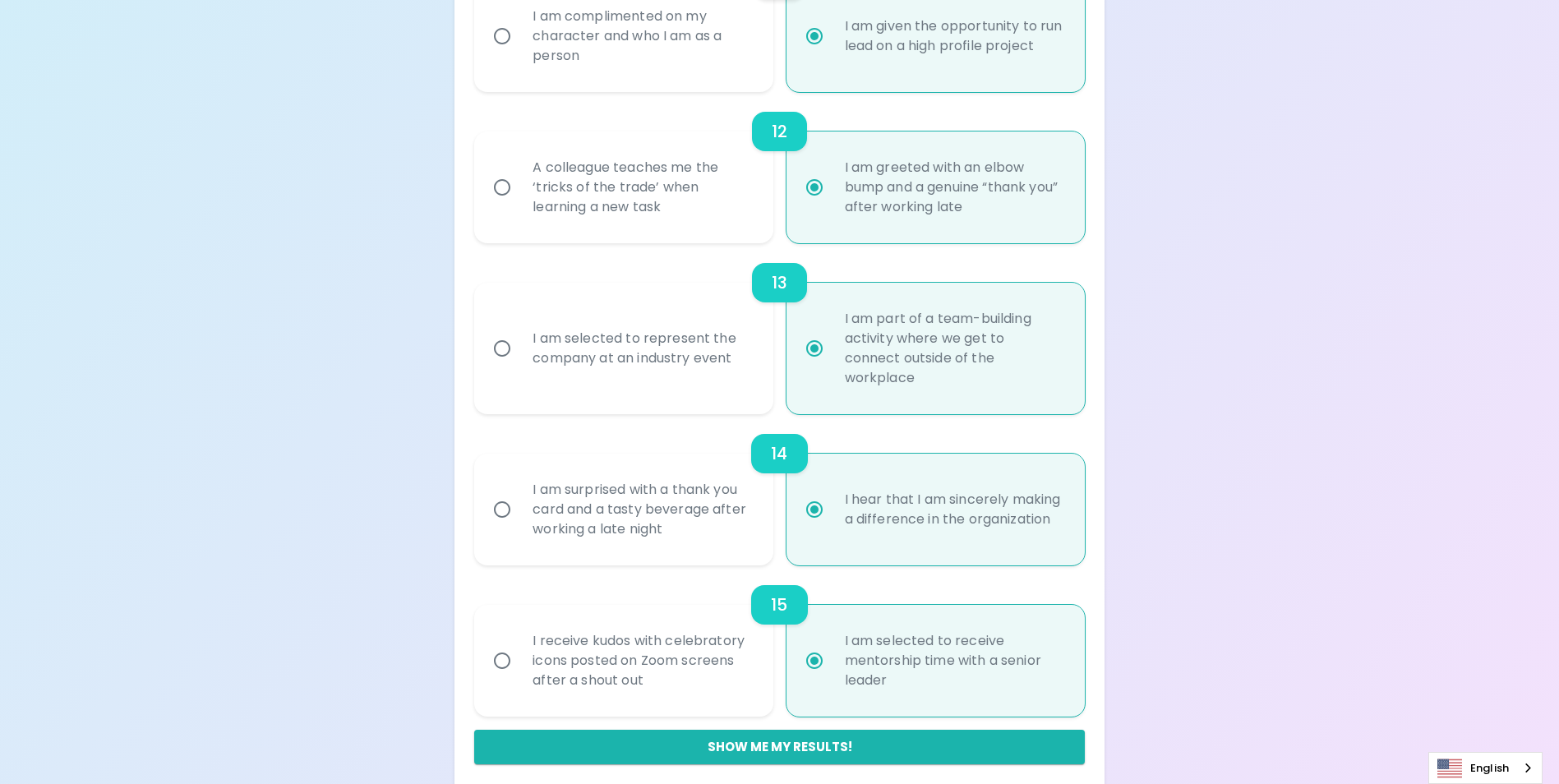
scroll to position [1977, 0]
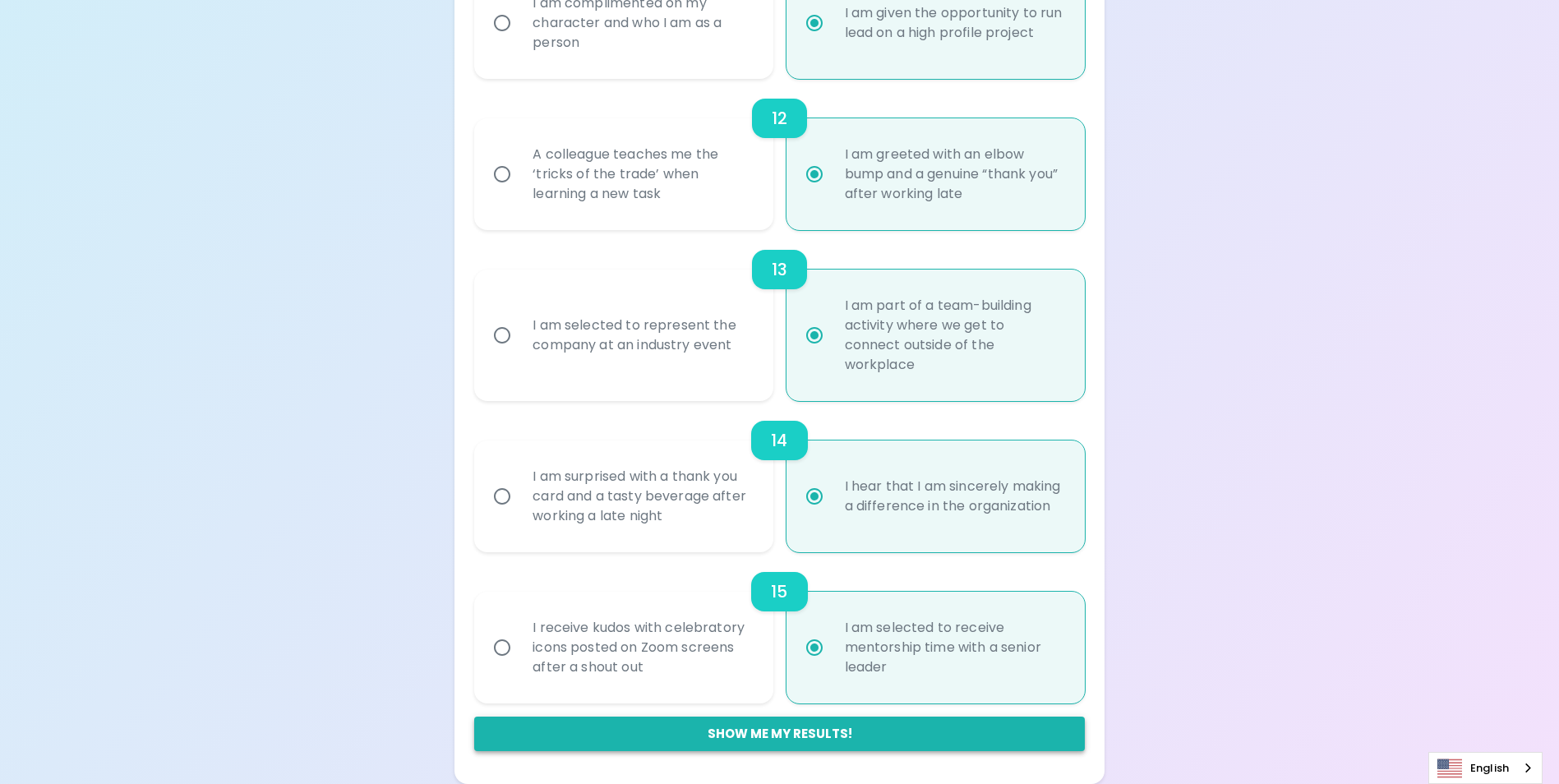
radio input "true"
click at [744, 731] on button "Show me my results!" at bounding box center [779, 733] width 610 height 35
radio input "false"
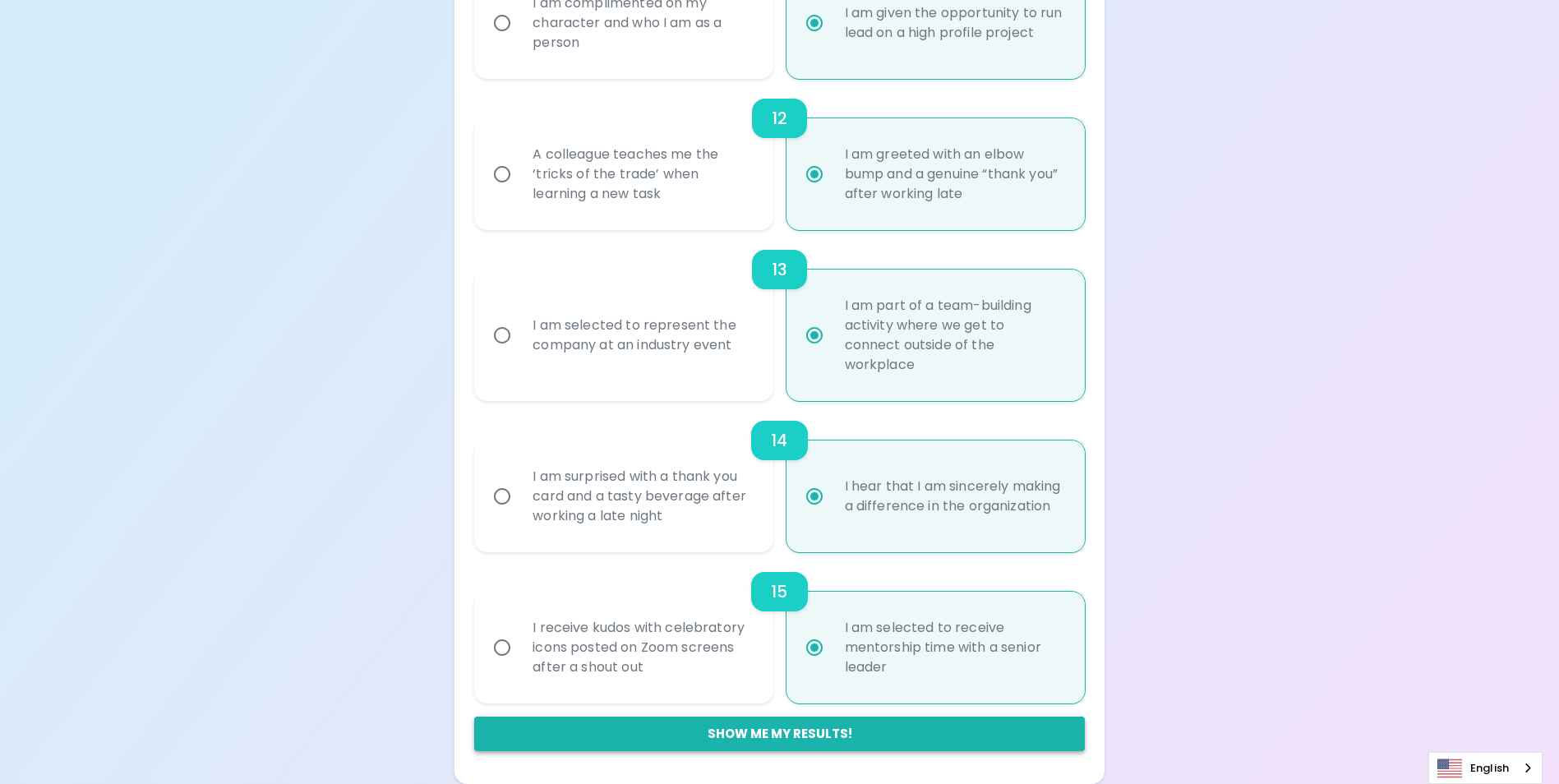
radio input "false"
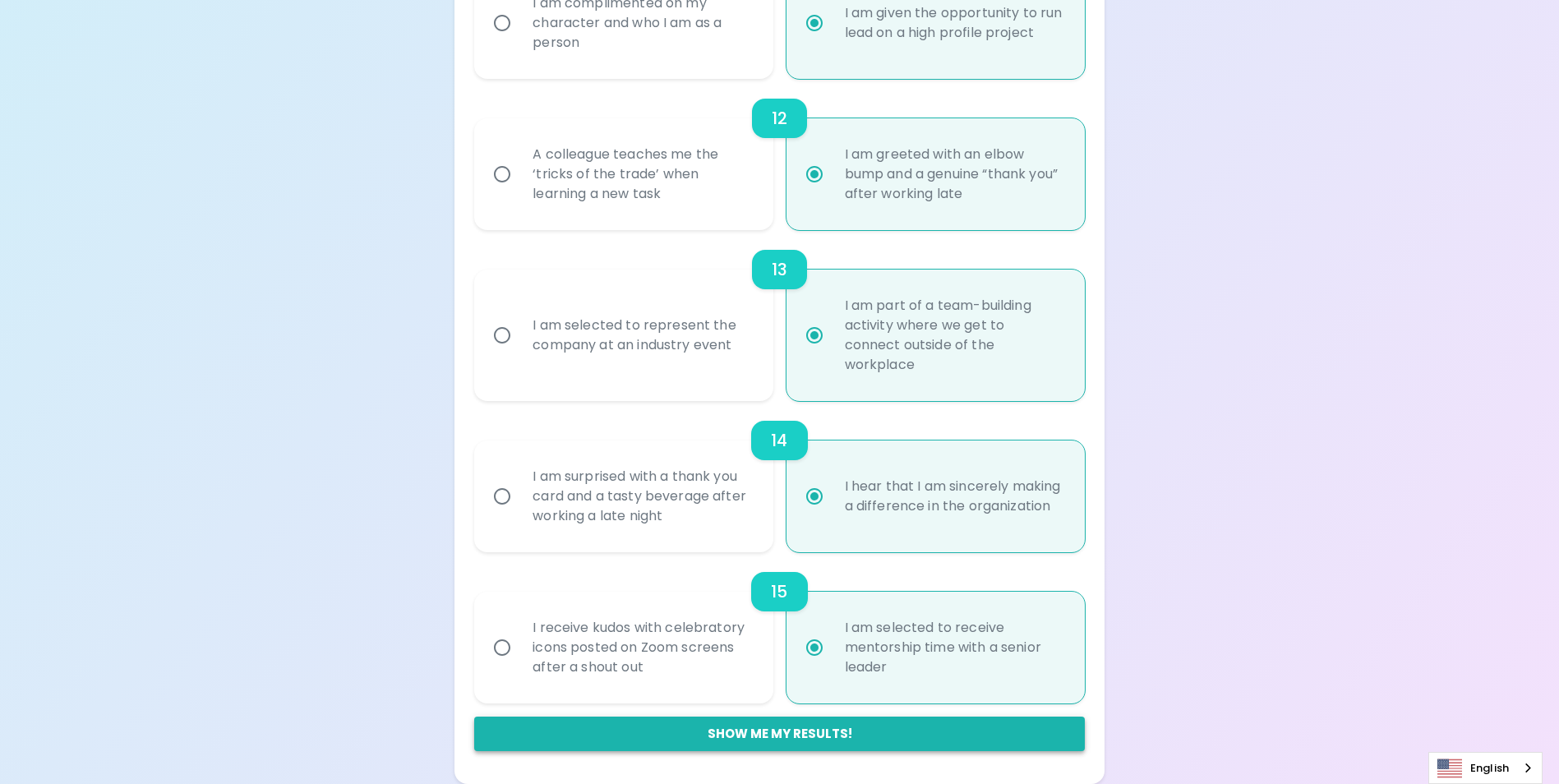
radio input "false"
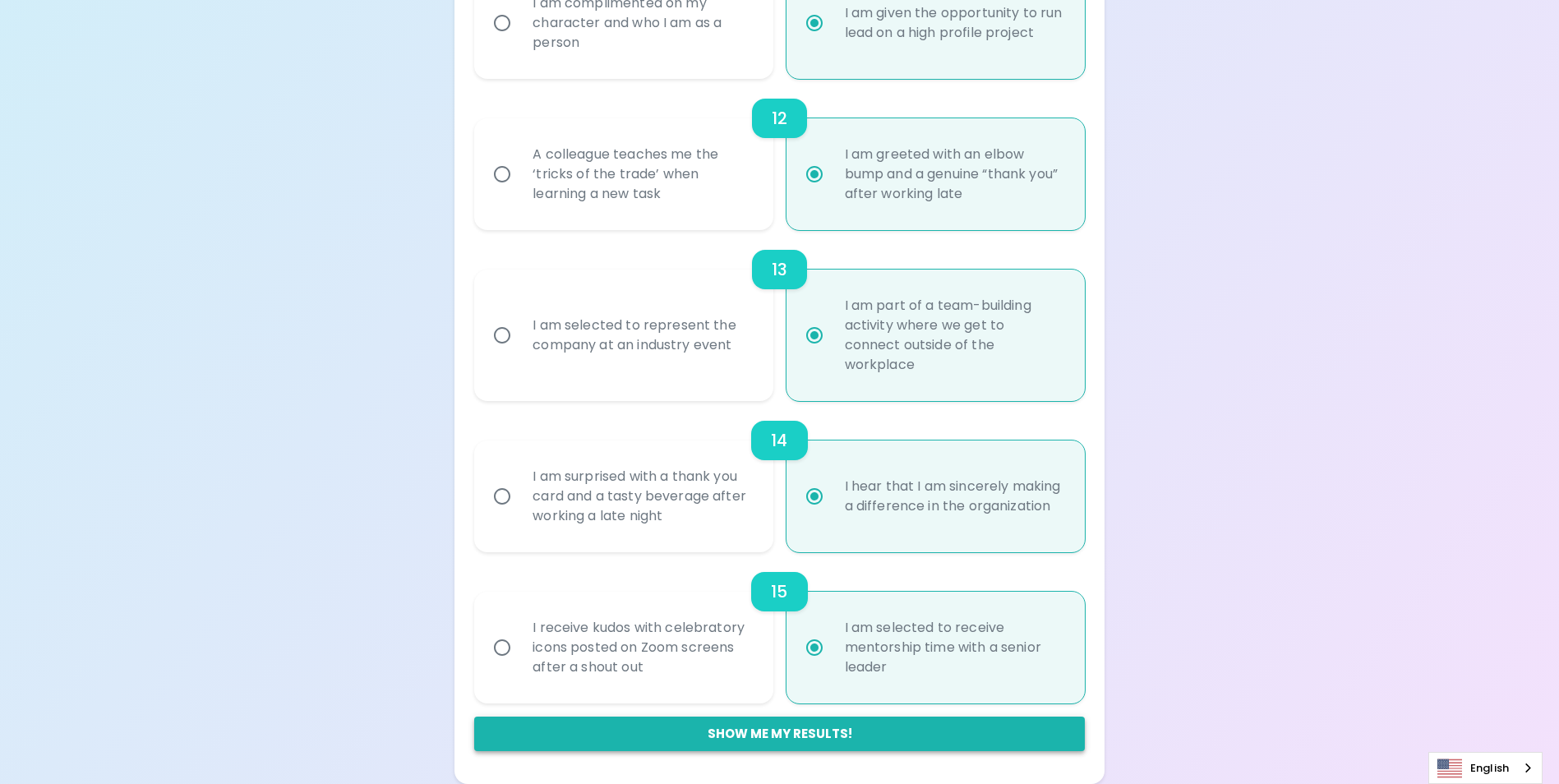
radio input "true"
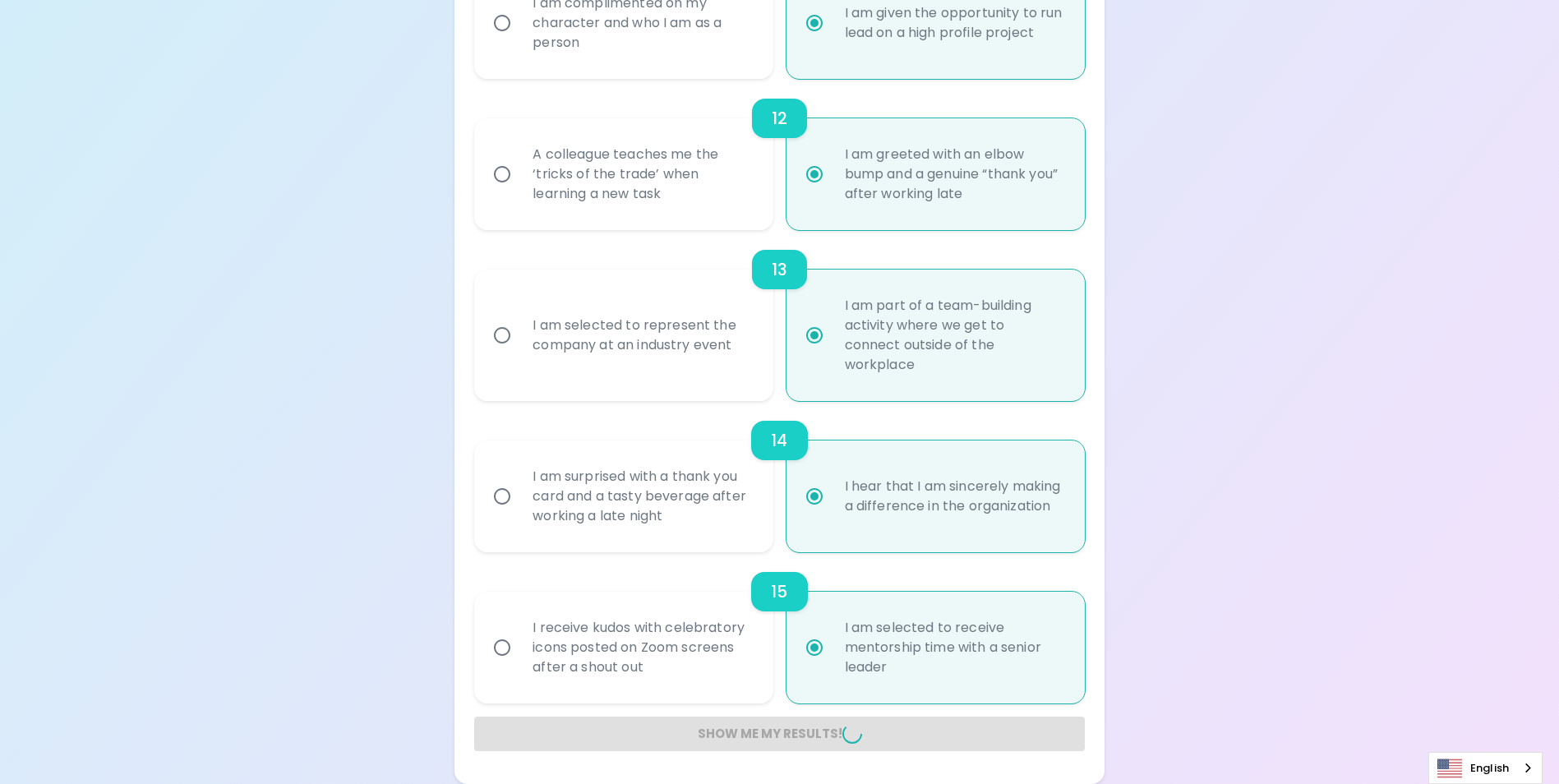
radio input "false"
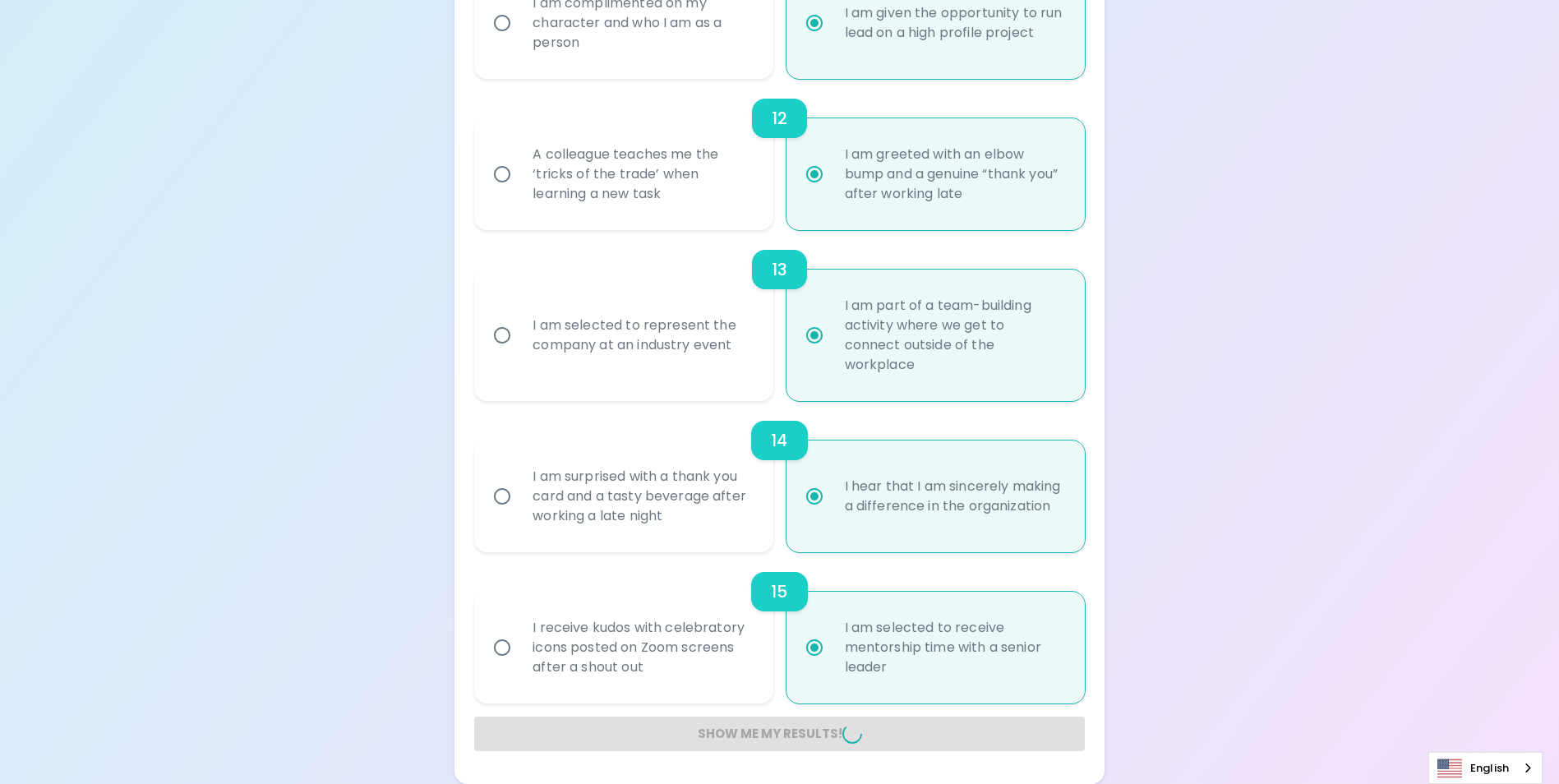
radio input "false"
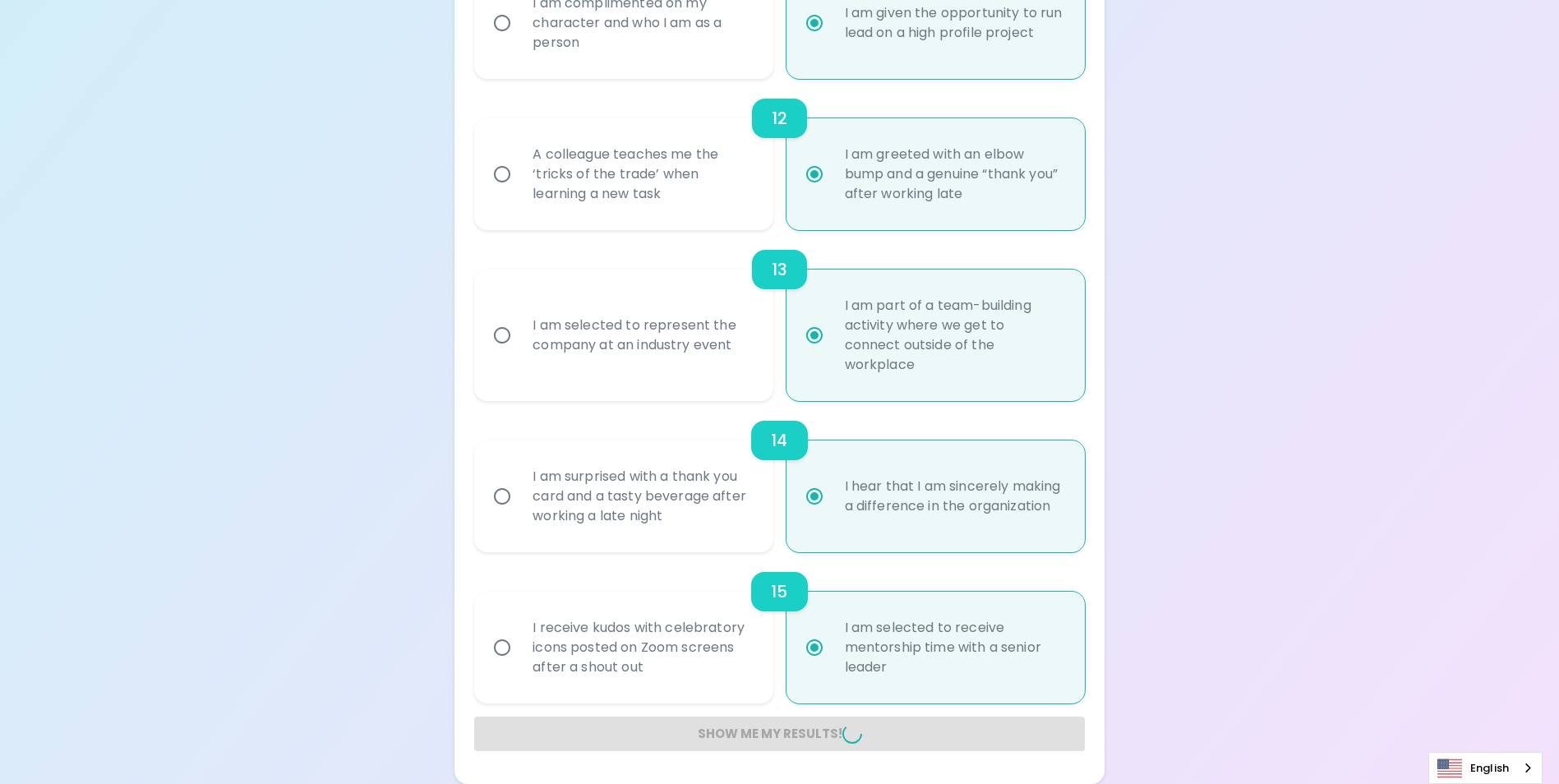
radio input "false"
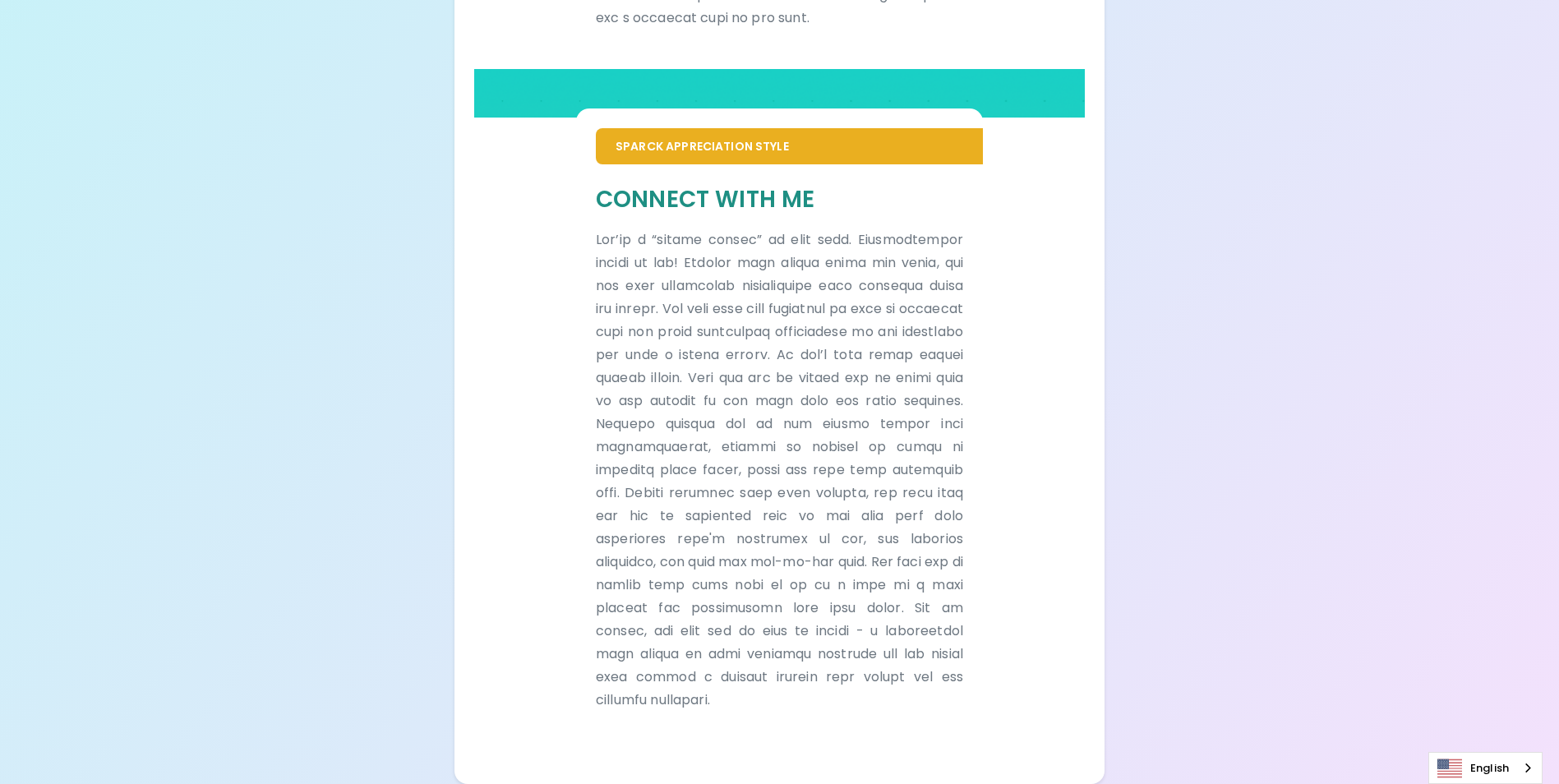
scroll to position [957, 0]
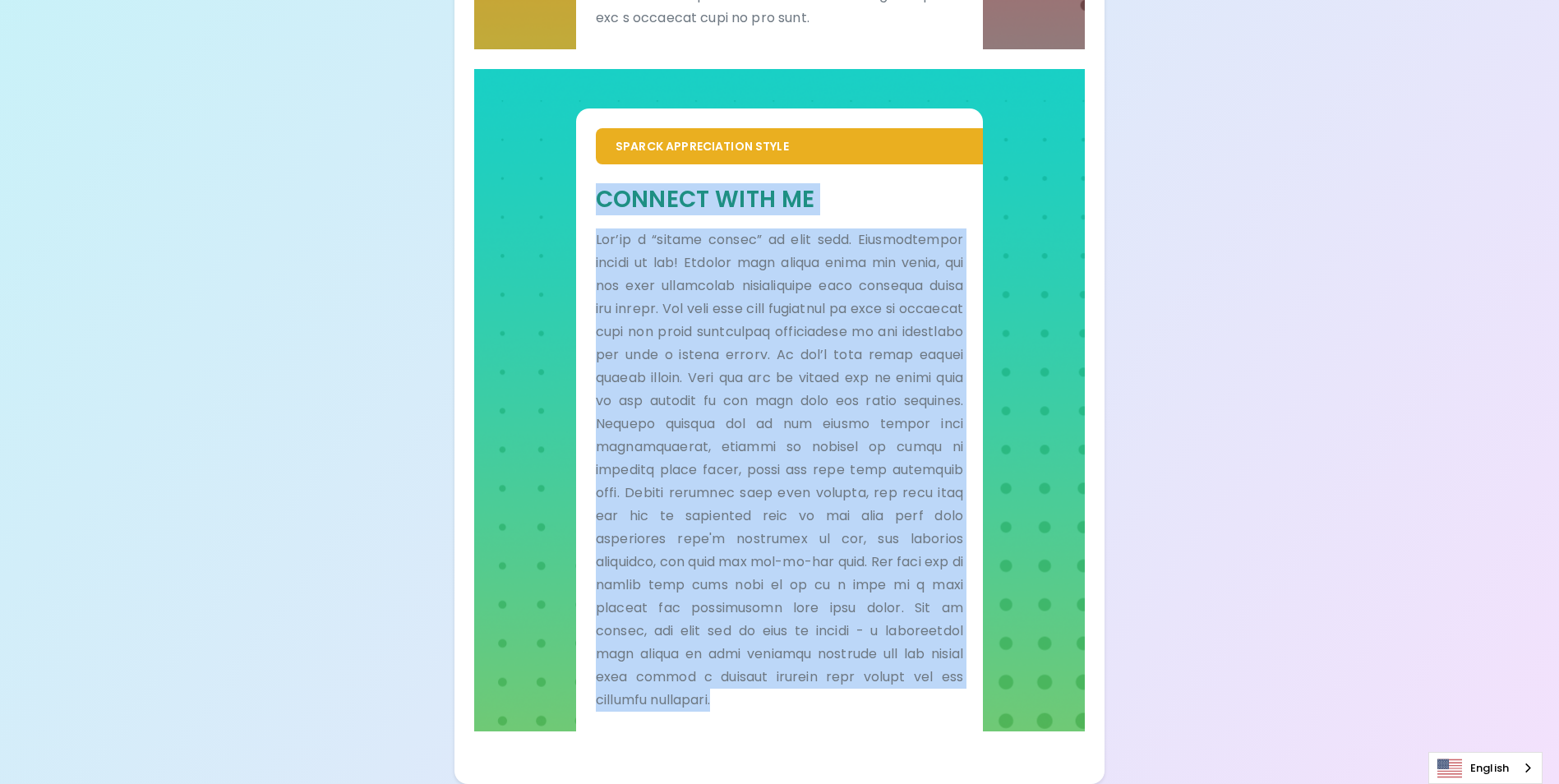
drag, startPoint x: 683, startPoint y: 705, endPoint x: 586, endPoint y: 178, distance: 535.9
click at [586, 178] on div "Connect With Me" at bounding box center [779, 448] width 407 height 566
drag, startPoint x: 586, startPoint y: 178, endPoint x: 628, endPoint y: 196, distance: 45.7
copy div "Loremip Dolo Si Ame’co a “elitse doeius” te inci utla. Etdoloremagna aliqua en …"
